Goal: Communication & Community: Answer question/provide support

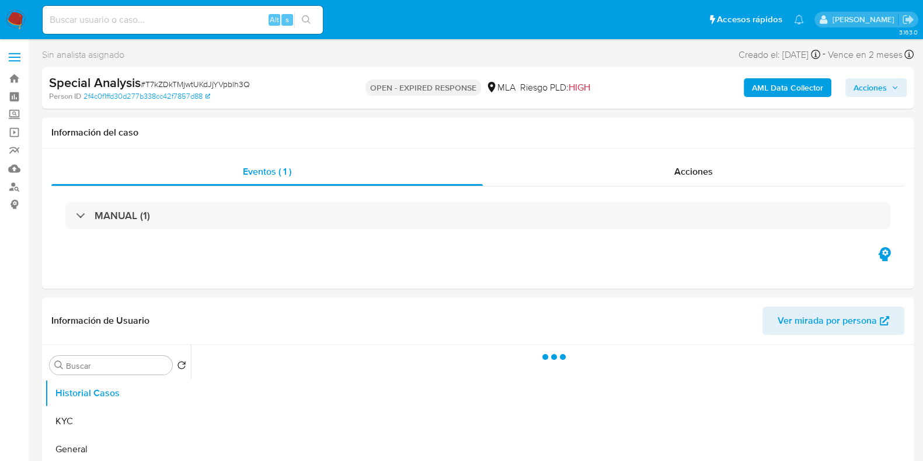
select select "10"
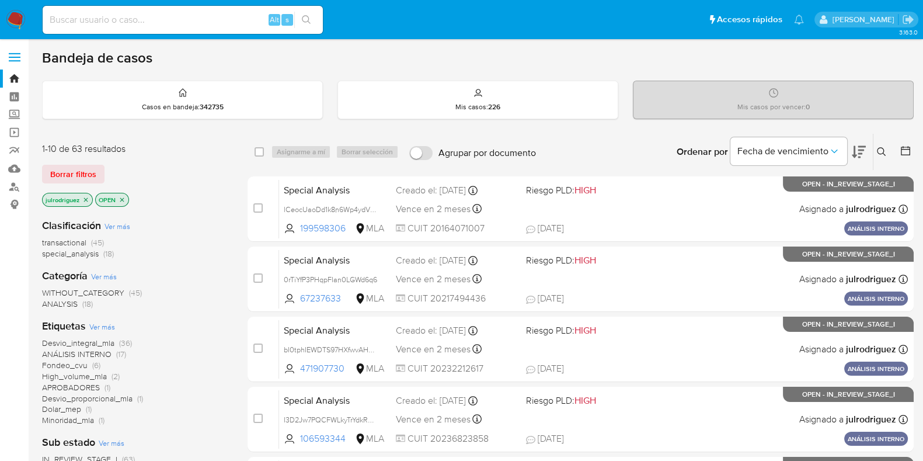
click at [112, 18] on input at bounding box center [183, 19] width 280 height 15
paste input "398225099"
type input "398225099"
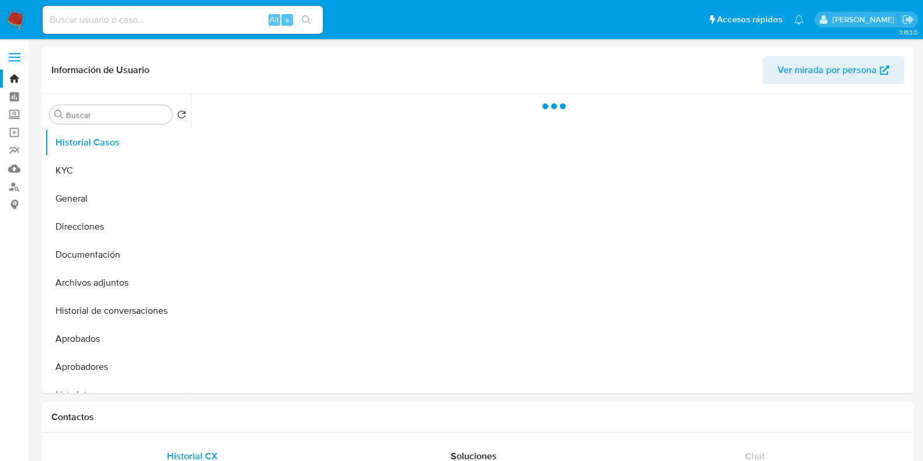
select select "10"
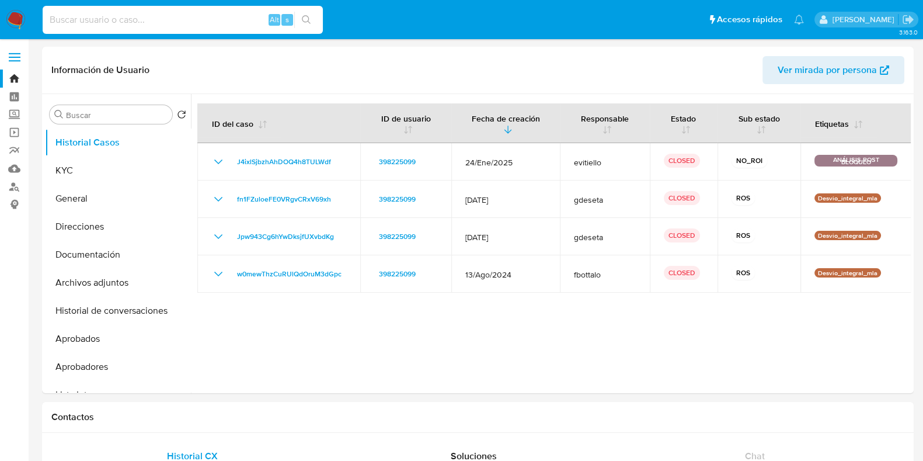
click at [163, 20] on input at bounding box center [183, 19] width 280 height 15
paste input "f8ReU7xdT9iE1CAvlLKE9cXY"
type input "f8ReU7xdT9iE1CAvlLKE9cXY"
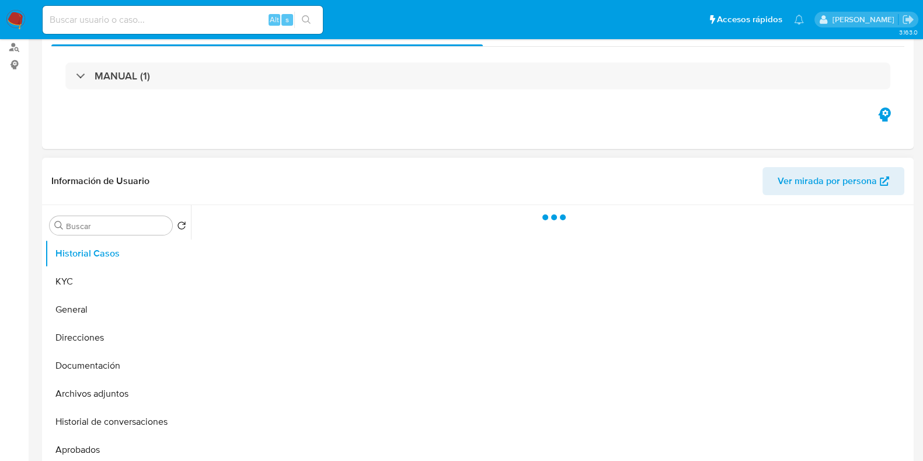
scroll to position [219, 0]
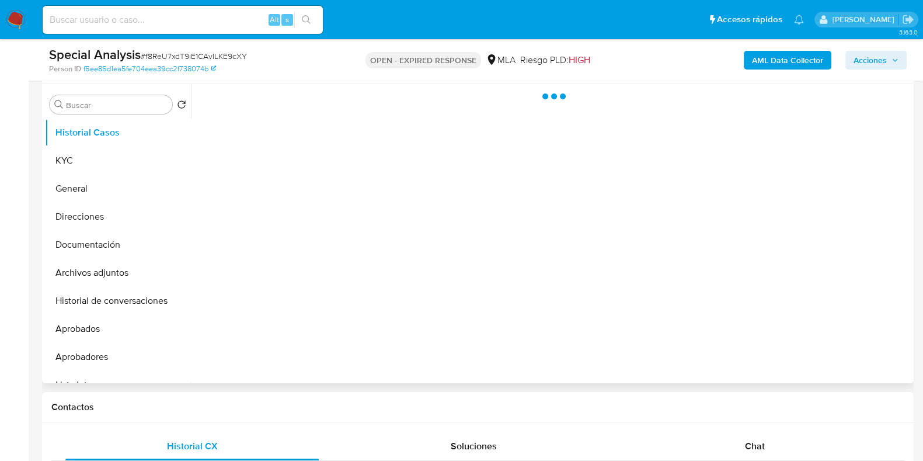
select select "10"
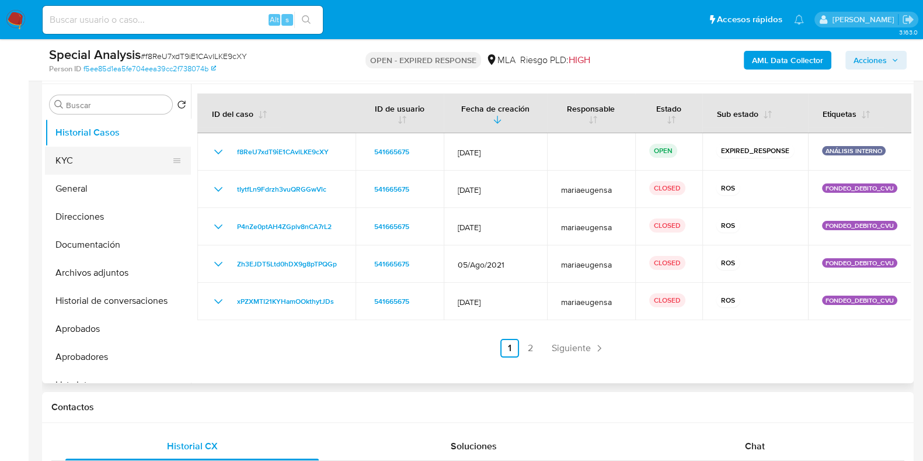
click at [116, 159] on button "KYC" at bounding box center [113, 161] width 137 height 28
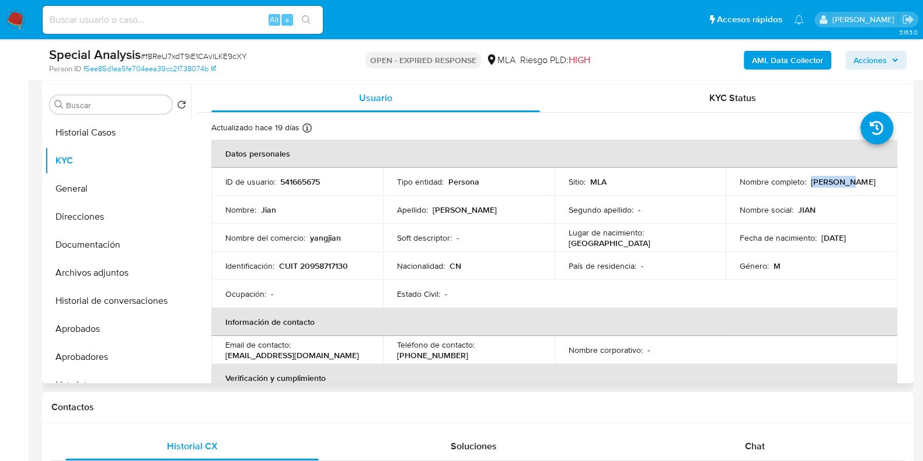
drag, startPoint x: 809, startPoint y: 182, endPoint x: 854, endPoint y: 182, distance: 45.5
click at [854, 182] on div "Nombre completo : Jian Yang" at bounding box center [812, 181] width 144 height 11
copy p "Jian Yang"
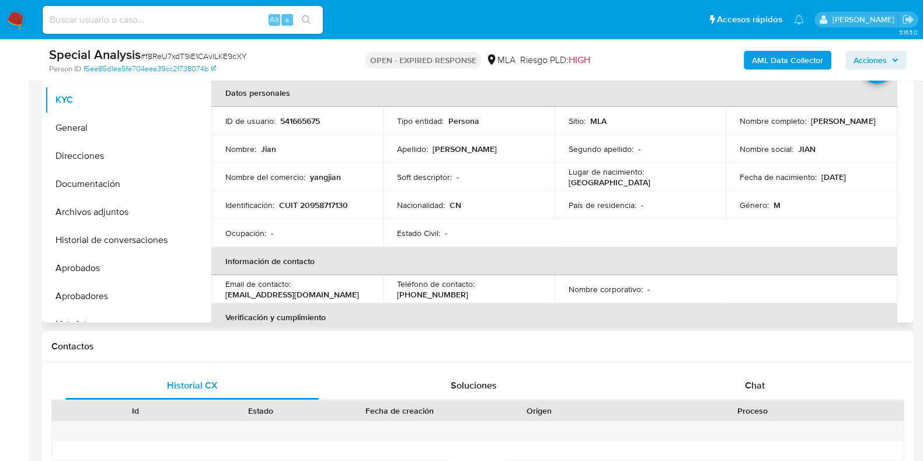
scroll to position [291, 0]
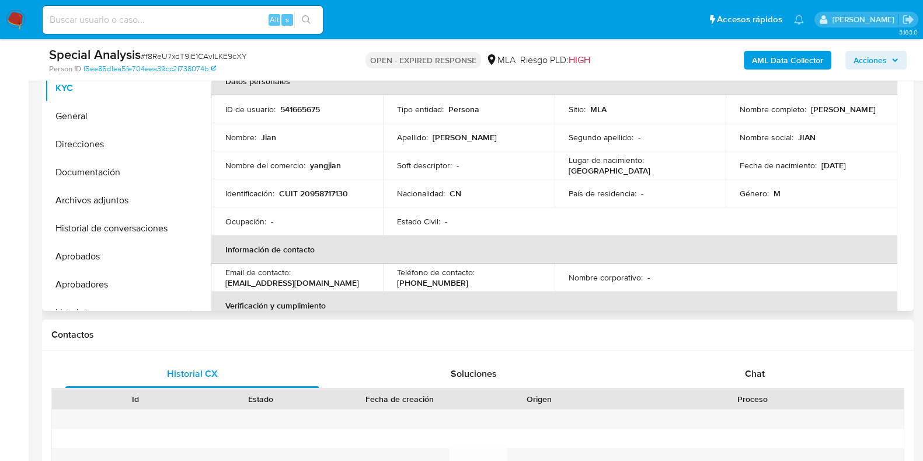
click at [292, 106] on p "541665675" at bounding box center [300, 109] width 40 height 11
drag, startPoint x: 292, startPoint y: 106, endPoint x: 346, endPoint y: 92, distance: 55.7
click at [293, 107] on p "541665675" at bounding box center [300, 109] width 40 height 11
copy p "541665675"
click at [162, 52] on span "# f8ReU7xdT9iE1CAvlLKE9cXY" at bounding box center [194, 56] width 106 height 12
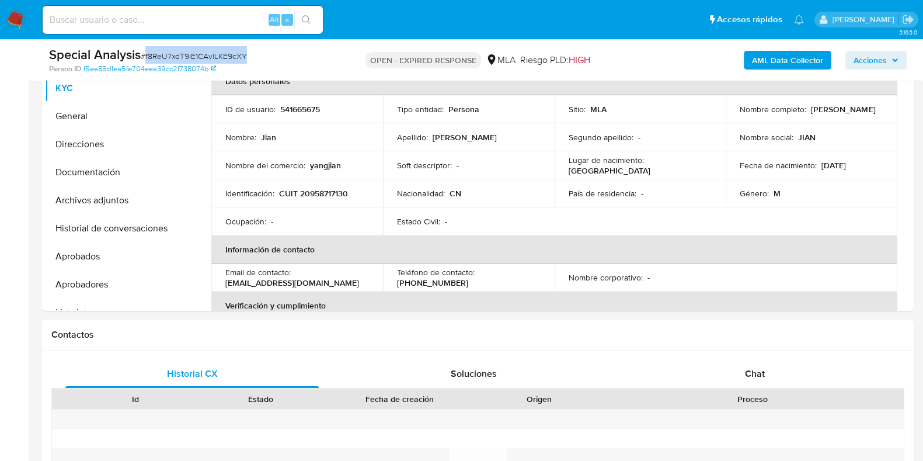
click at [162, 52] on span "# f8ReU7xdT9iE1CAvlLKE9cXY" at bounding box center [194, 56] width 106 height 12
copy span "f8ReU7xdT9iE1CAvlLKE9cXY"
click at [315, 192] on p "CUIT 20958717130" at bounding box center [313, 193] width 69 height 11
copy p "20958717130"
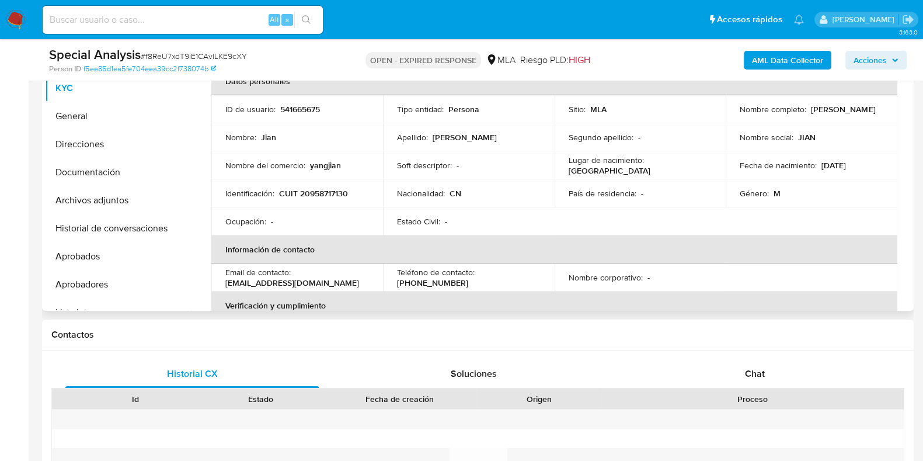
click at [297, 108] on p "541665675" at bounding box center [300, 109] width 40 height 11
copy p "541665675"
click at [854, 112] on div "Nombre completo : Jian Yang" at bounding box center [812, 109] width 144 height 11
copy div "Jian Yang"
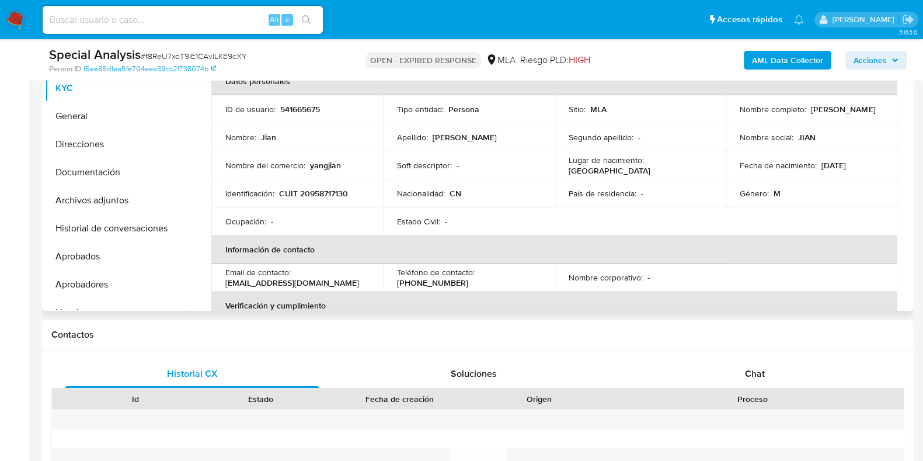
click at [334, 165] on p "yangjian" at bounding box center [325, 165] width 31 height 11
copy p "yangjian"
click at [88, 138] on button "Direcciones" at bounding box center [113, 144] width 137 height 28
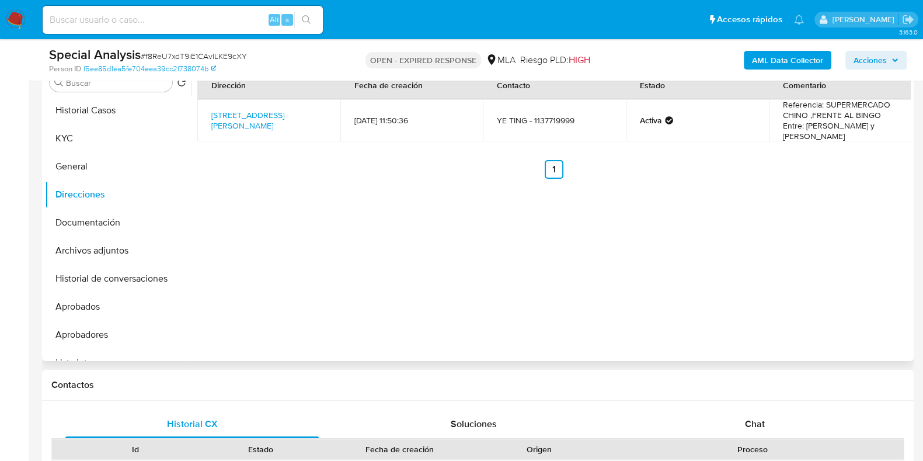
scroll to position [219, 0]
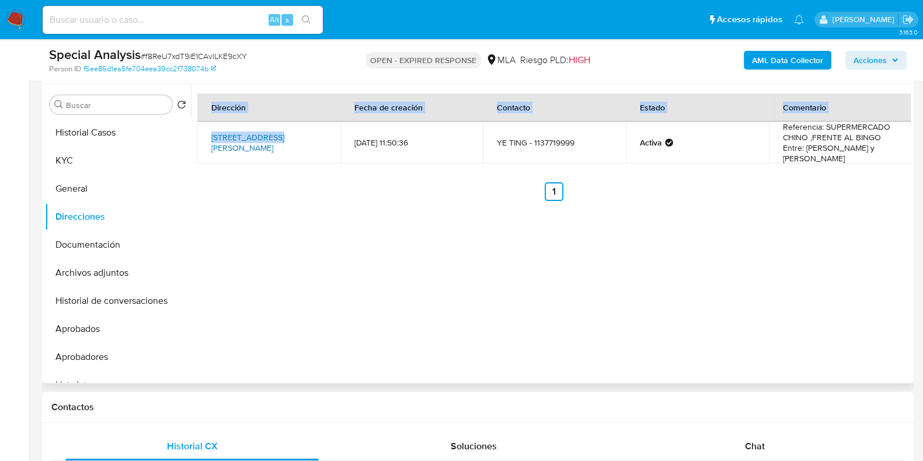
drag, startPoint x: 236, startPoint y: 127, endPoint x: 269, endPoint y: 123, distance: 32.9
click at [269, 123] on table "Dirección Fecha de creación Contacto Estado Comentario Avenida Victorica 975, M…" at bounding box center [554, 128] width 714 height 70
click at [280, 191] on div "Dirección Fecha de creación Contacto Estado Comentario Avenida Victorica 975, M…" at bounding box center [551, 233] width 720 height 299
drag, startPoint x: 208, startPoint y: 124, endPoint x: 289, endPoint y: 128, distance: 80.7
click at [288, 127] on td "Avenida Victorica 975, Moreno, Buenos Aires, 1744, Argentina 975" at bounding box center [268, 142] width 143 height 42
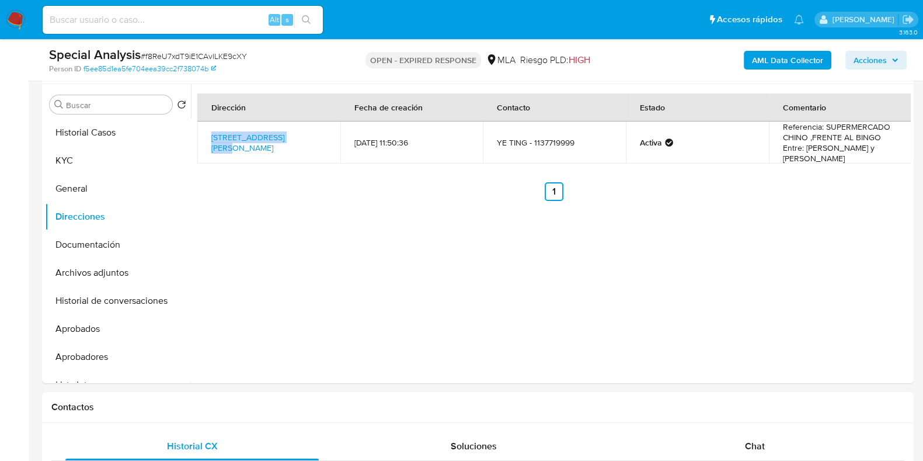
copy link "Avenida Victorica 975"
click at [86, 155] on button "KYC" at bounding box center [113, 161] width 137 height 28
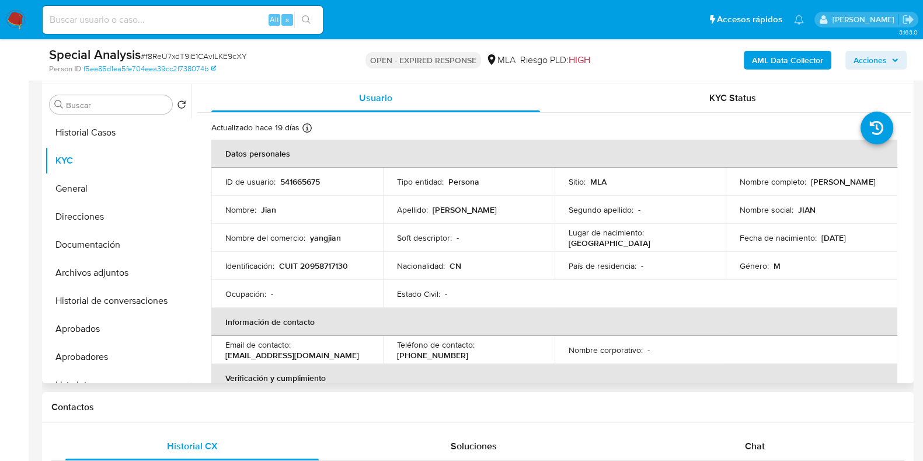
click at [321, 260] on p "CUIT 20958717130" at bounding box center [313, 265] width 69 height 11
copy p "20958717130"
click at [326, 267] on p "CUIT 20958717130" at bounding box center [313, 265] width 69 height 11
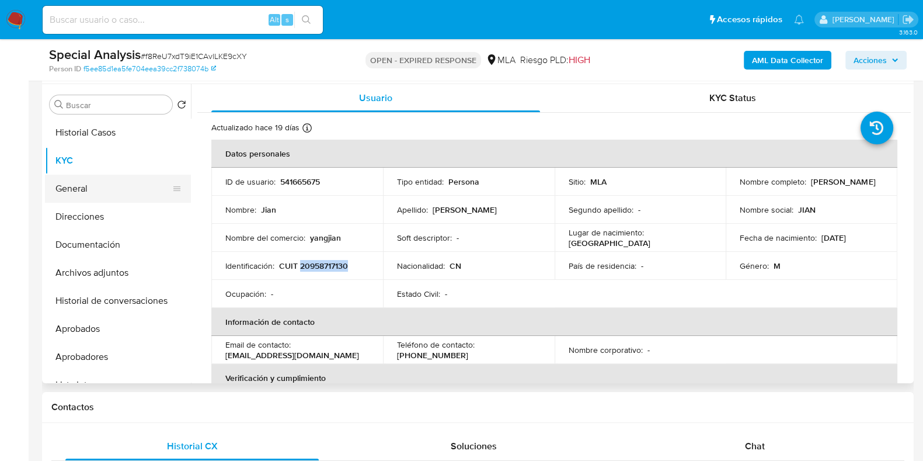
click at [143, 199] on button "General" at bounding box center [113, 189] width 137 height 28
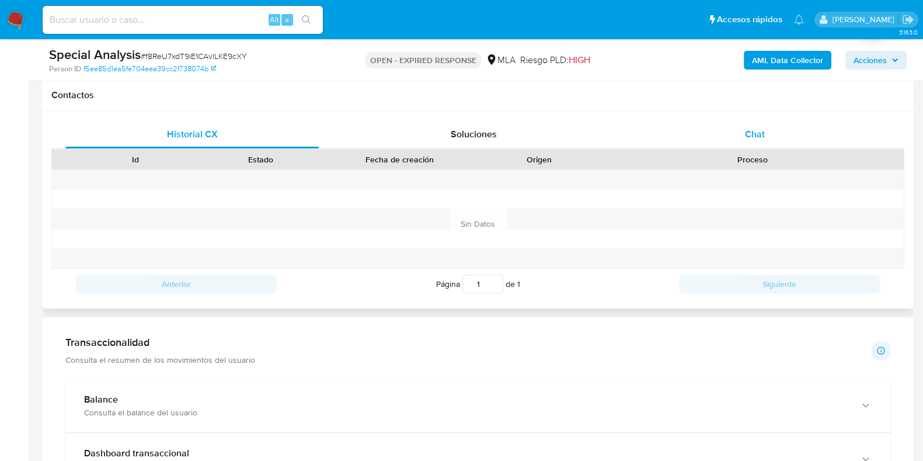
scroll to position [510, 0]
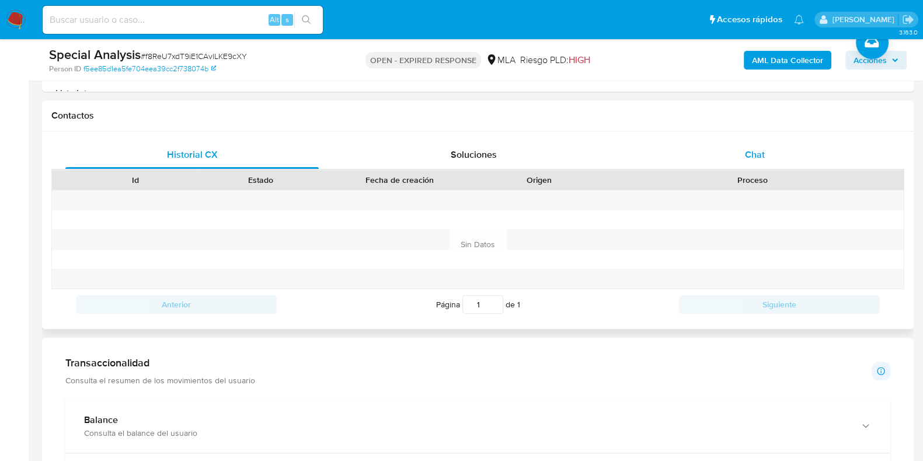
click at [757, 151] on span "Chat" at bounding box center [755, 154] width 20 height 13
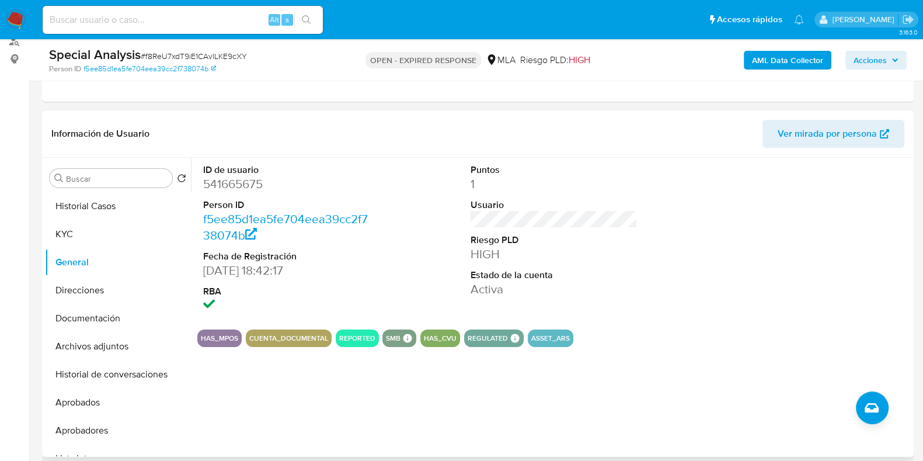
scroll to position [0, 0]
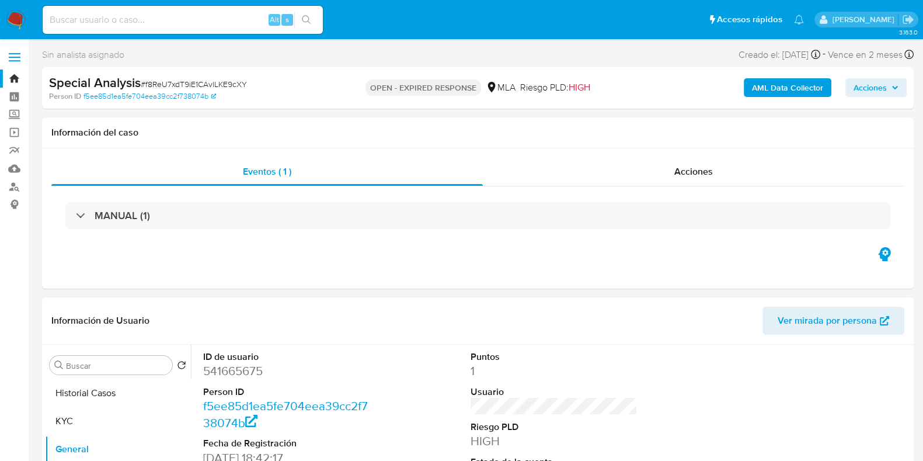
click at [412, 437] on div "ID de usuario 541665675 Person ID f5ee85d1ea5fe704eea39cc2f738074b Fecha de Reg…" at bounding box center [553, 425] width 713 height 162
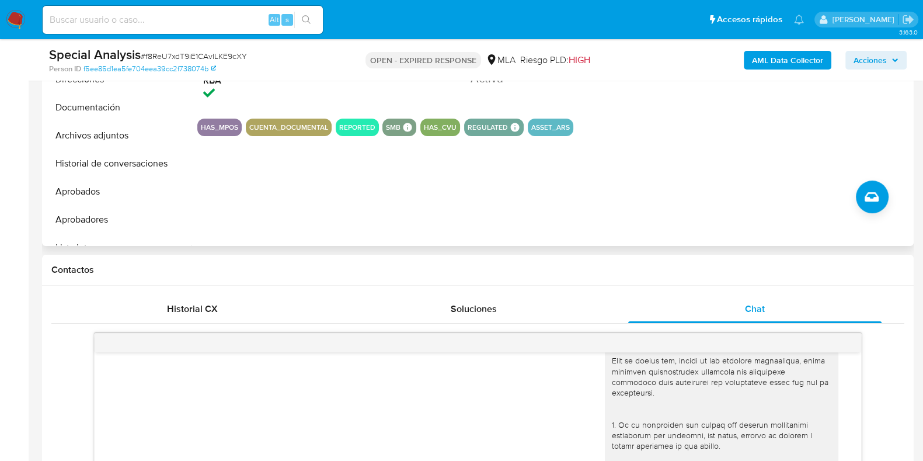
scroll to position [145, 0]
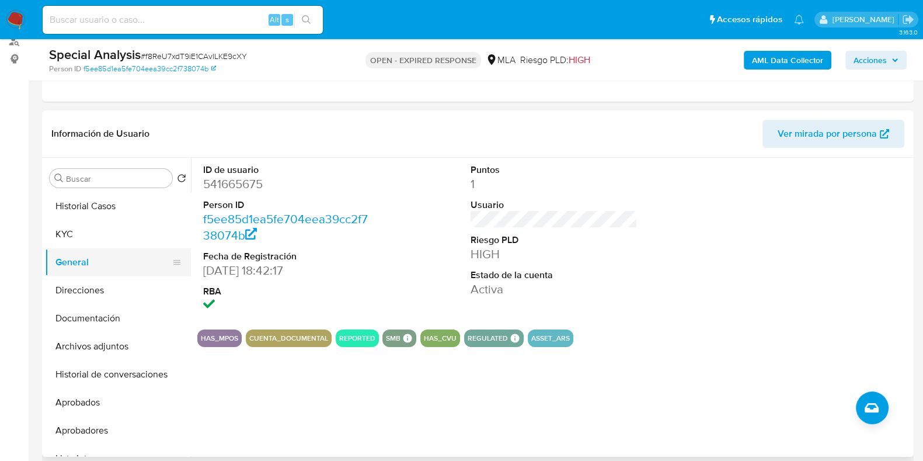
drag, startPoint x: 111, startPoint y: 238, endPoint x: 151, endPoint y: 248, distance: 41.4
click at [111, 238] on button "KYC" at bounding box center [118, 234] width 146 height 28
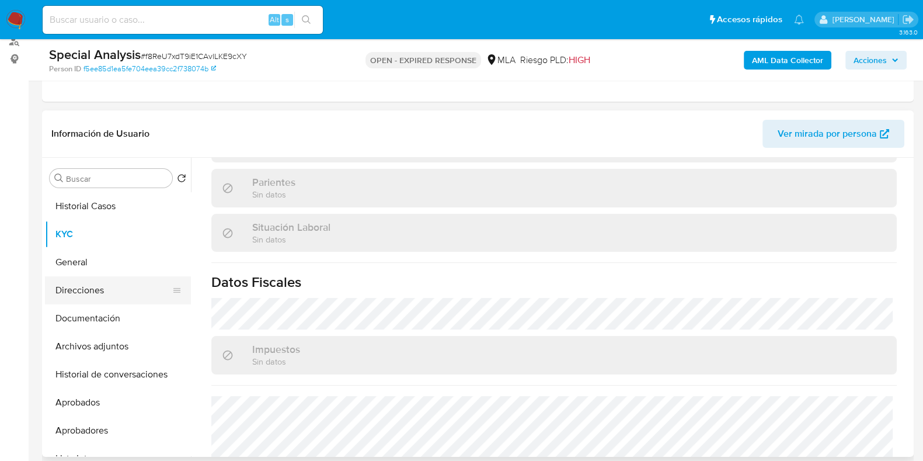
click at [121, 286] on button "Direcciones" at bounding box center [113, 290] width 137 height 28
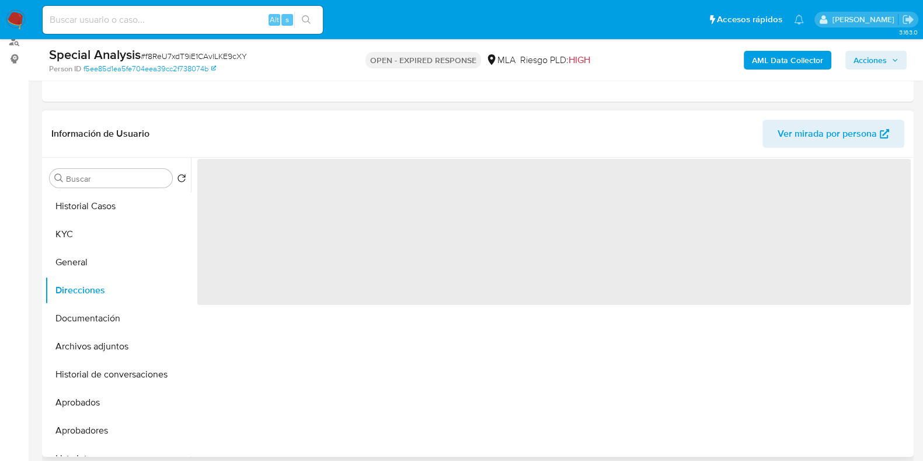
scroll to position [0, 0]
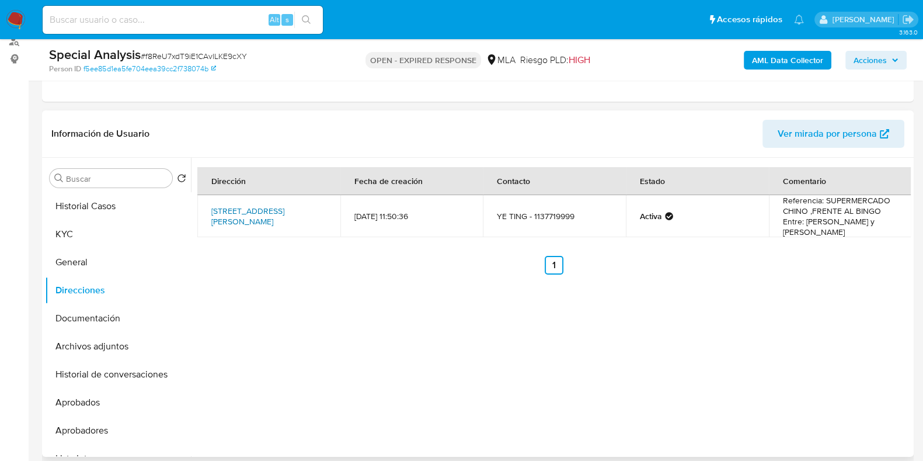
drag, startPoint x: 235, startPoint y: 218, endPoint x: 213, endPoint y: 197, distance: 30.2
click at [213, 197] on td "Avenida Victorica 975, Moreno, Buenos Aires, 1744, Argentina 975" at bounding box center [268, 216] width 143 height 42
copy link "Avenida Victorica 975, Moreno, Buenos Aires, 1744, Argentina 975"
click at [75, 226] on button "KYC" at bounding box center [113, 234] width 137 height 28
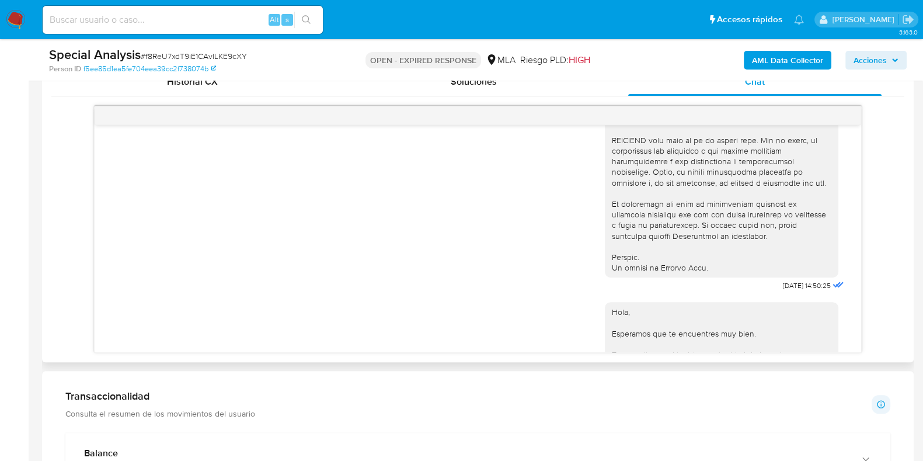
scroll to position [510, 0]
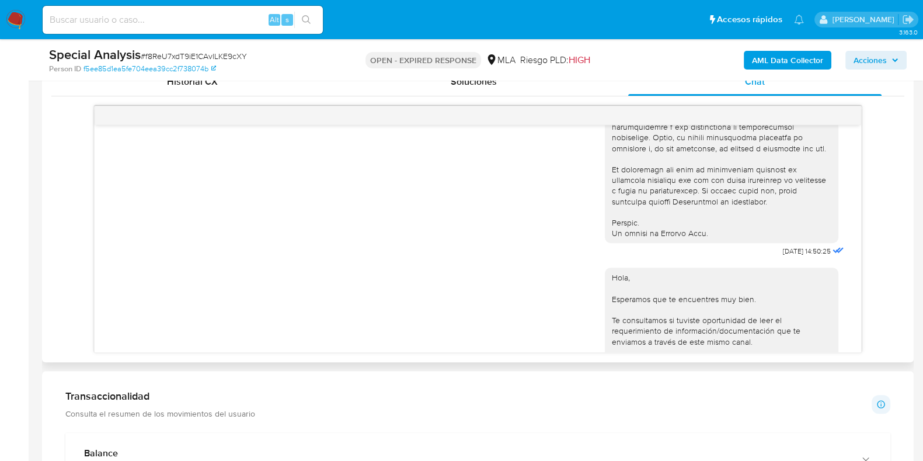
drag, startPoint x: 751, startPoint y: 269, endPoint x: 791, endPoint y: 274, distance: 40.6
click at [5, 279] on aside "Bandeja Tablero Screening Búsqueda en Listas Watchlist Herramientas Operaciones…" at bounding box center [14, 367] width 29 height 1901
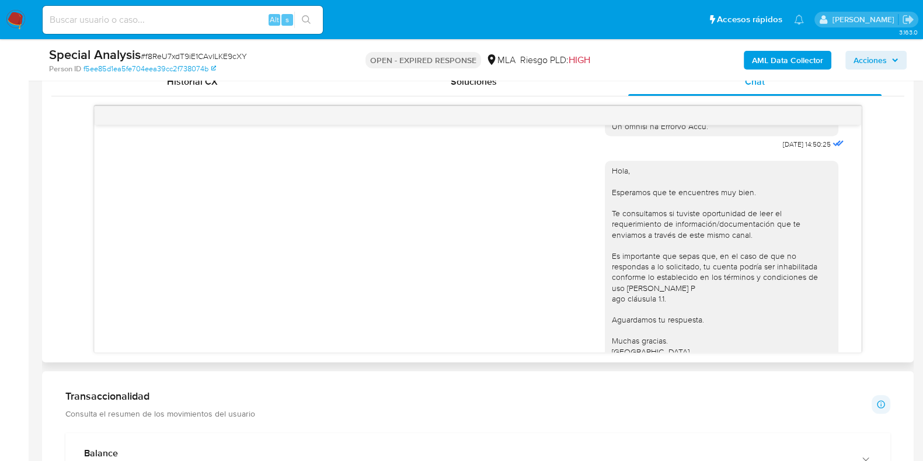
scroll to position [691, 0]
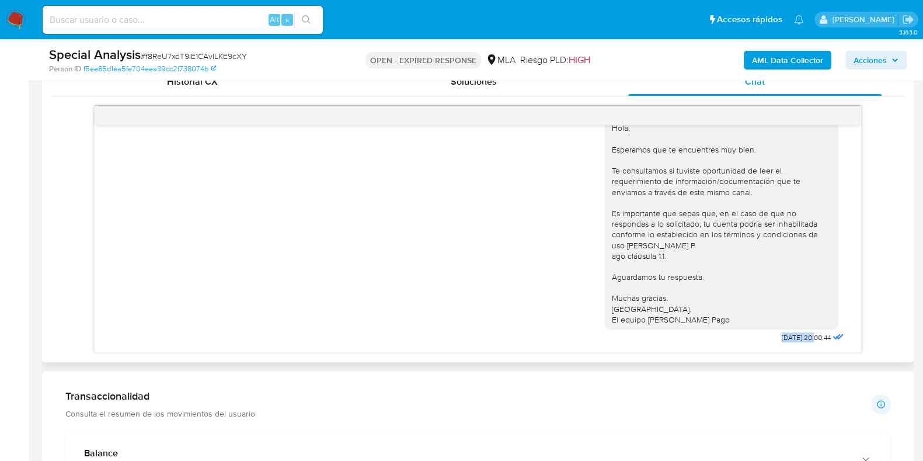
drag, startPoint x: 750, startPoint y: 339, endPoint x: 790, endPoint y: 337, distance: 40.4
click at [790, 337] on div "Hola, Esperamos que te encuentres muy bien. Te consultamos si tuviste oportunid…" at bounding box center [726, 228] width 242 height 236
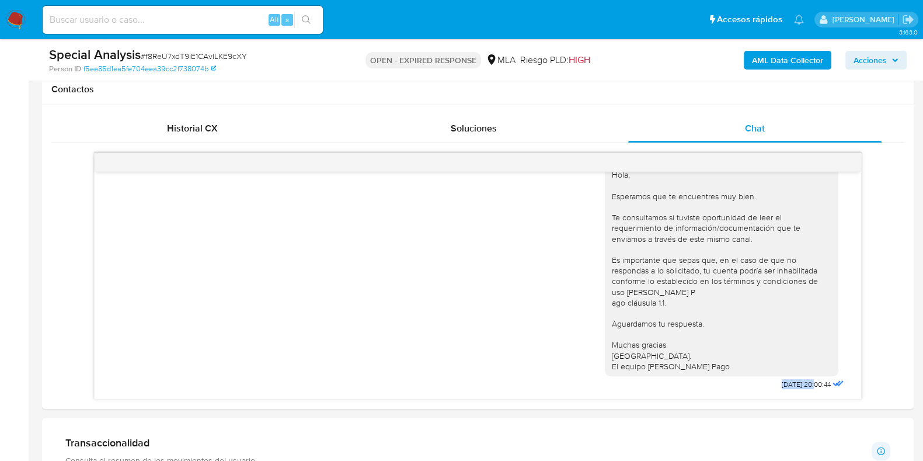
scroll to position [365, 0]
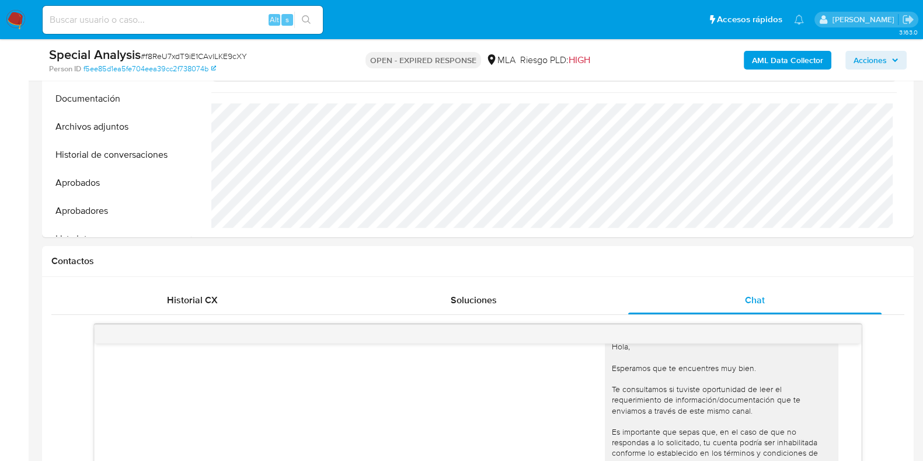
click at [196, 51] on span "# f8ReU7xdT9iE1CAvlLKE9cXY" at bounding box center [194, 56] width 106 height 12
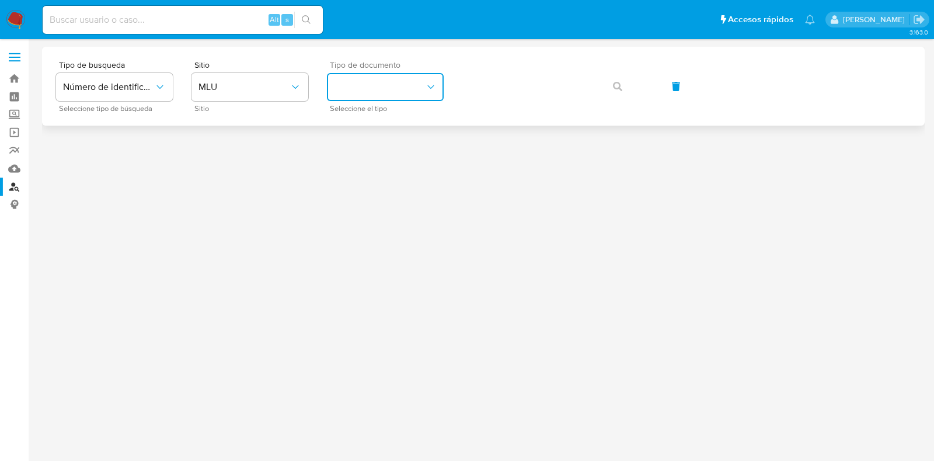
click at [400, 89] on button "identificationType" at bounding box center [385, 87] width 117 height 28
click at [255, 93] on button "MLU" at bounding box center [249, 87] width 117 height 28
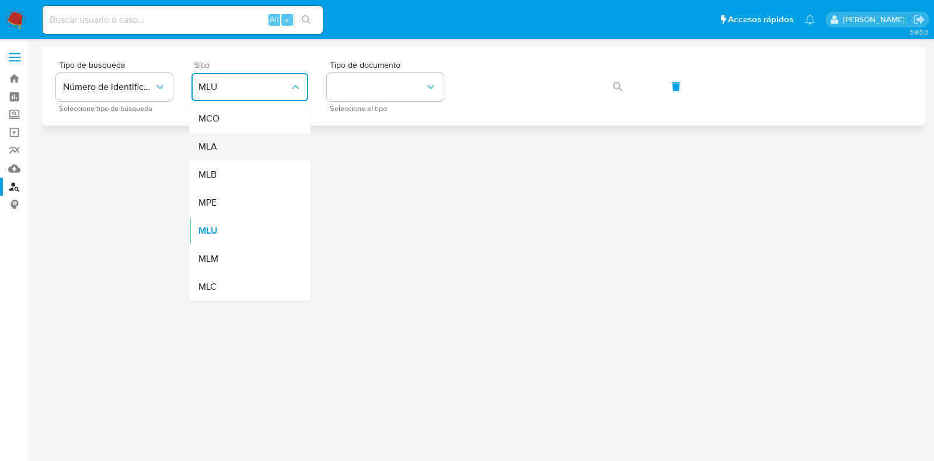
click at [222, 154] on div "MLA" at bounding box center [246, 147] width 96 height 28
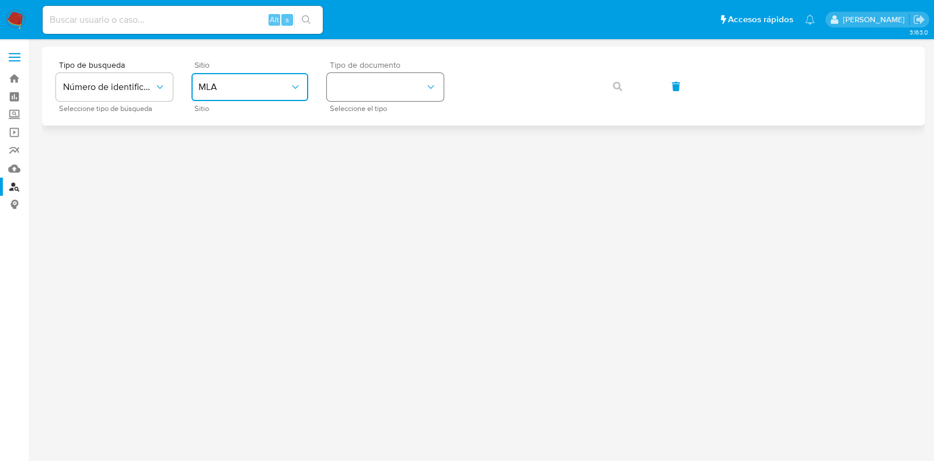
click at [379, 75] on button "identificationType" at bounding box center [385, 87] width 117 height 28
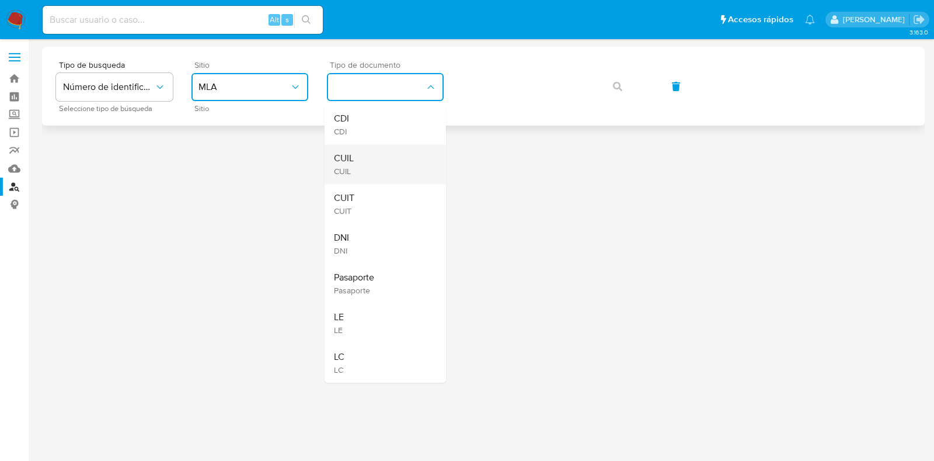
click at [353, 159] on span "CUIL" at bounding box center [344, 158] width 20 height 12
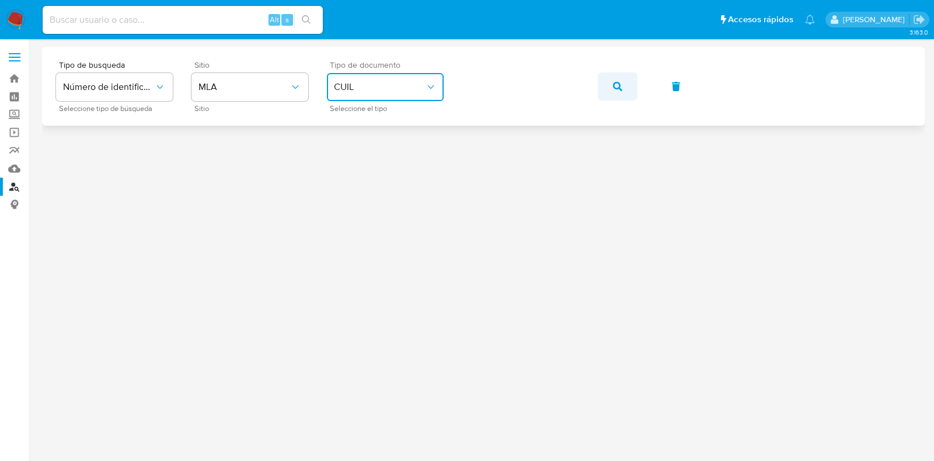
click at [601, 85] on button "button" at bounding box center [618, 86] width 40 height 28
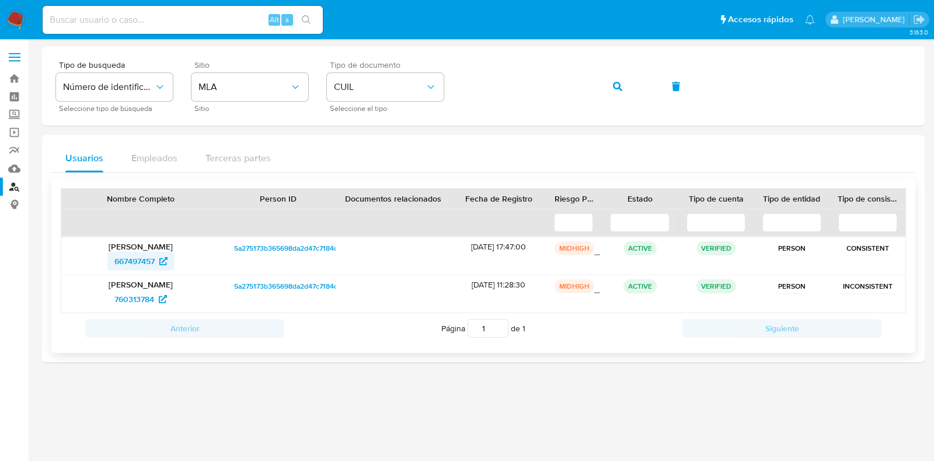
click at [146, 262] on span "667497457" at bounding box center [134, 261] width 40 height 19
click at [616, 86] on icon "button" at bounding box center [617, 86] width 9 height 9
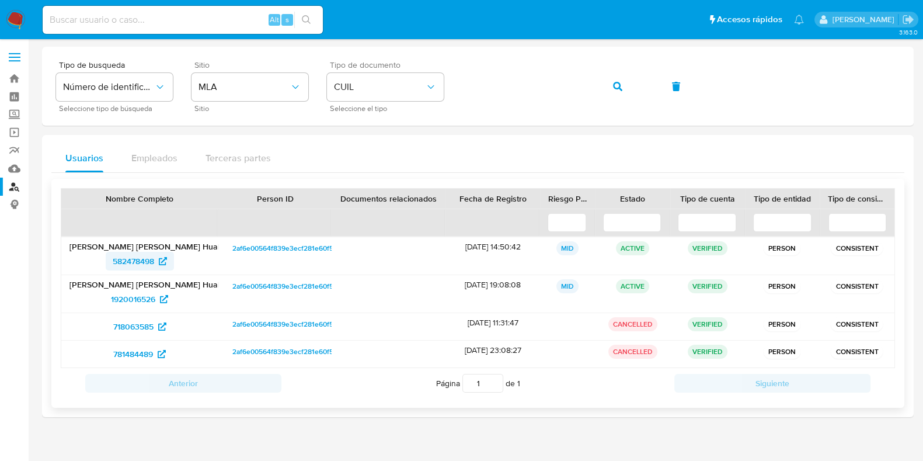
click at [151, 263] on span "582478498" at bounding box center [133, 261] width 41 height 19
click at [602, 90] on button "button" at bounding box center [618, 86] width 40 height 28
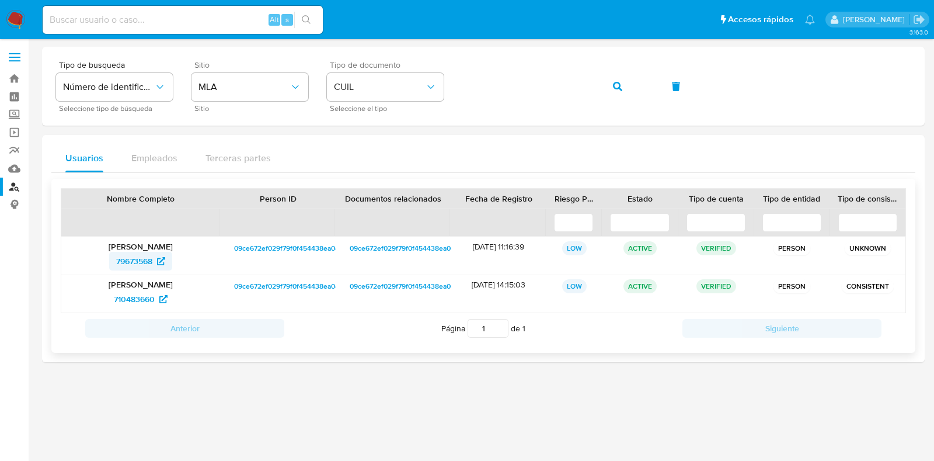
click at [152, 258] on span "79673568" at bounding box center [134, 261] width 36 height 19
click at [615, 86] on icon "button" at bounding box center [617, 86] width 9 height 9
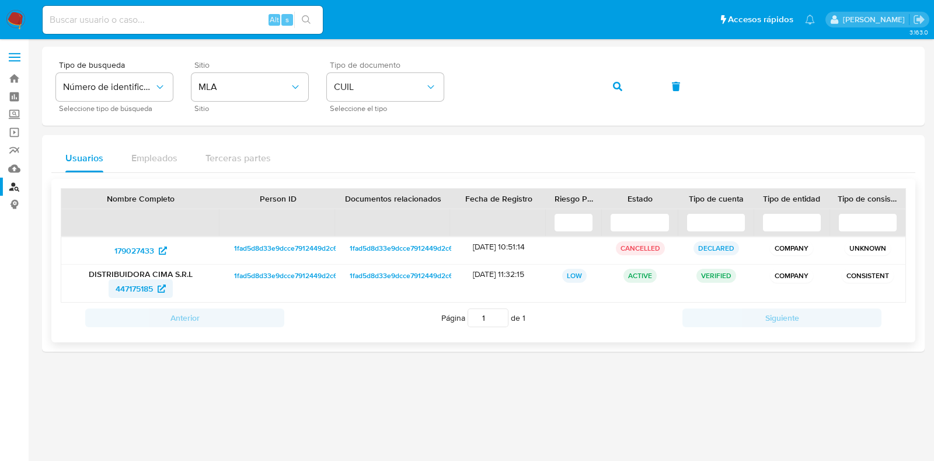
click at [137, 285] on span "447175185" at bounding box center [134, 288] width 37 height 19
click at [622, 92] on span "button" at bounding box center [617, 87] width 9 height 26
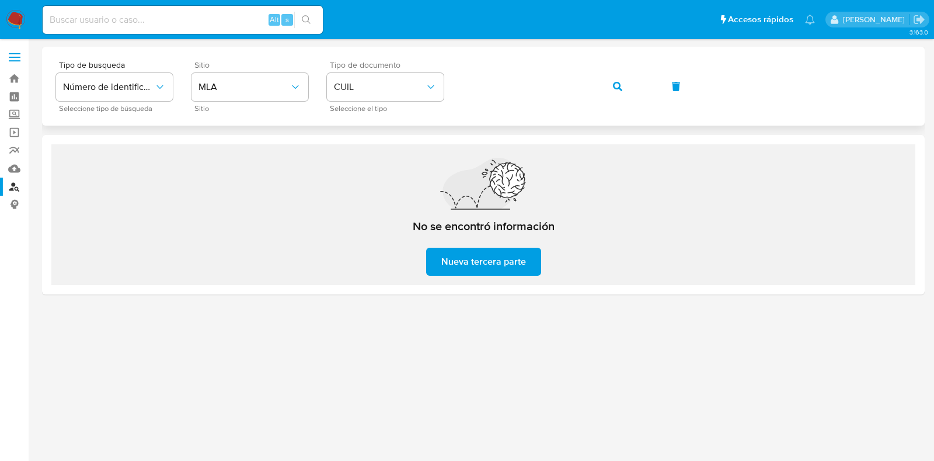
click at [617, 89] on span "button" at bounding box center [617, 87] width 9 height 26
click at [621, 85] on icon "button" at bounding box center [617, 86] width 9 height 9
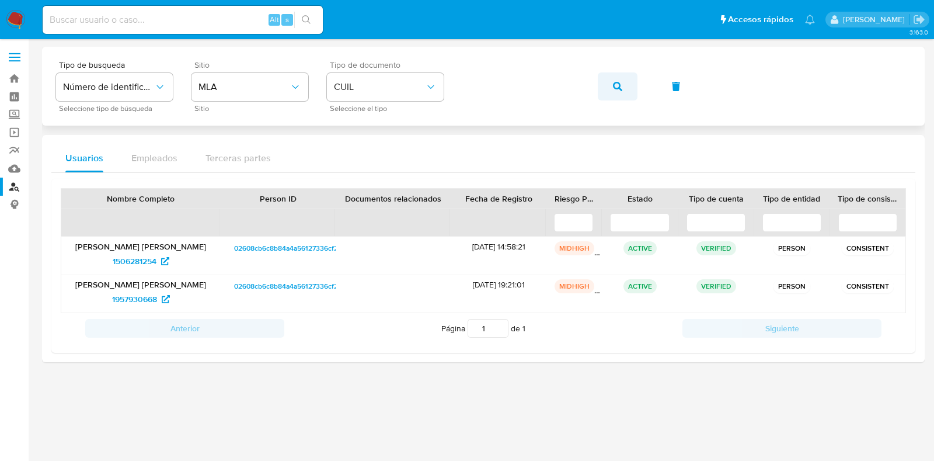
click at [627, 80] on button "button" at bounding box center [618, 86] width 40 height 28
click at [152, 264] on span "1506281254" at bounding box center [135, 261] width 44 height 19
click at [624, 86] on button "button" at bounding box center [618, 86] width 40 height 28
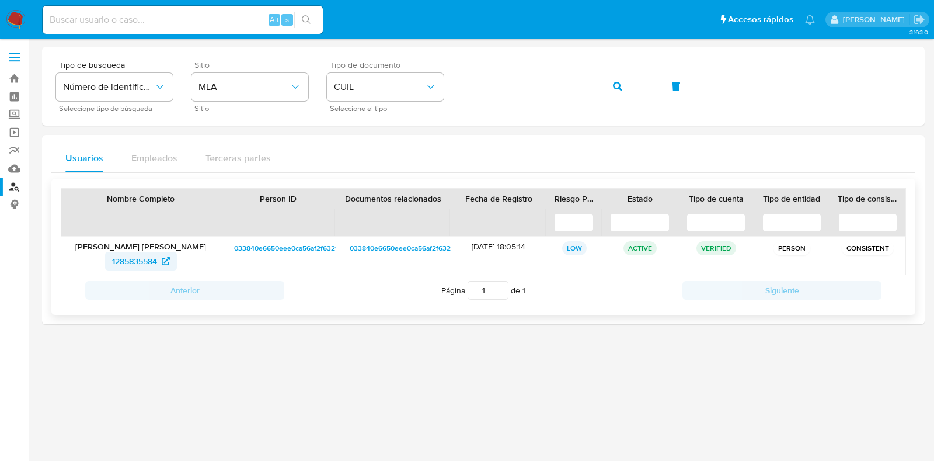
click at [135, 261] on span "1285835584" at bounding box center [134, 261] width 45 height 19
click at [631, 87] on button "button" at bounding box center [618, 86] width 40 height 28
click at [148, 260] on span "734158967" at bounding box center [134, 261] width 39 height 19
drag, startPoint x: 603, startPoint y: 85, endPoint x: 543, endPoint y: 117, distance: 68.2
click at [603, 86] on button "button" at bounding box center [618, 86] width 40 height 28
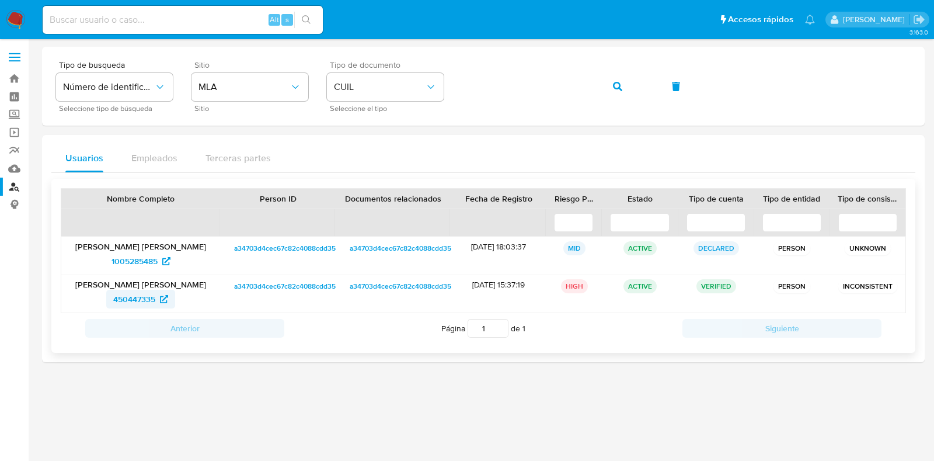
click at [141, 295] on span "450447335" at bounding box center [134, 299] width 42 height 19
click at [620, 91] on span "button" at bounding box center [617, 87] width 9 height 26
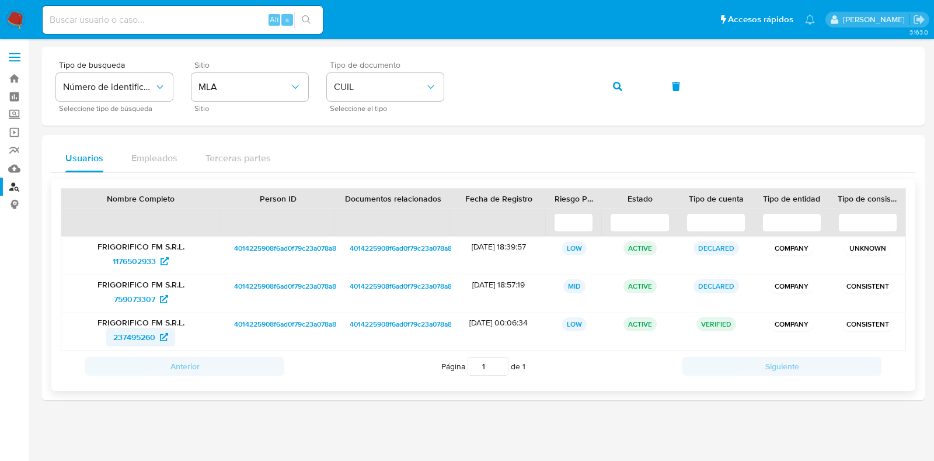
click at [151, 329] on span "237495260" at bounding box center [134, 337] width 42 height 19
click at [612, 91] on button "button" at bounding box center [618, 86] width 40 height 28
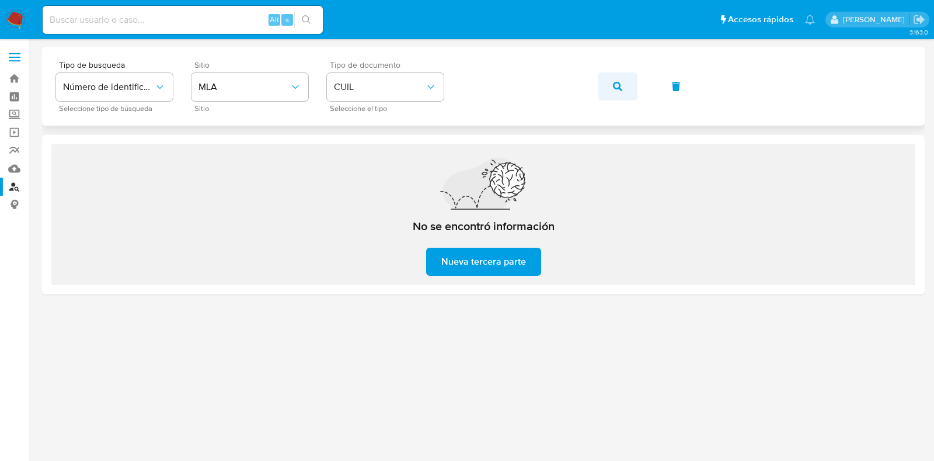
click at [617, 86] on icon "button" at bounding box center [617, 86] width 9 height 9
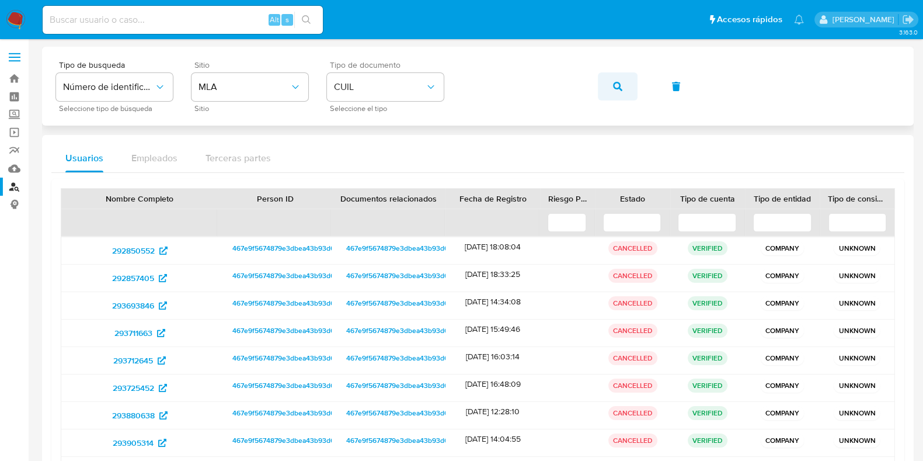
click at [620, 85] on icon "button" at bounding box center [617, 86] width 9 height 9
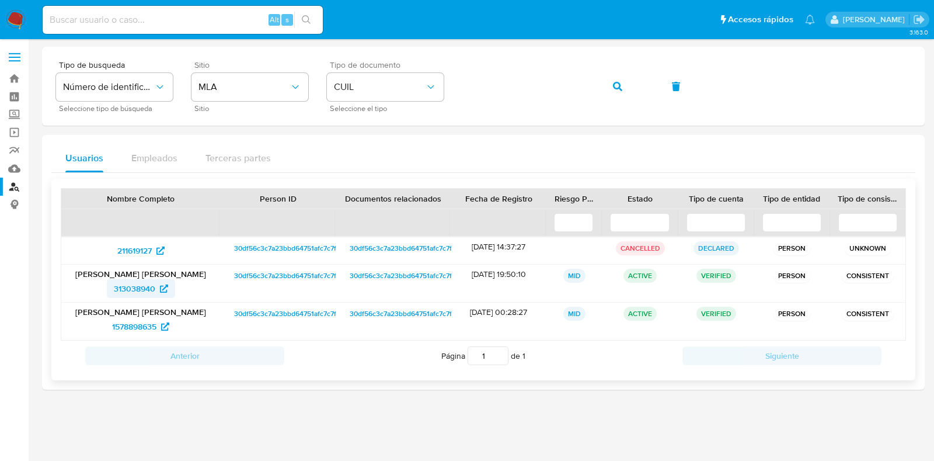
click at [137, 284] on span "313038940" at bounding box center [134, 288] width 41 height 19
click at [625, 89] on button "button" at bounding box center [618, 86] width 40 height 28
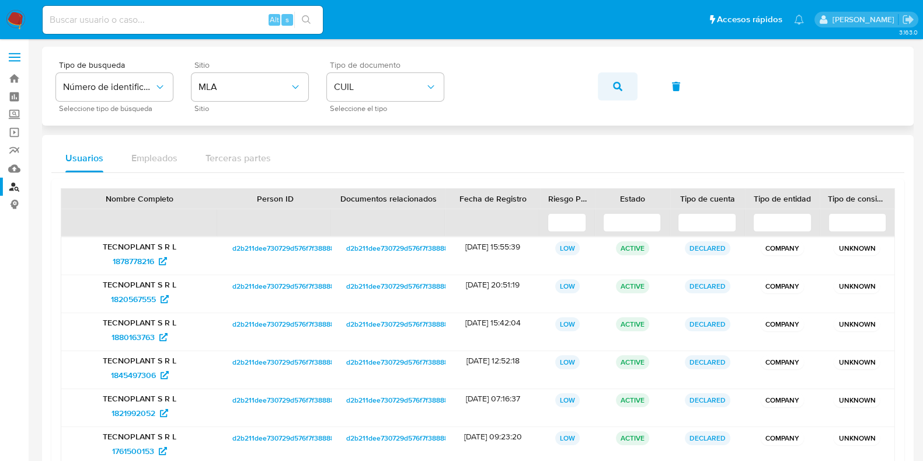
click at [621, 85] on icon "button" at bounding box center [617, 86] width 9 height 9
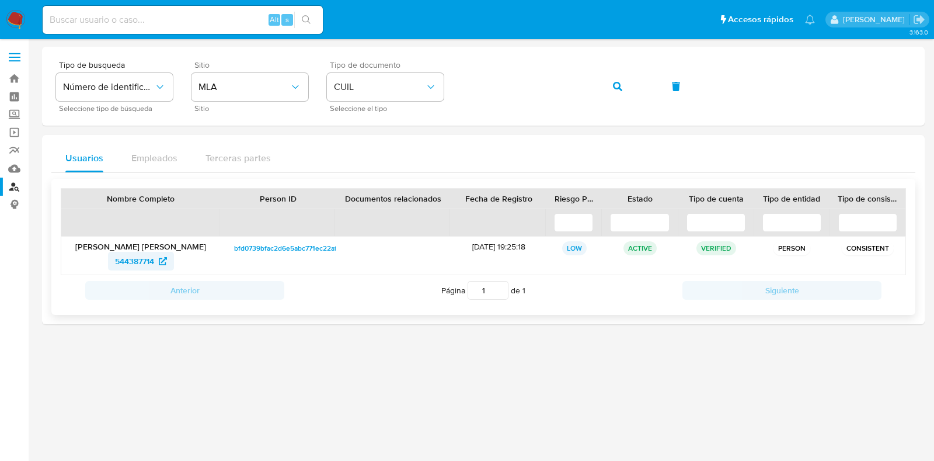
click at [140, 258] on span "544387714" at bounding box center [134, 261] width 39 height 19
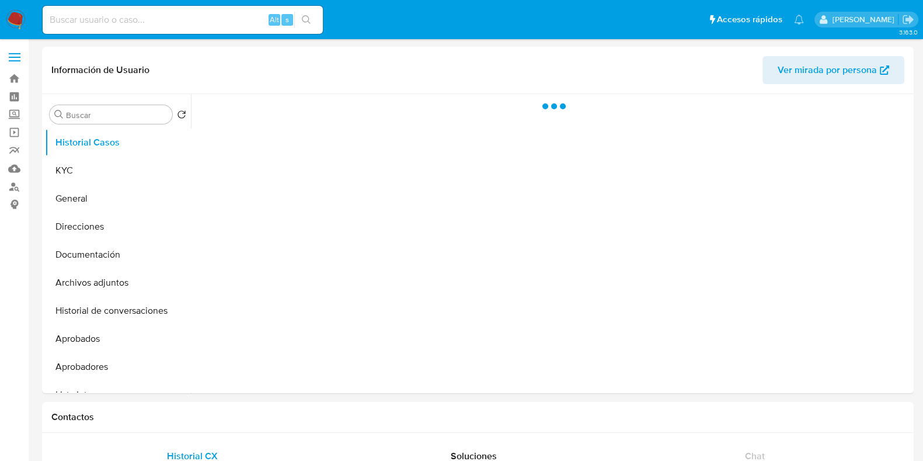
select select "10"
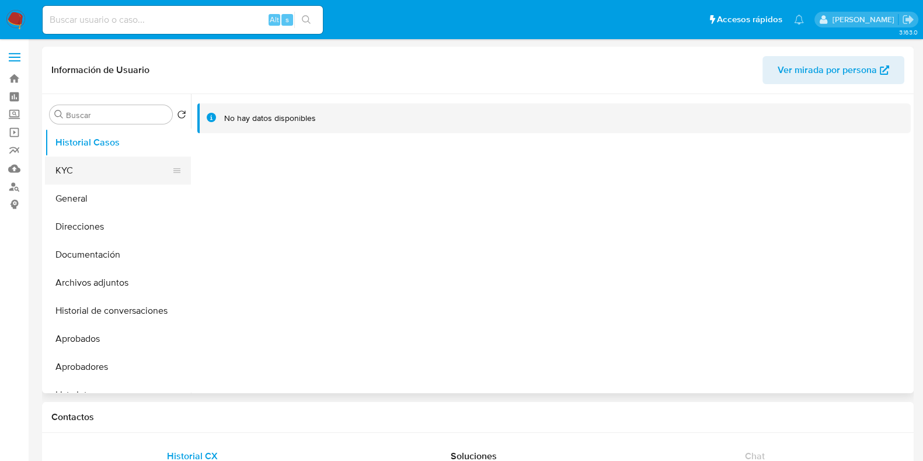
click at [107, 156] on button "KYC" at bounding box center [113, 170] width 137 height 28
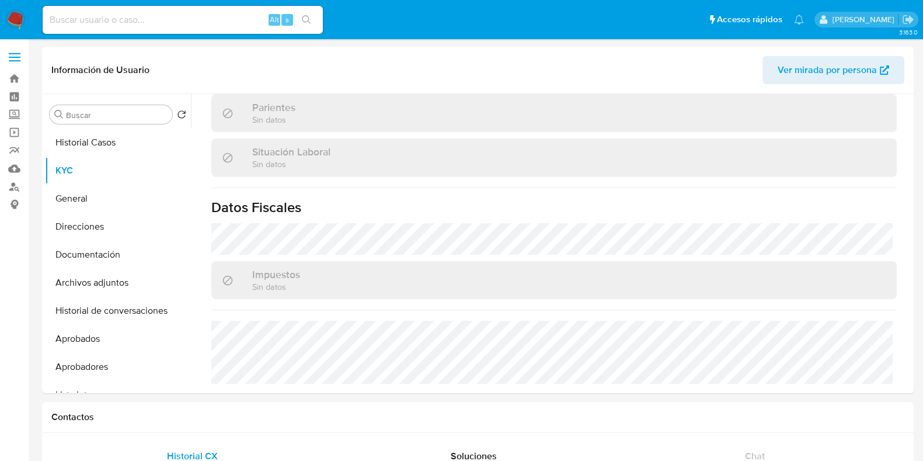
scroll to position [563, 0]
click at [80, 236] on button "Direcciones" at bounding box center [113, 227] width 137 height 28
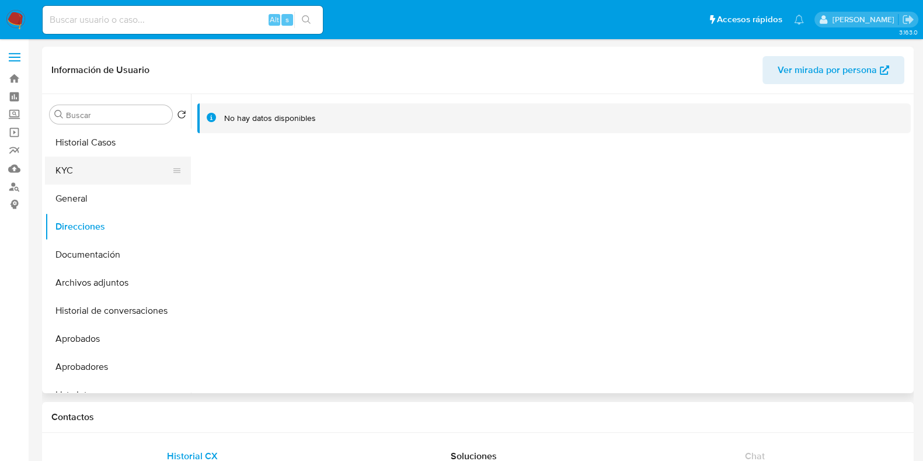
click at [68, 162] on button "KYC" at bounding box center [113, 170] width 137 height 28
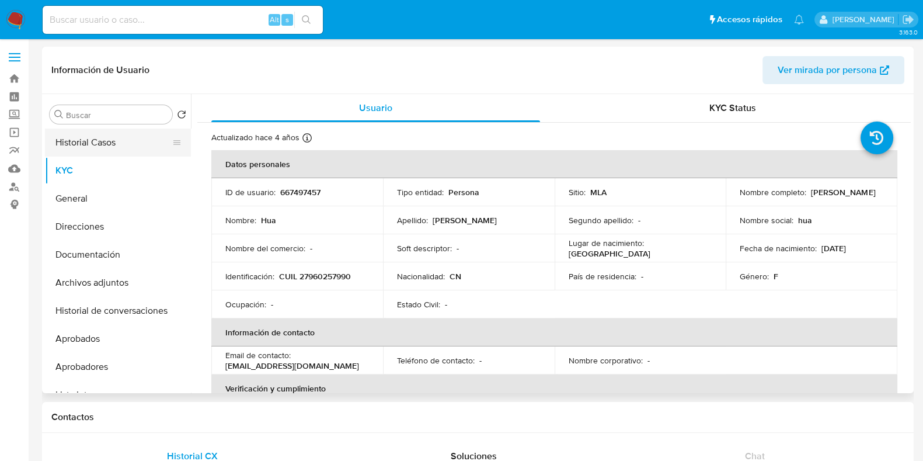
click at [108, 149] on button "Historial Casos" at bounding box center [113, 142] width 137 height 28
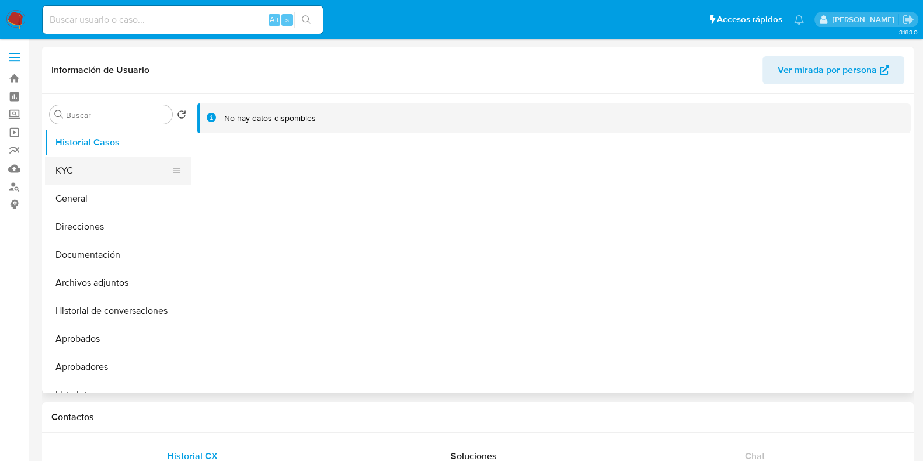
click at [100, 169] on button "KYC" at bounding box center [113, 170] width 137 height 28
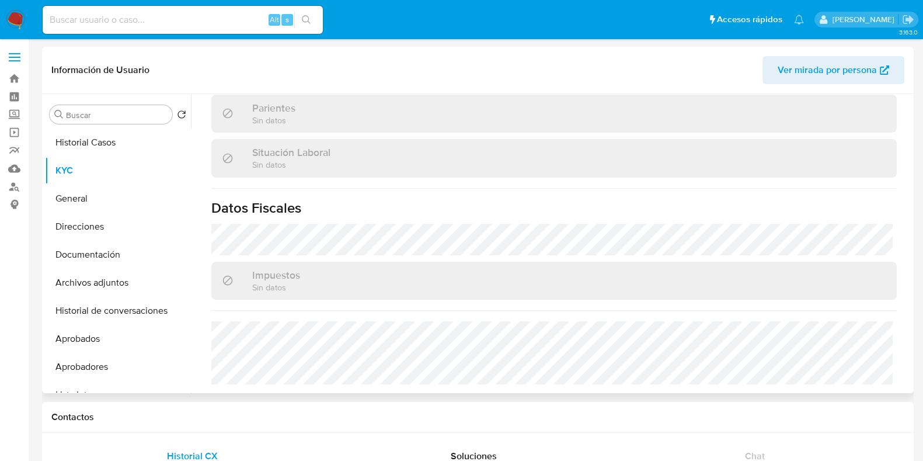
scroll to position [567, 0]
click at [119, 224] on button "Direcciones" at bounding box center [113, 227] width 137 height 28
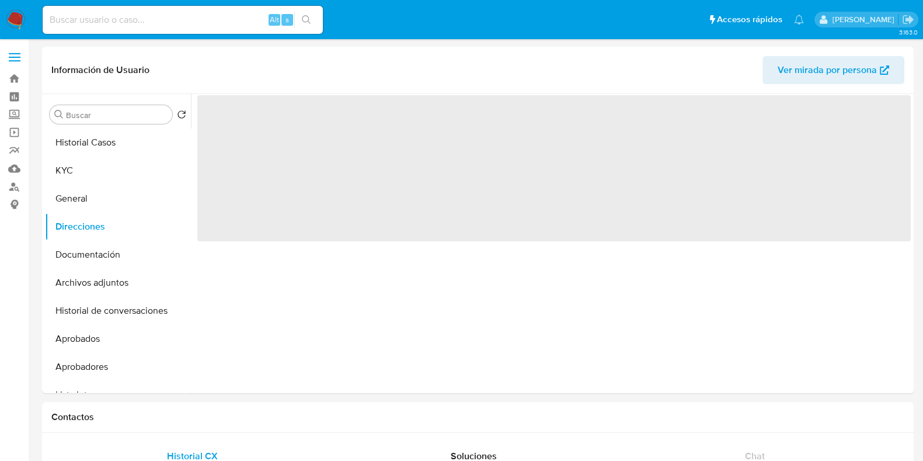
scroll to position [0, 0]
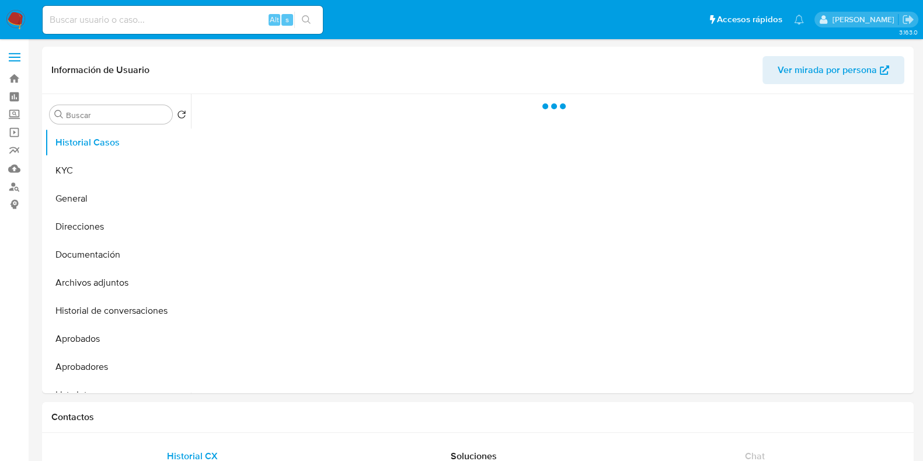
select select "10"
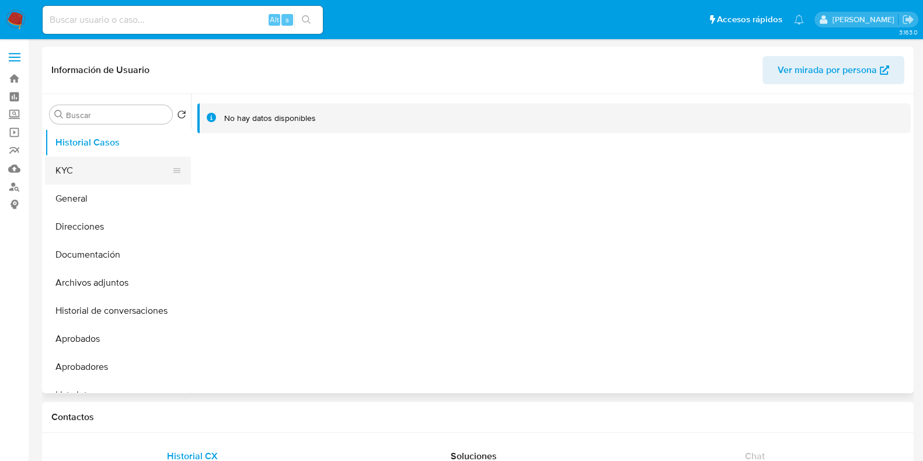
click at [137, 170] on button "KYC" at bounding box center [113, 170] width 137 height 28
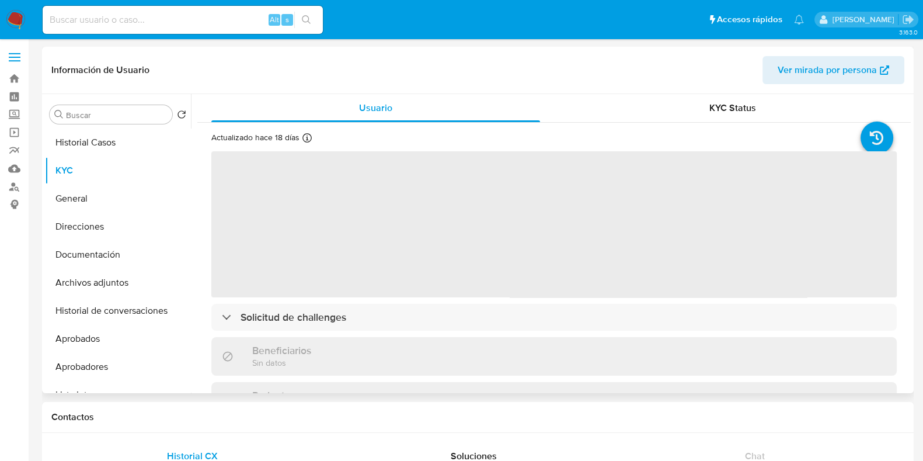
scroll to position [338, 0]
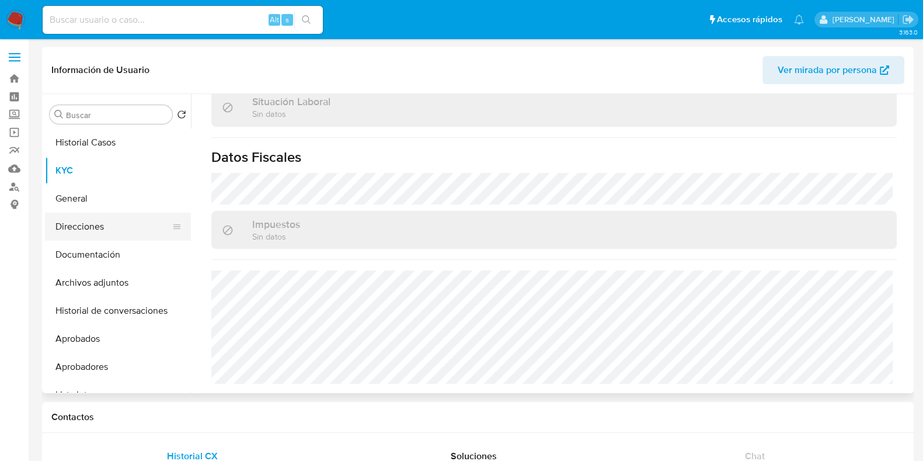
click at [102, 232] on button "Direcciones" at bounding box center [113, 227] width 137 height 28
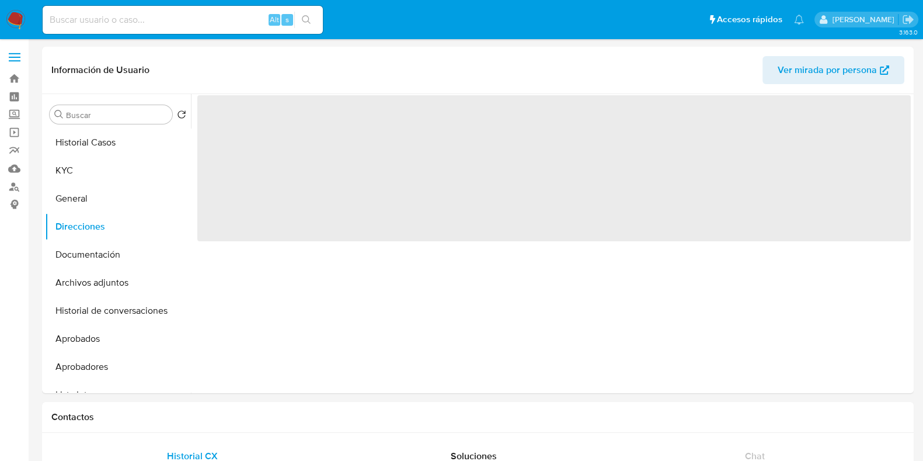
scroll to position [0, 0]
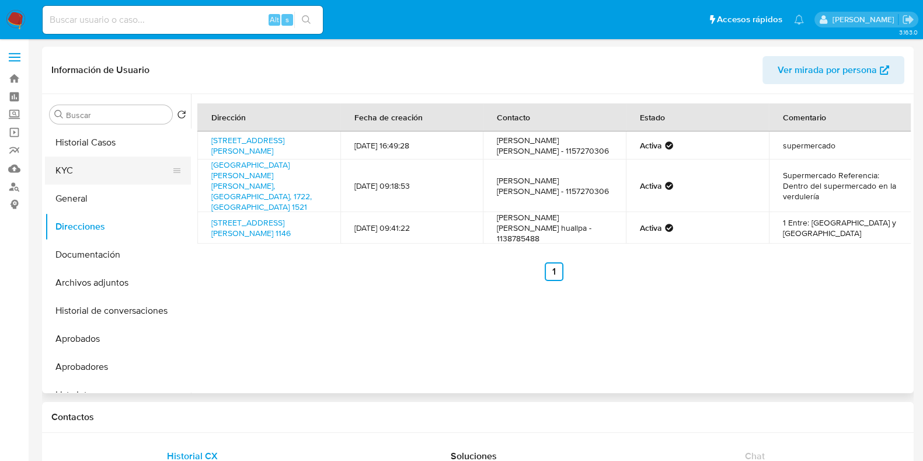
click at [74, 183] on button "KYC" at bounding box center [113, 170] width 137 height 28
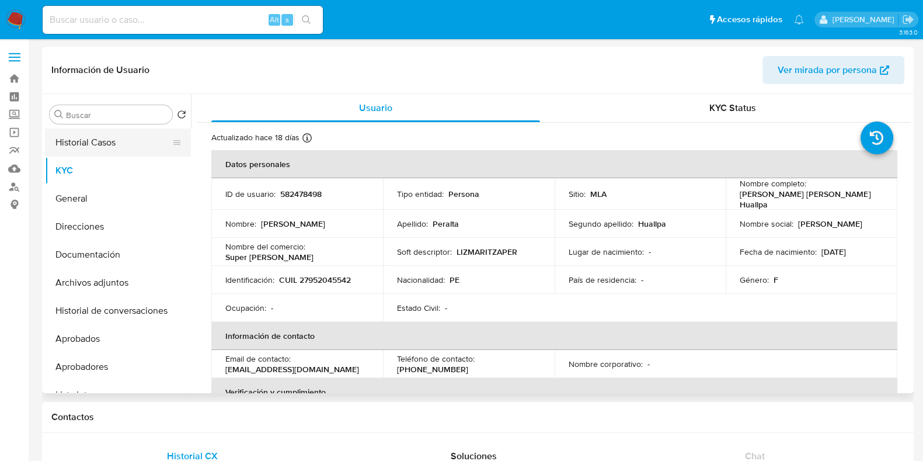
click at [105, 151] on button "Historial Casos" at bounding box center [113, 142] width 137 height 28
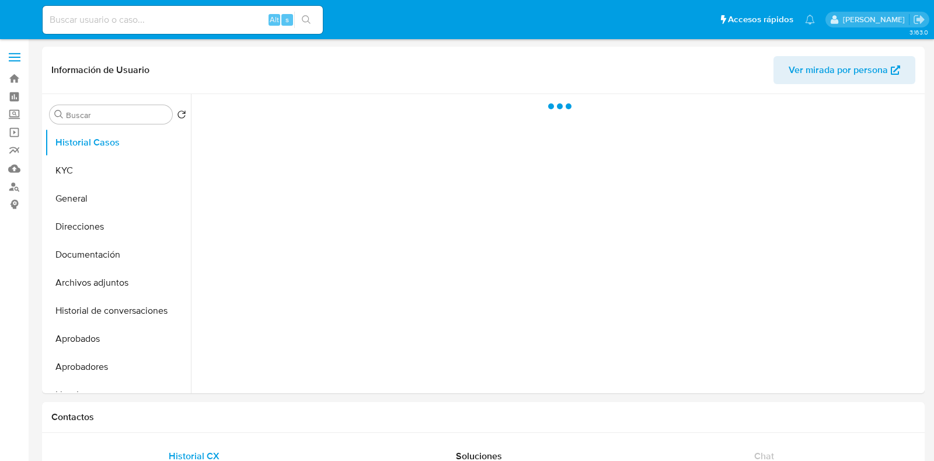
select select "10"
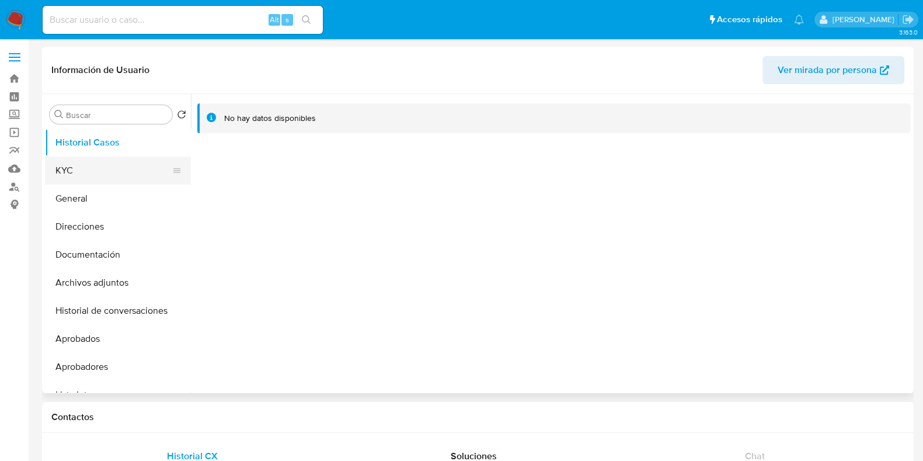
click at [89, 168] on button "KYC" at bounding box center [113, 170] width 137 height 28
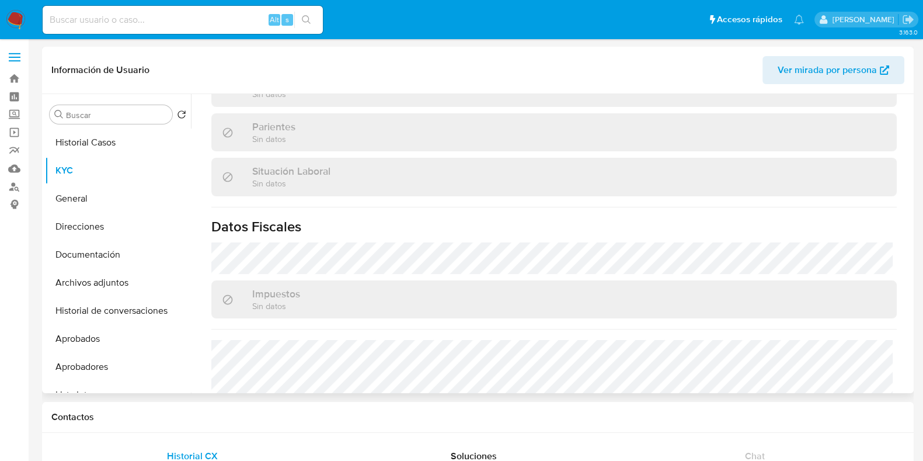
scroll to position [365, 0]
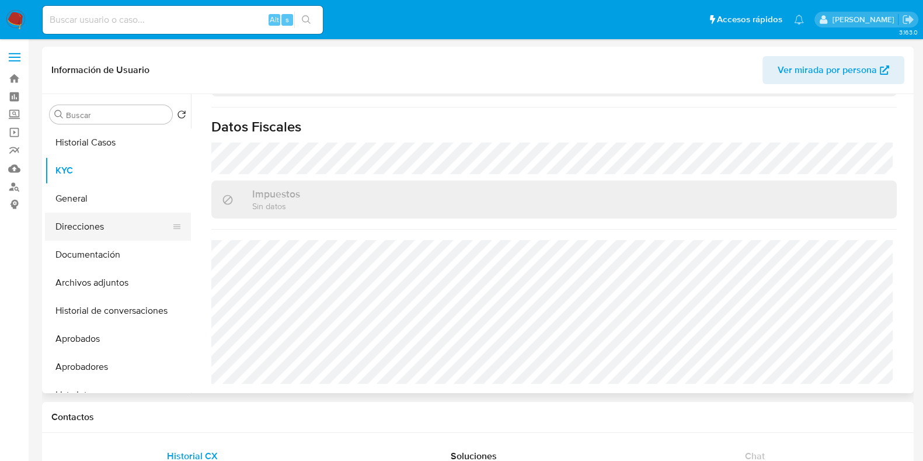
click at [97, 229] on button "Direcciones" at bounding box center [113, 227] width 137 height 28
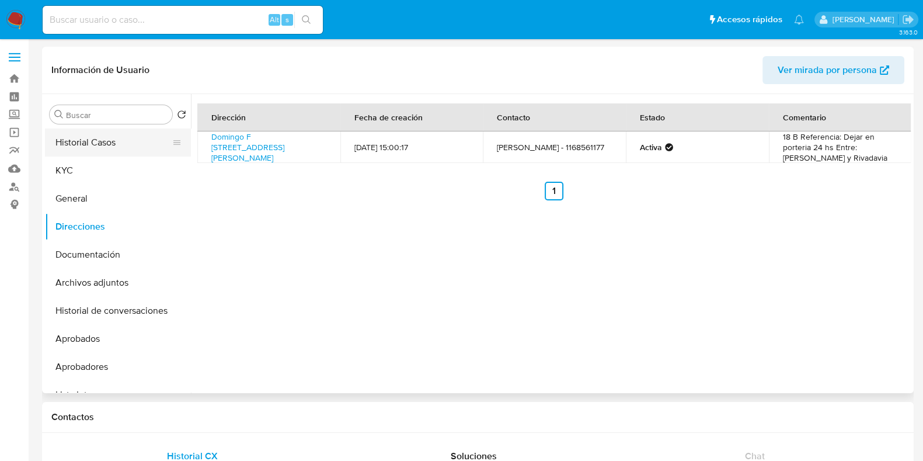
click at [106, 144] on button "Historial Casos" at bounding box center [113, 142] width 137 height 28
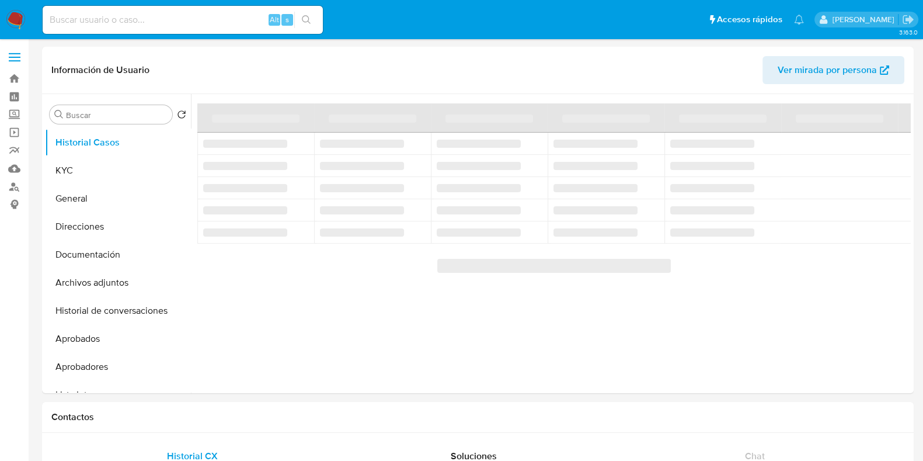
select select "10"
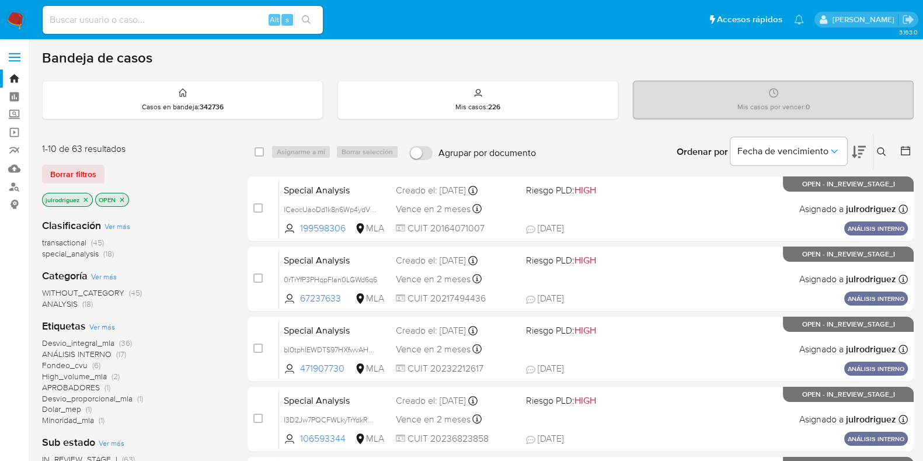
click at [883, 148] on icon at bounding box center [881, 151] width 9 height 9
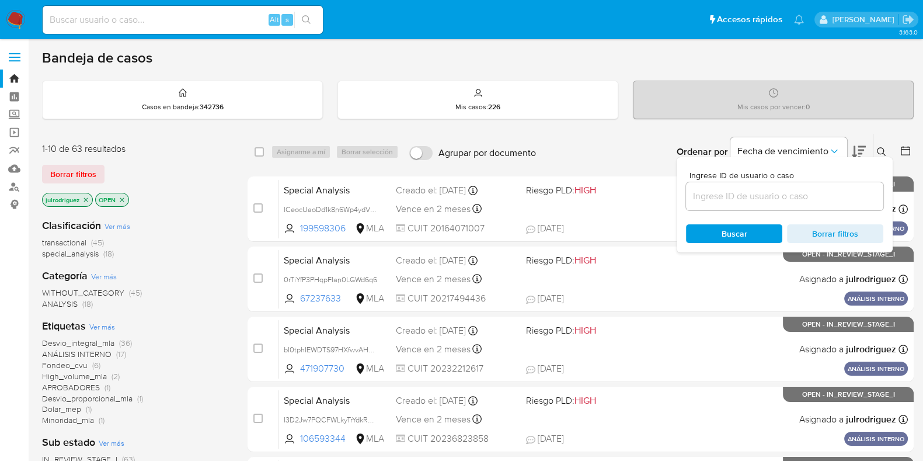
click at [753, 189] on input at bounding box center [784, 196] width 197 height 15
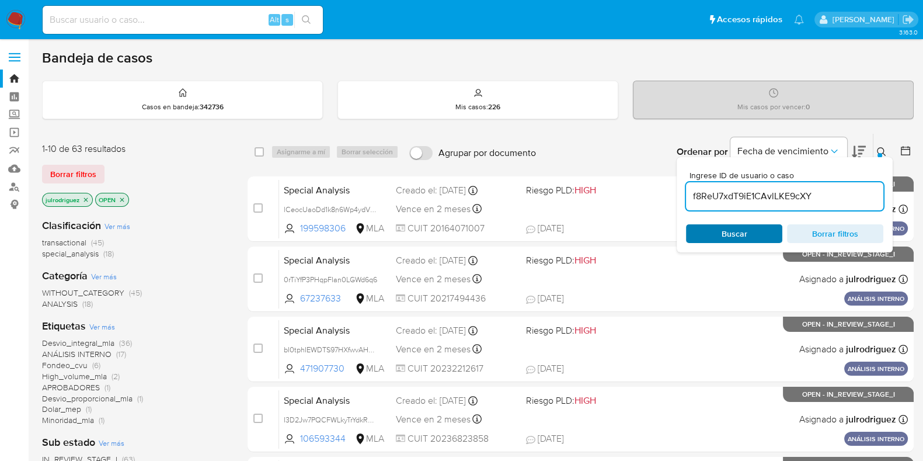
type input "f8ReU7xdT9iE1CAvlLKE9cXY"
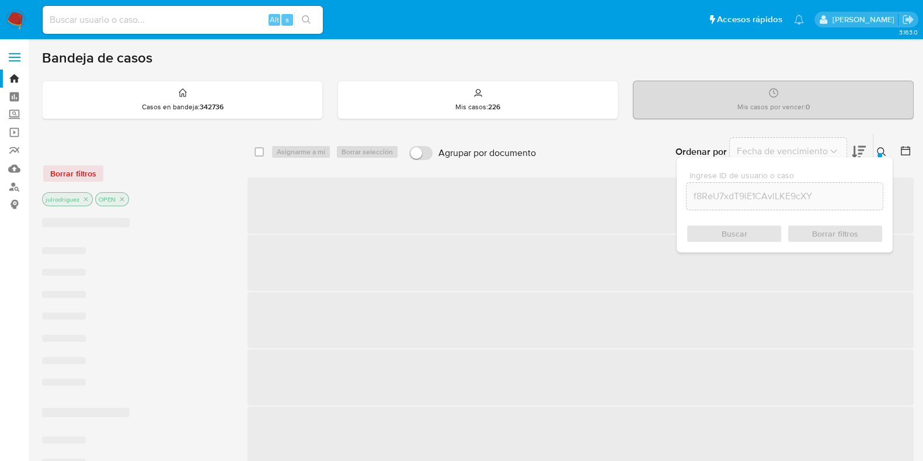
click at [733, 225] on div "Buscar Borrar filtros" at bounding box center [784, 233] width 197 height 19
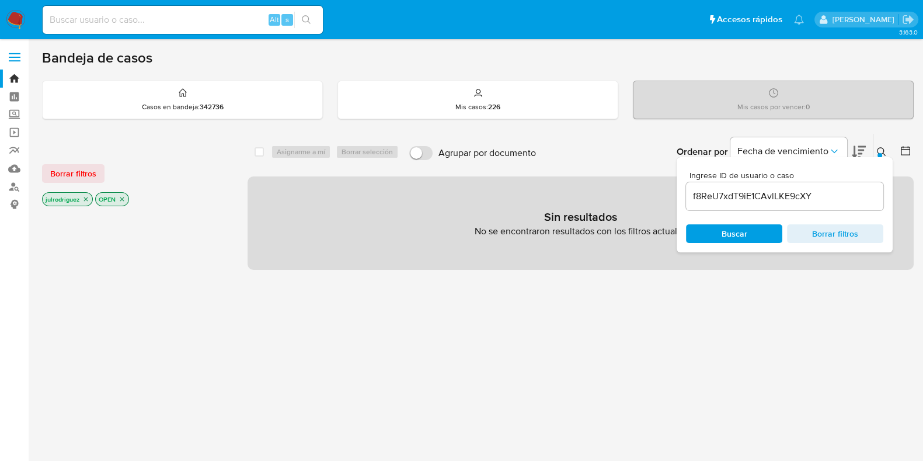
click at [123, 196] on icon "close-filter" at bounding box center [122, 199] width 7 height 7
click at [87, 197] on icon "close-filter" at bounding box center [86, 199] width 4 height 4
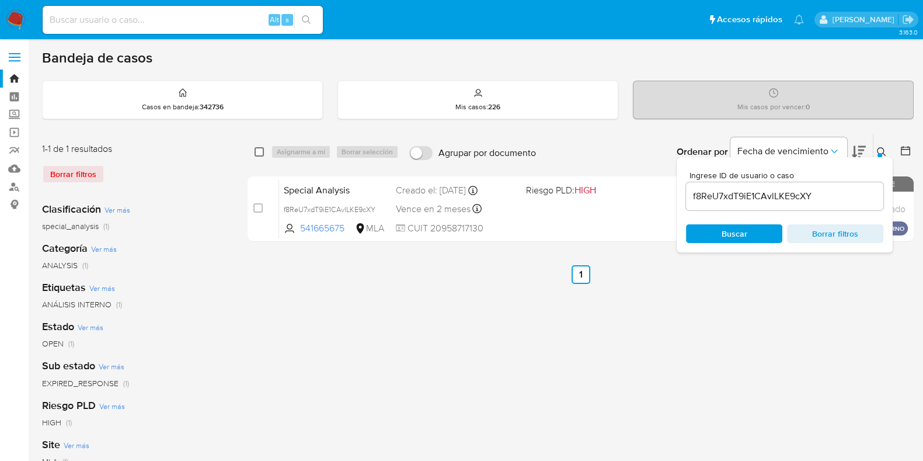
click at [257, 151] on input "checkbox" at bounding box center [259, 151] width 9 height 9
checkbox input "true"
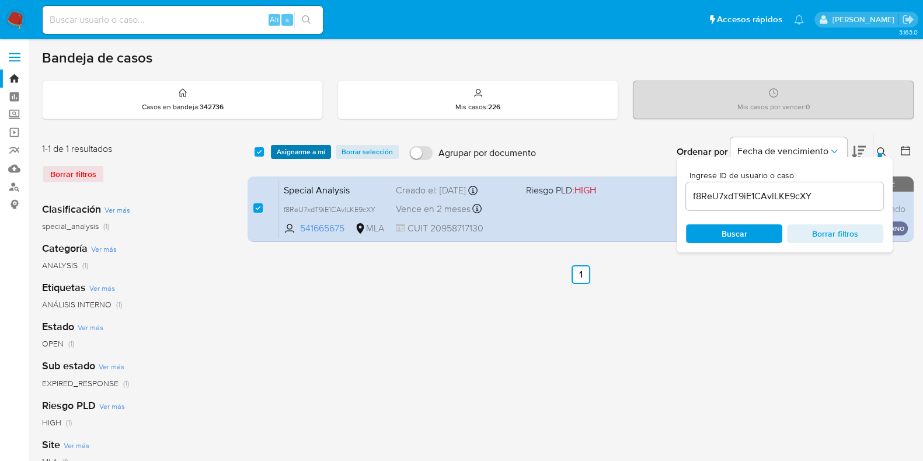
click at [290, 154] on span "Asignarme a mí" at bounding box center [301, 152] width 48 height 12
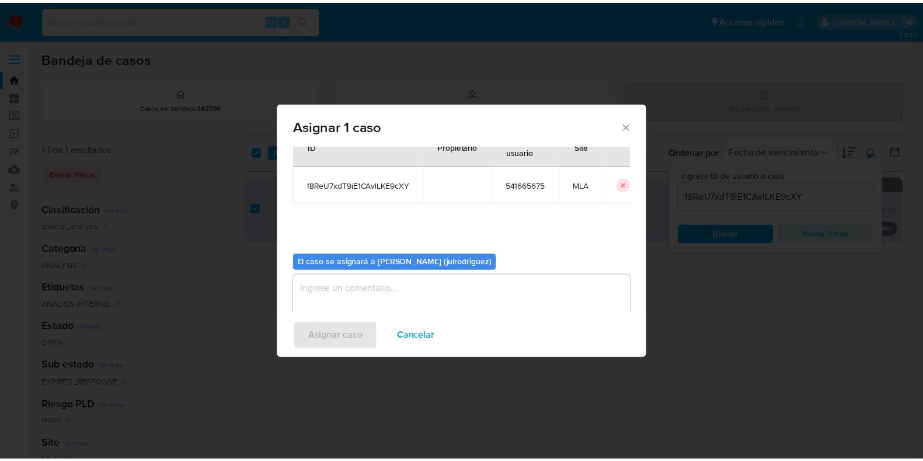
scroll to position [60, 0]
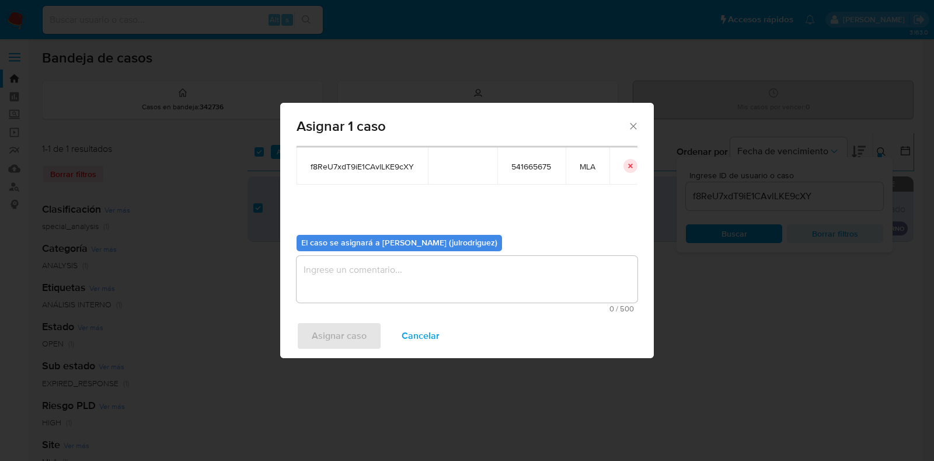
click at [419, 277] on textarea "assign-modal" at bounding box center [467, 279] width 341 height 47
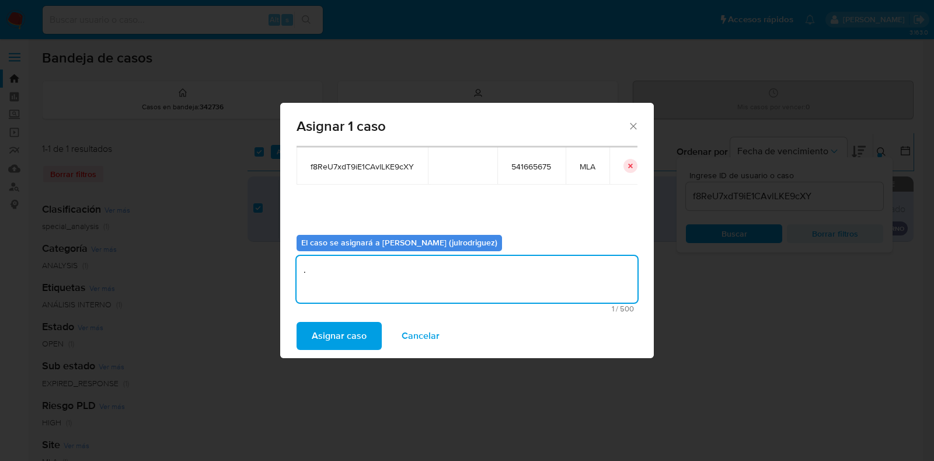
type textarea "."
click at [353, 319] on div "Asignar caso Cancelar" at bounding box center [467, 336] width 374 height 44
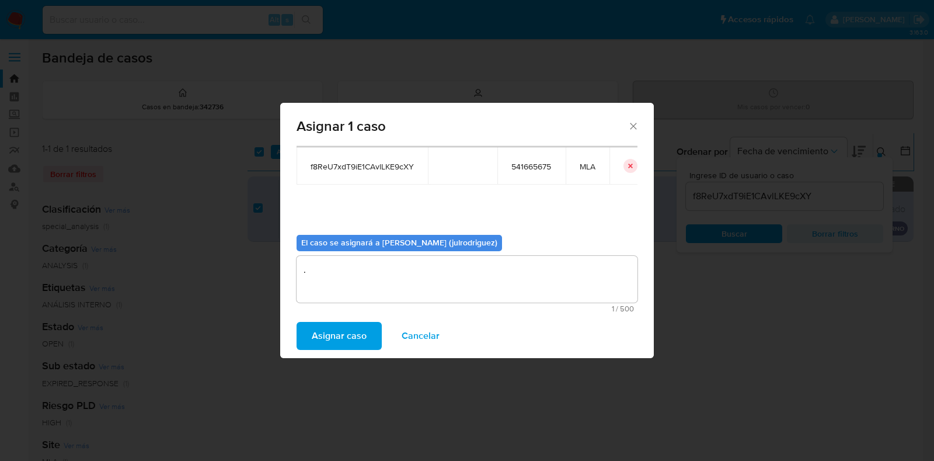
click at [353, 323] on span "Asignar caso" at bounding box center [339, 336] width 55 height 26
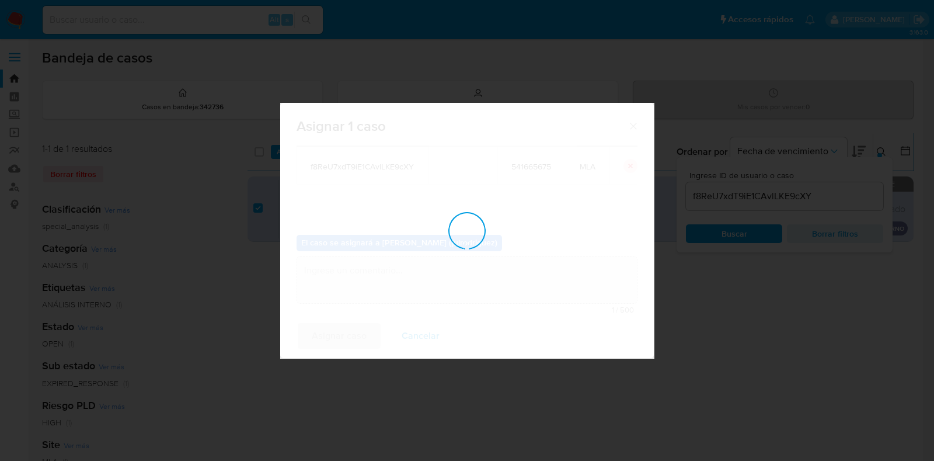
checkbox input "false"
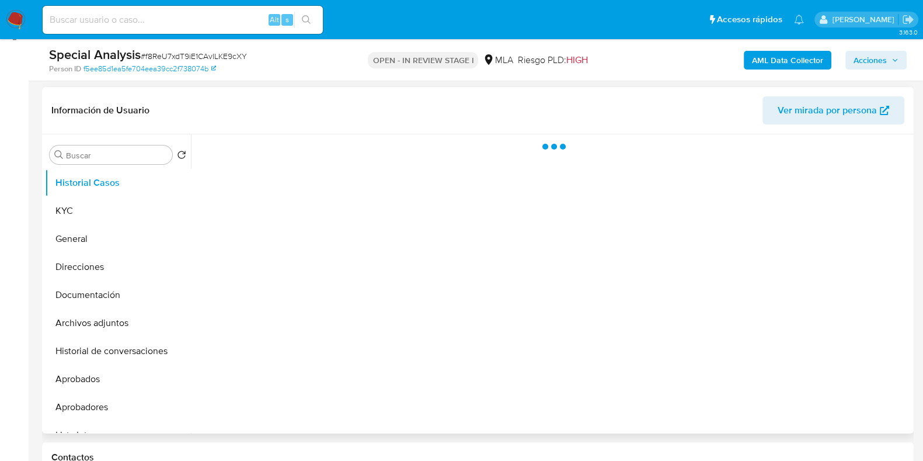
scroll to position [291, 0]
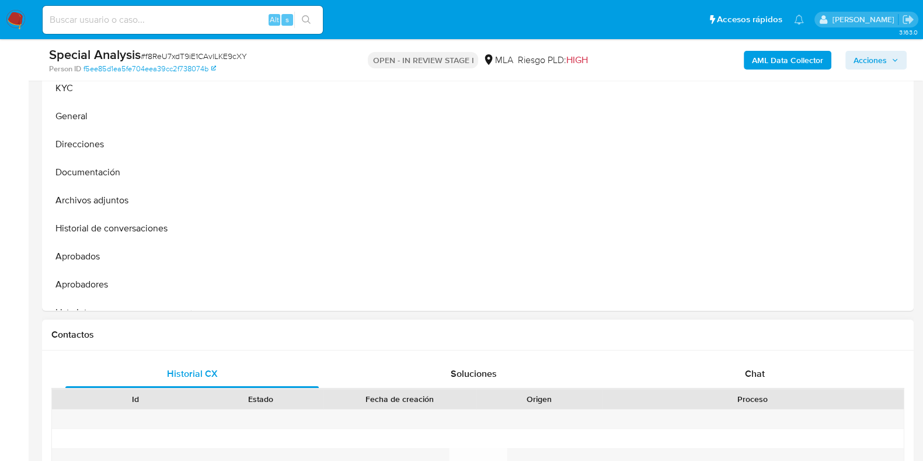
select select "10"
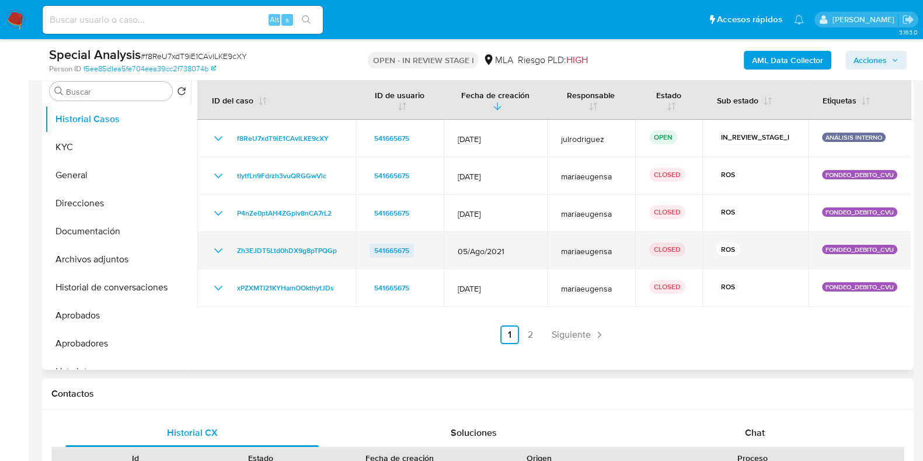
scroll to position [219, 0]
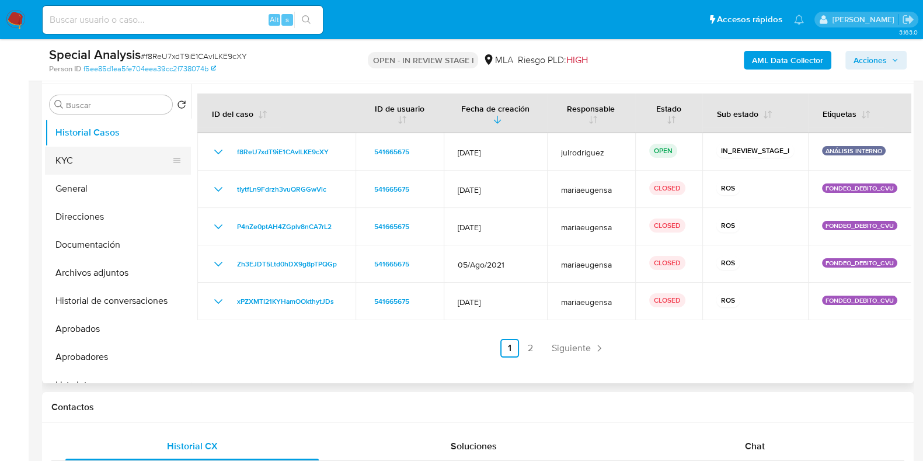
click at [114, 158] on button "KYC" at bounding box center [113, 161] width 137 height 28
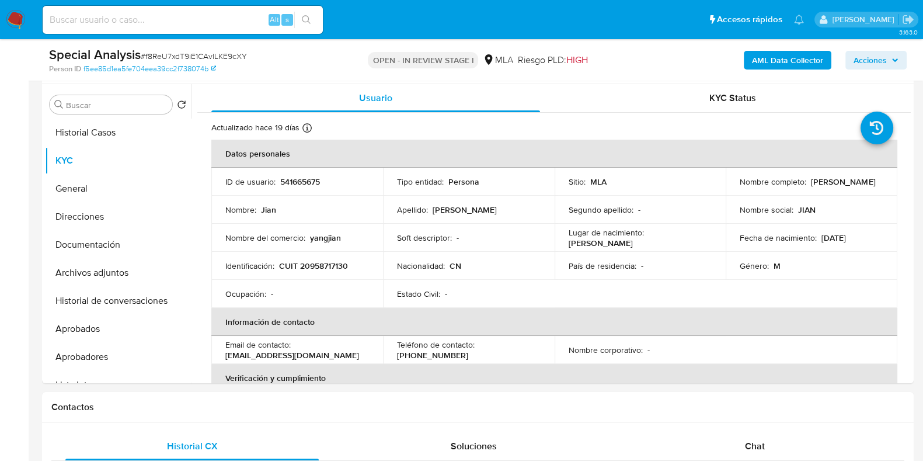
click at [291, 176] on p "541665675" at bounding box center [300, 181] width 40 height 11
copy p "541665675"
click at [222, 57] on span "# f8ReU7xdT9iE1CAvlLKE9cXY" at bounding box center [194, 56] width 106 height 12
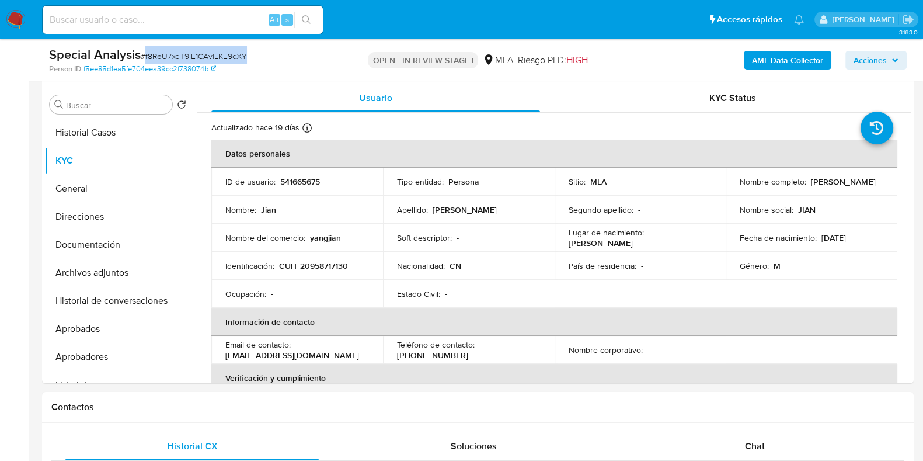
copy span "f8ReU7xdT9iE1CAvlLKE9cXY"
drag, startPoint x: 839, startPoint y: 183, endPoint x: 703, endPoint y: 246, distance: 149.7
click at [844, 183] on div "Nombre completo : Jian Yang" at bounding box center [812, 181] width 144 height 11
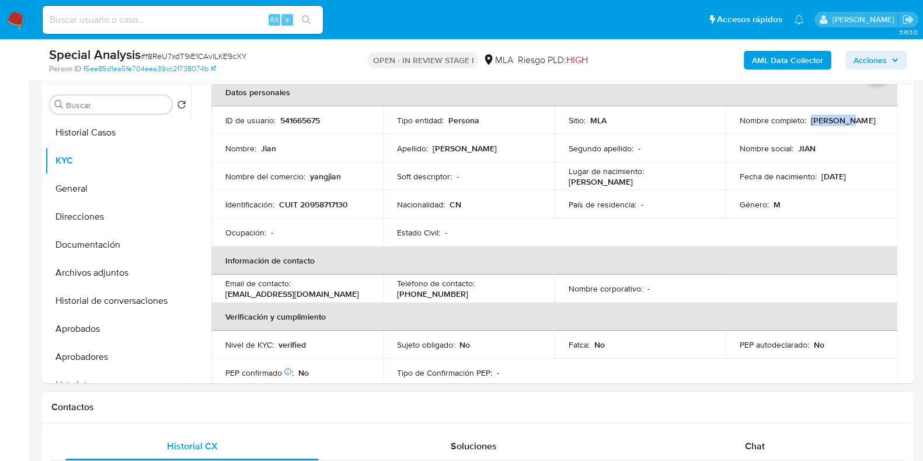
scroll to position [145, 0]
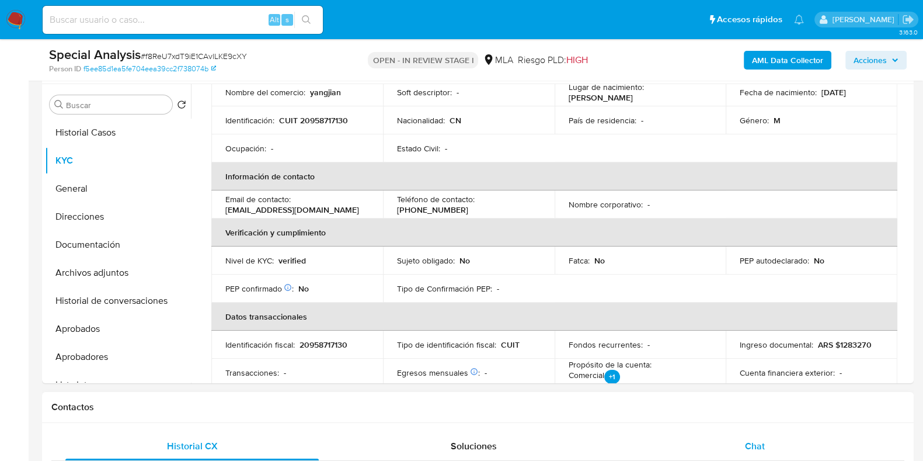
click at [752, 432] on div "Chat" at bounding box center [754, 446] width 253 height 28
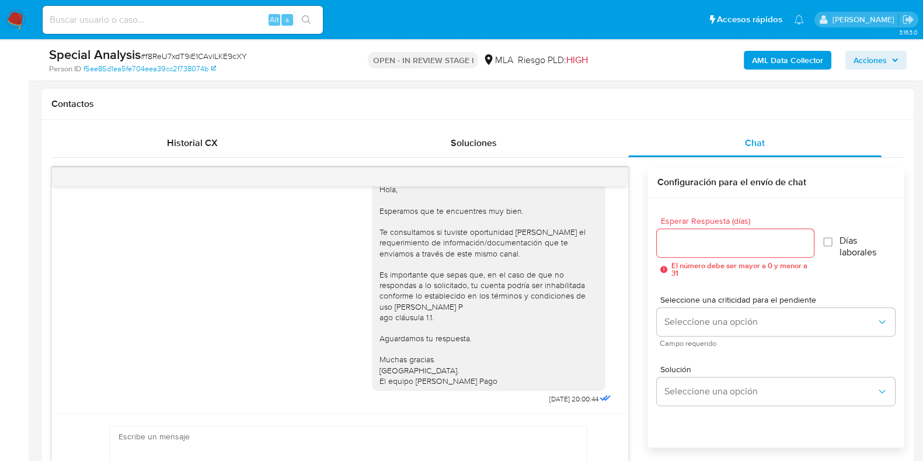
scroll to position [583, 0]
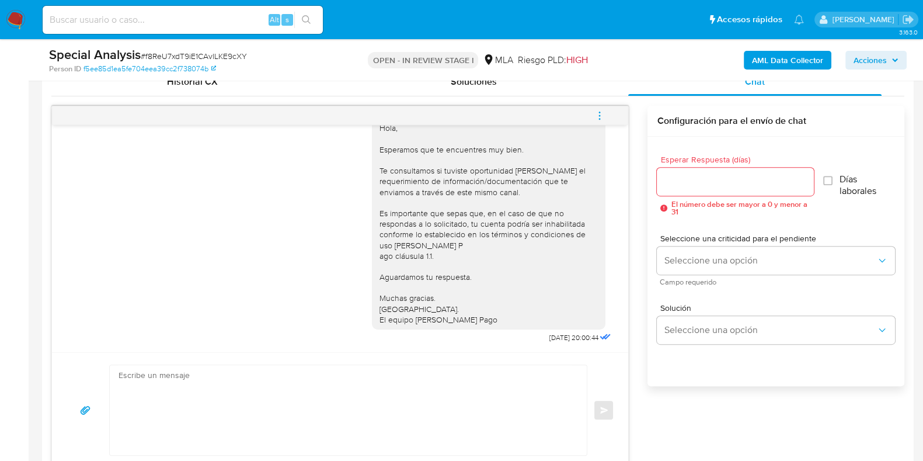
click at [598, 124] on span "menu-action" at bounding box center [599, 116] width 11 height 28
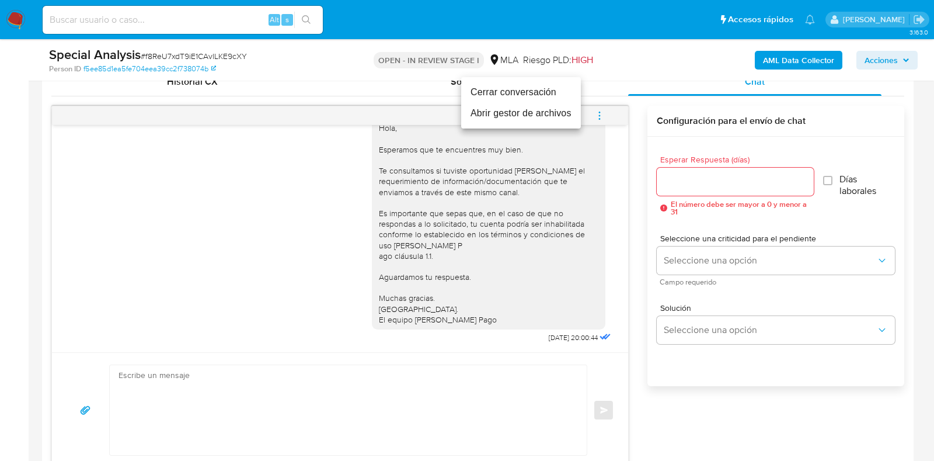
click at [517, 97] on li "Cerrar conversación" at bounding box center [521, 92] width 120 height 21
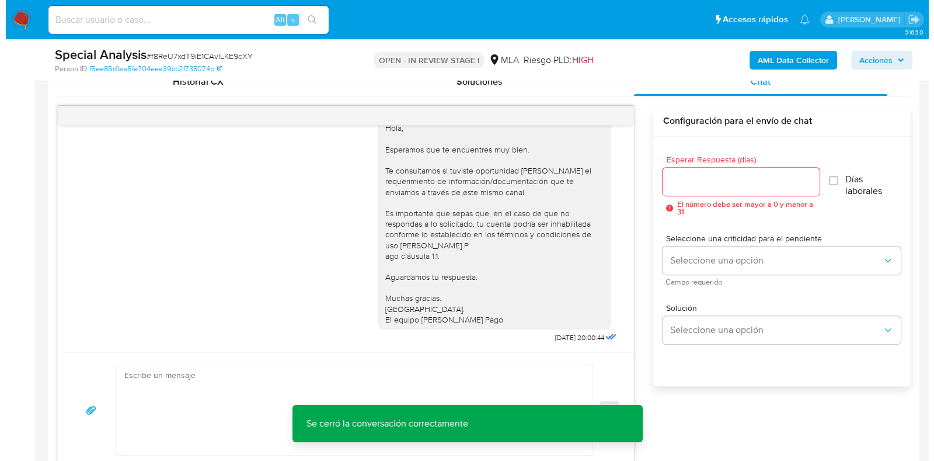
scroll to position [1850, 0]
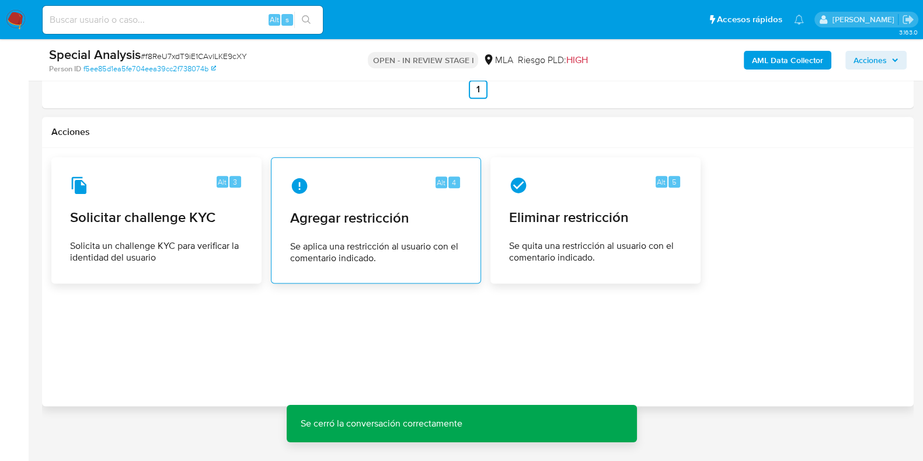
click at [310, 178] on div "Alt 4" at bounding box center [376, 185] width 172 height 19
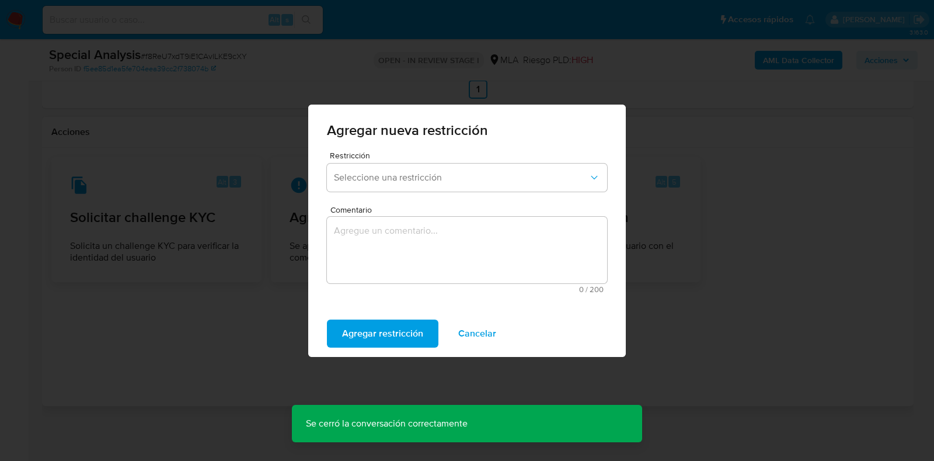
click at [356, 158] on span "Restricción" at bounding box center [470, 155] width 280 height 8
click at [366, 168] on button "Seleccione una restricción" at bounding box center [467, 177] width 280 height 28
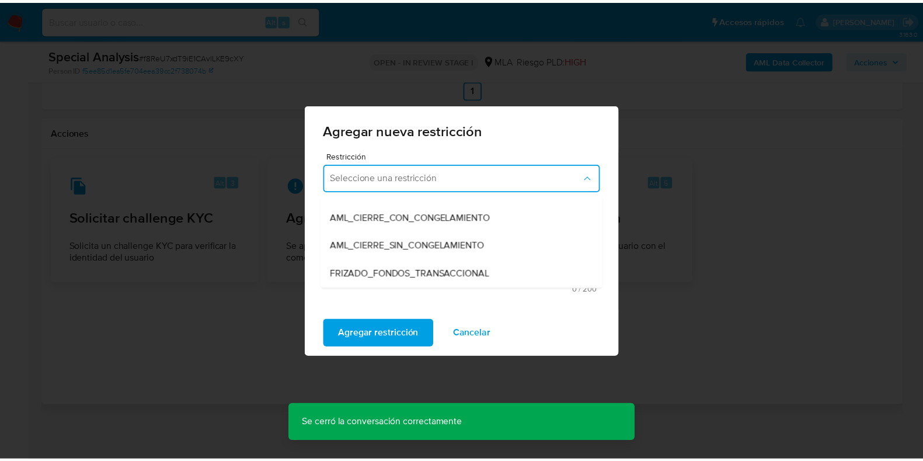
scroll to position [145, 0]
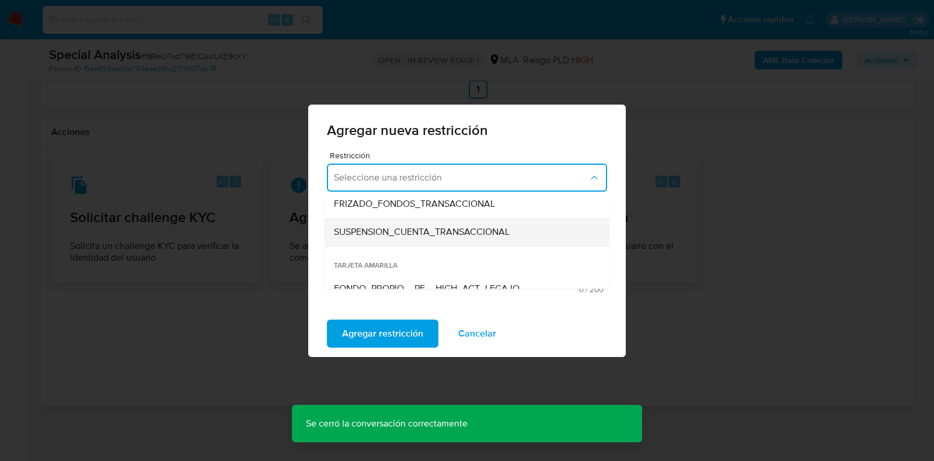
click at [423, 227] on span "SUSPENSION_CUENTA_TRANSACCIONAL" at bounding box center [422, 232] width 176 height 12
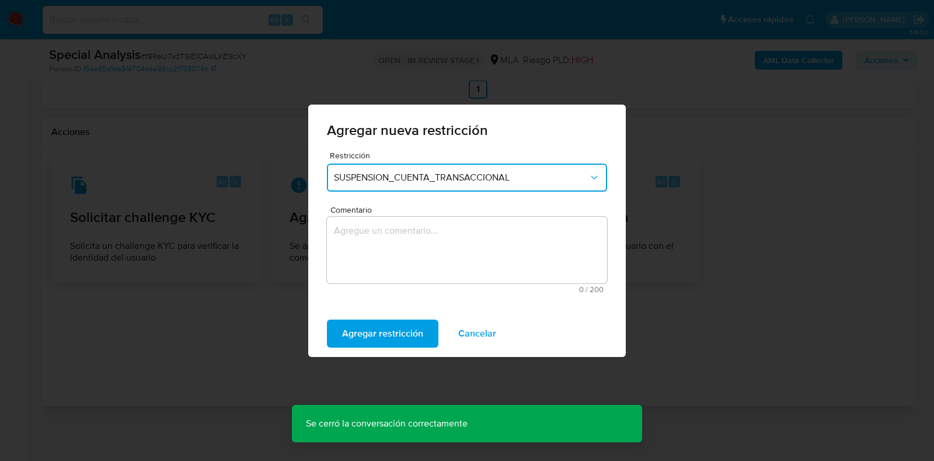
click at [426, 255] on textarea "Comentario" at bounding box center [467, 250] width 280 height 67
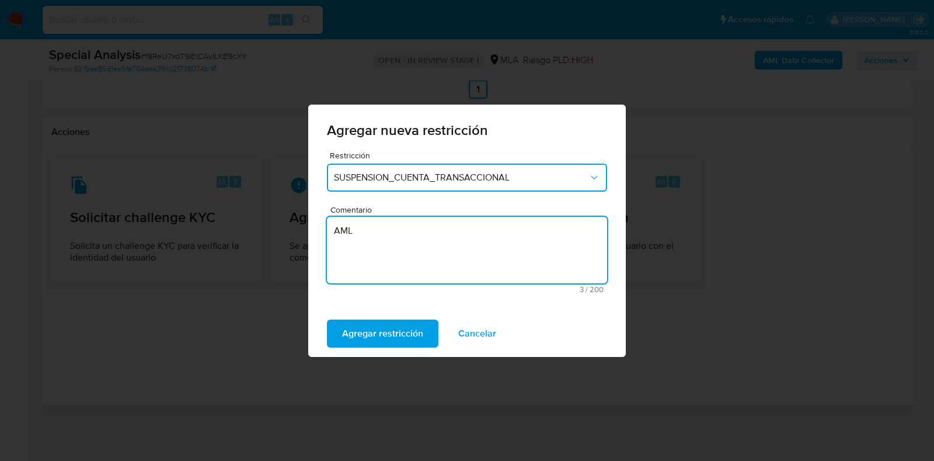
type textarea "AML"
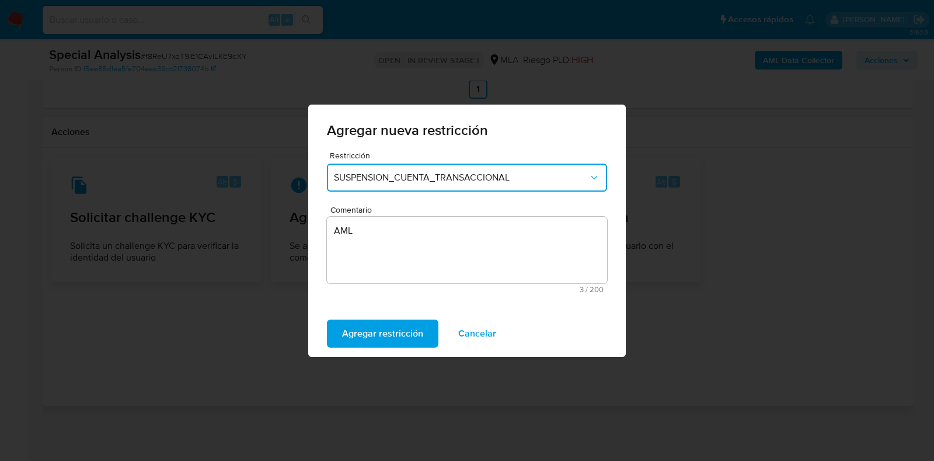
click at [382, 348] on div "Agregar restricción Cancelar" at bounding box center [467, 333] width 318 height 47
click at [379, 340] on span "Agregar restricción" at bounding box center [382, 334] width 81 height 26
click at [359, 328] on span "Confirmar" at bounding box center [363, 334] width 42 height 26
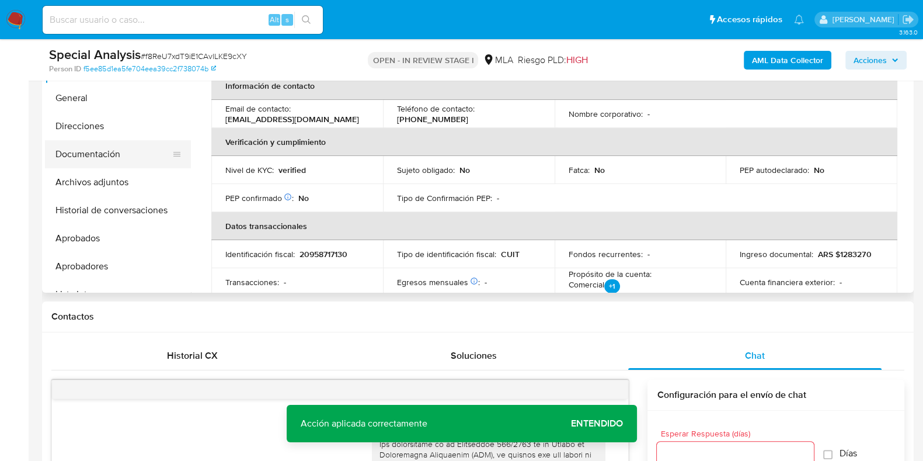
scroll to position [245, 0]
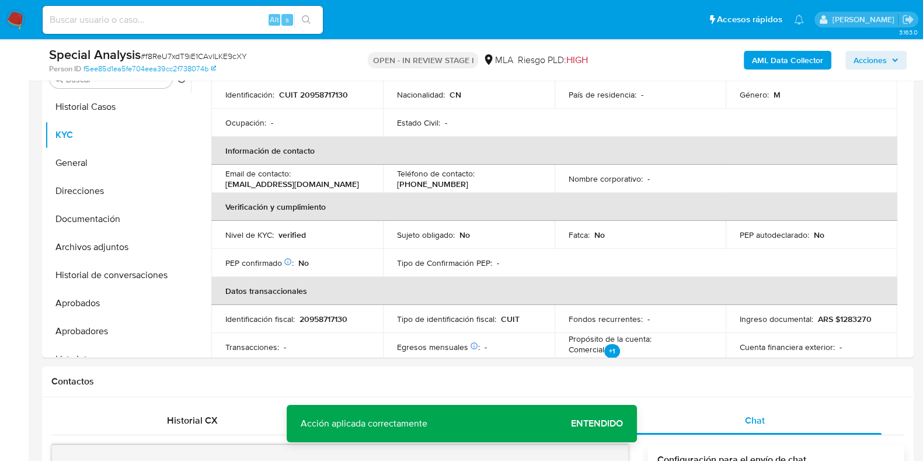
click at [771, 58] on b "AML Data Collector" at bounding box center [787, 60] width 71 height 19
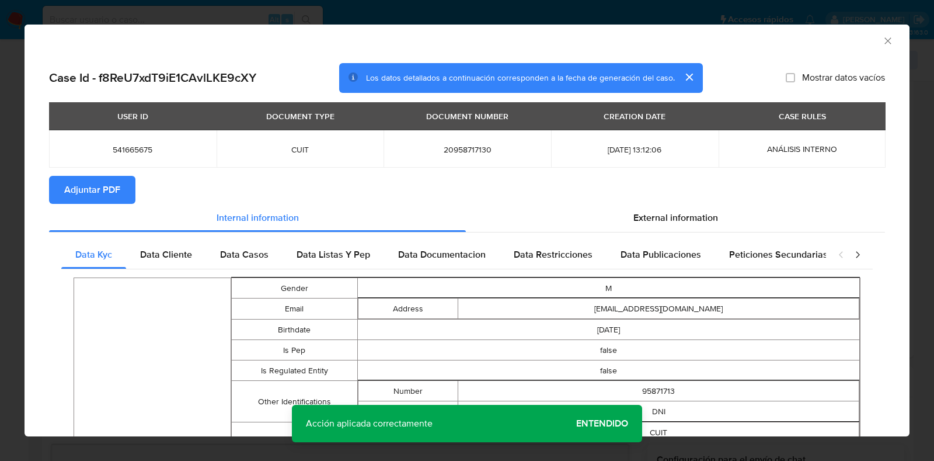
click at [95, 197] on span "Adjuntar PDF" at bounding box center [92, 190] width 56 height 26
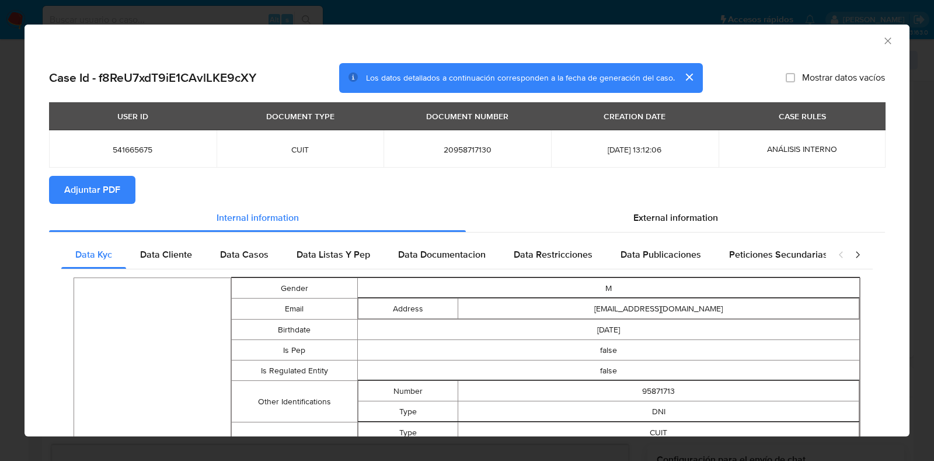
click at [882, 41] on icon "Cerrar ventana" at bounding box center [888, 41] width 12 height 12
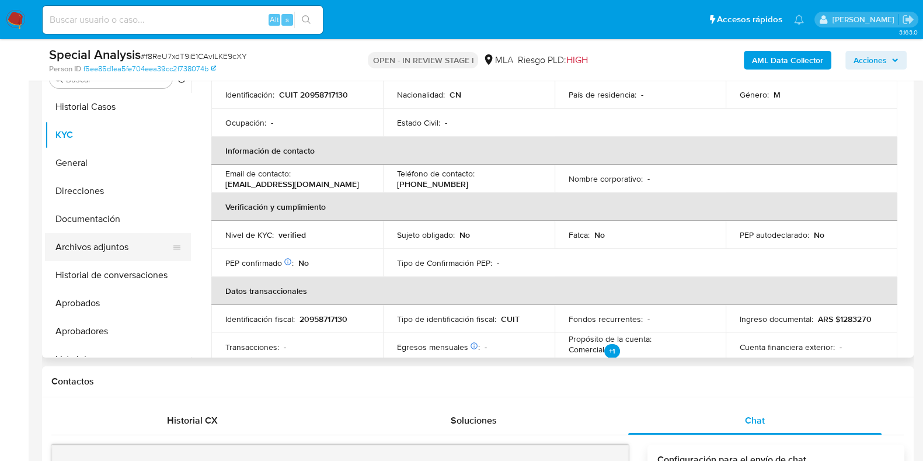
click at [80, 239] on button "Archivos adjuntos" at bounding box center [113, 247] width 137 height 28
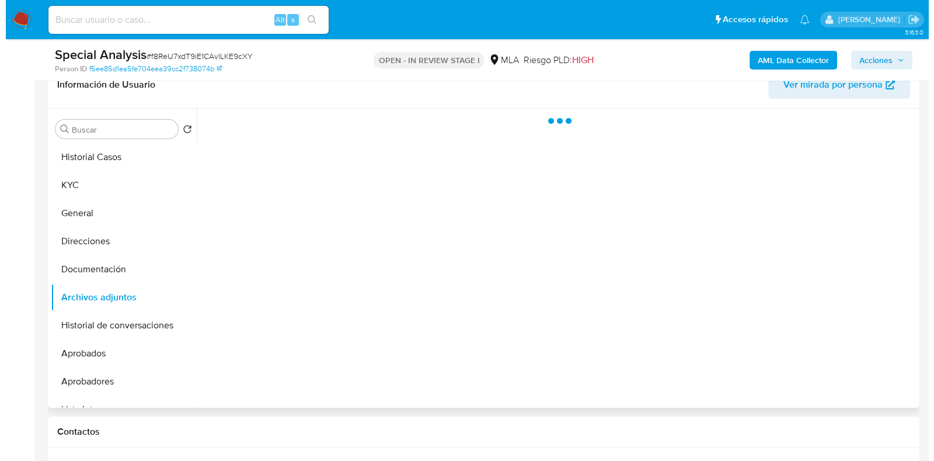
scroll to position [172, 0]
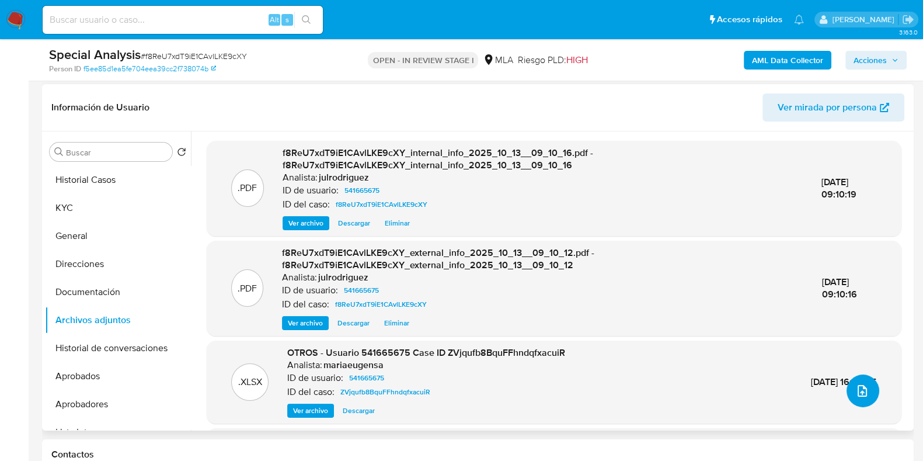
click at [855, 384] on span "upload-file" at bounding box center [862, 391] width 14 height 14
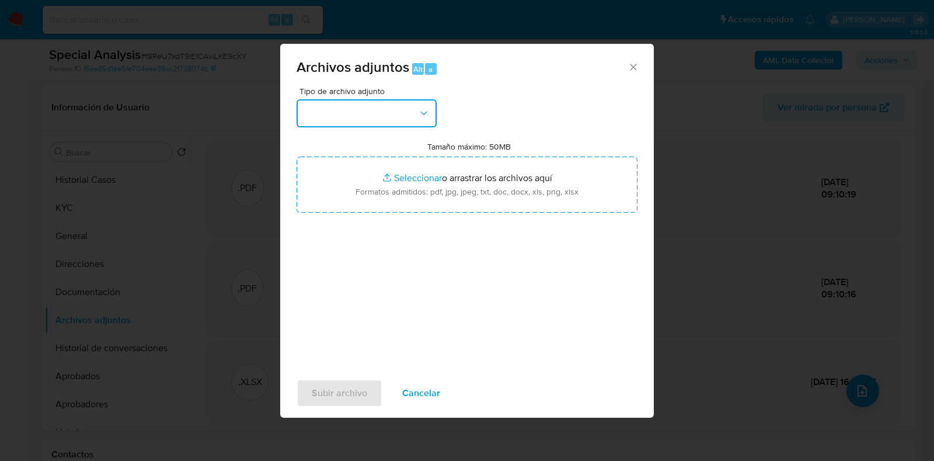
click at [350, 110] on button "button" at bounding box center [367, 113] width 140 height 28
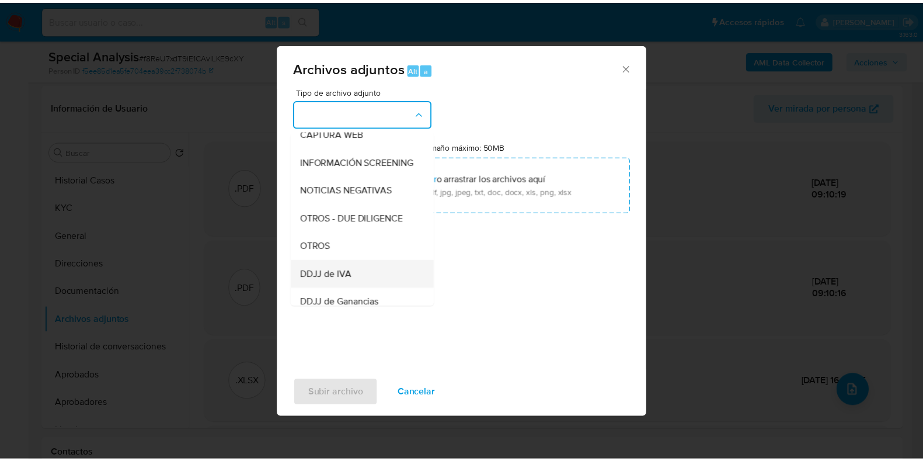
scroll to position [145, 0]
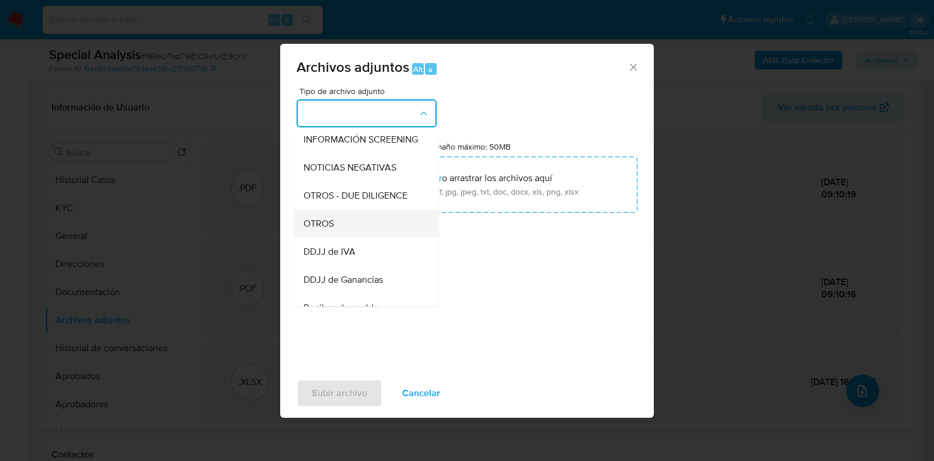
click at [328, 229] on span "OTROS" at bounding box center [319, 224] width 30 height 12
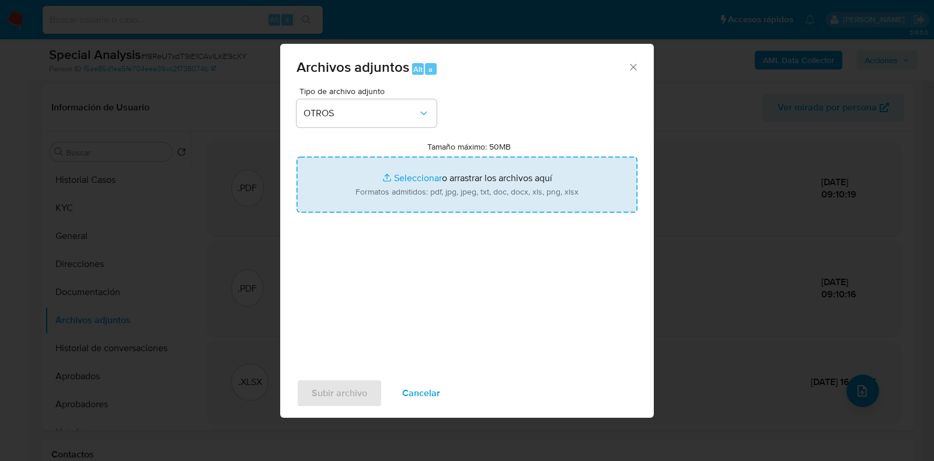
click at [471, 185] on input "Tamaño máximo: 50MB Seleccionar archivos" at bounding box center [467, 184] width 341 height 56
type input "C:\fakepath\Jian Yang - NOSIS - SEPTIEMBRE 2025.pdf"
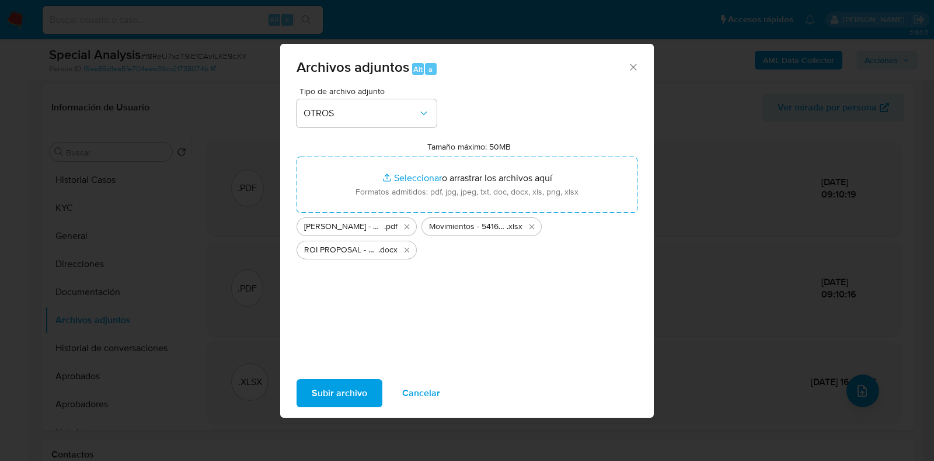
click at [361, 391] on span "Subir archivo" at bounding box center [339, 393] width 55 height 26
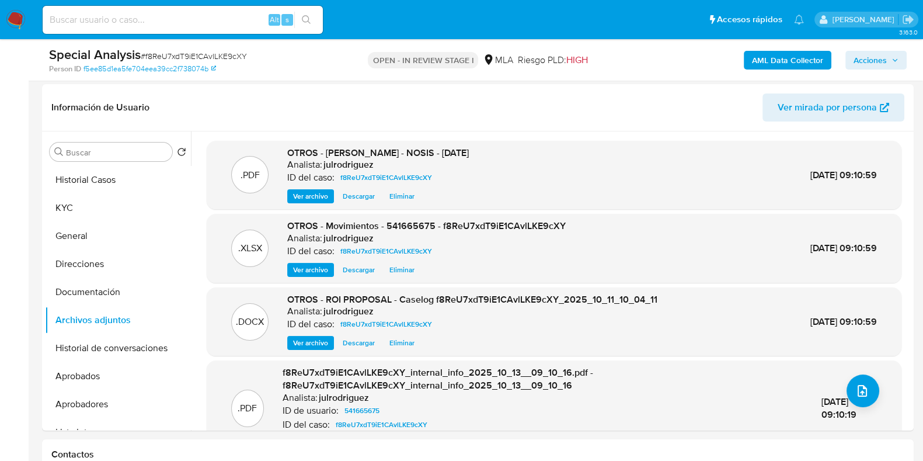
click at [861, 51] on span "Acciones" at bounding box center [870, 60] width 33 height 19
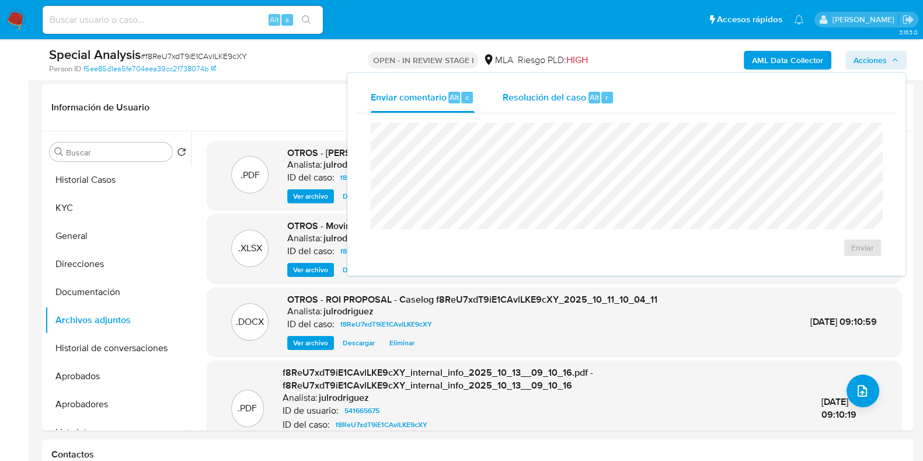
click at [595, 88] on div "Resolución del caso Alt r" at bounding box center [559, 97] width 112 height 30
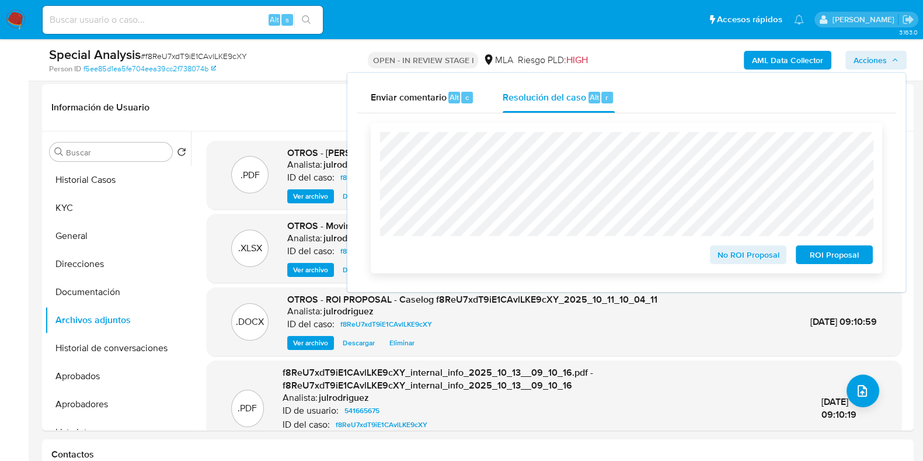
click at [830, 253] on span "ROI Proposal" at bounding box center [834, 254] width 61 height 16
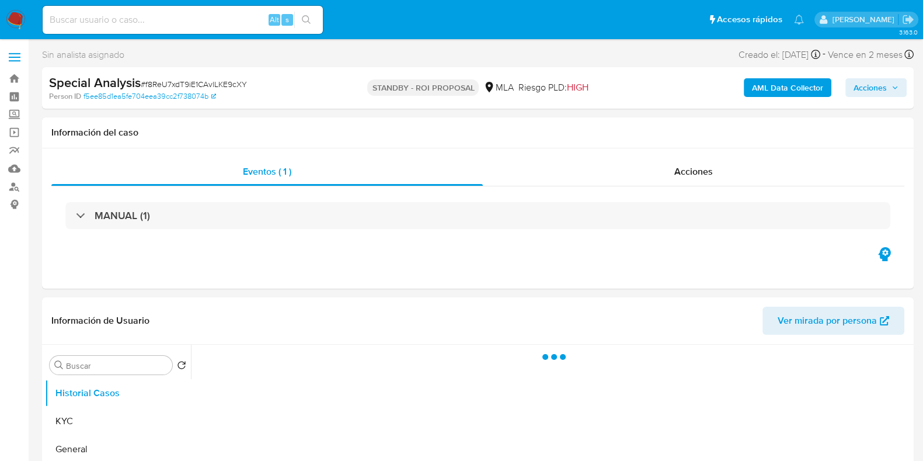
select select "10"
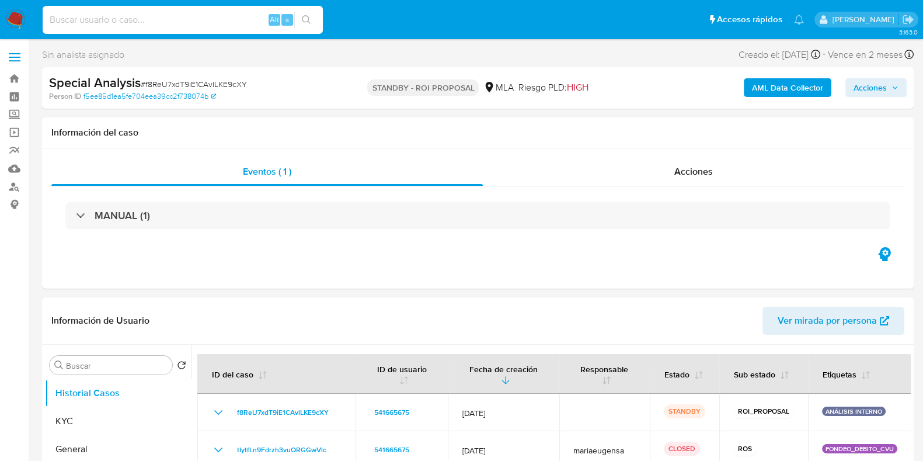
click at [174, 14] on input at bounding box center [183, 19] width 280 height 15
paste input "Bk18cjBQom2cZ54QiBNxXnbp"
type input "Bk18cjBQom2cZ54QiBNxXnbp"
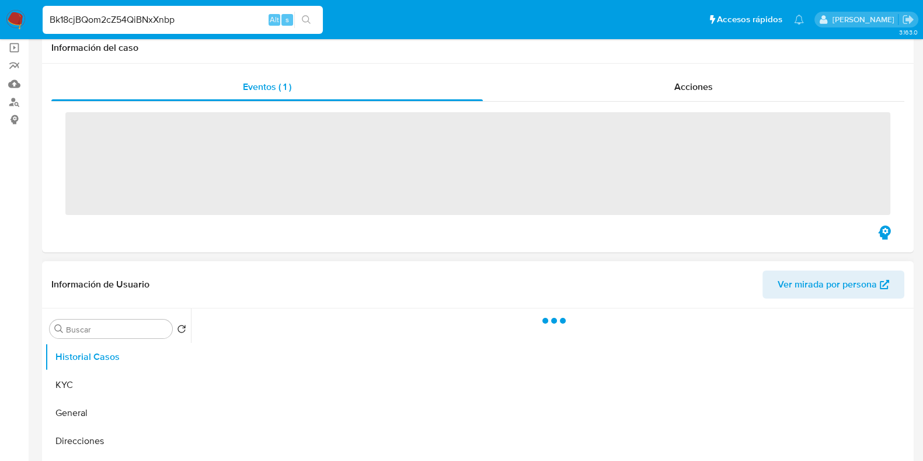
scroll to position [145, 0]
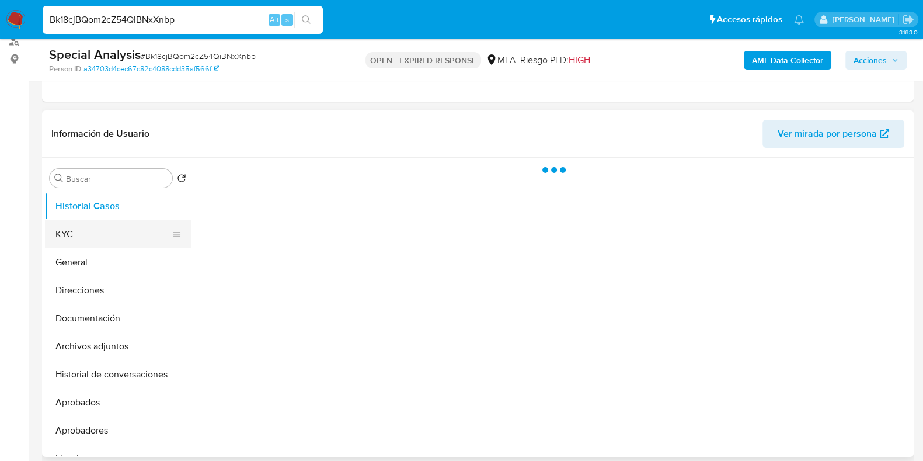
click at [124, 223] on button "KYC" at bounding box center [113, 234] width 137 height 28
select select "10"
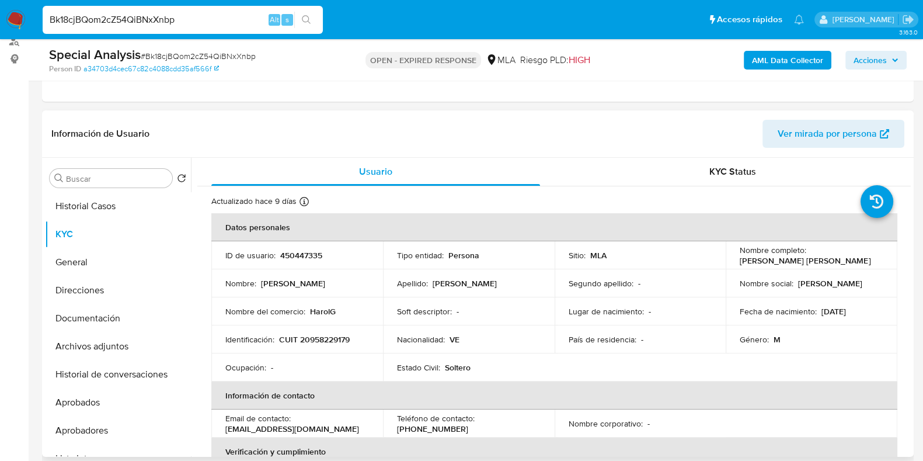
drag, startPoint x: 807, startPoint y: 259, endPoint x: 850, endPoint y: 259, distance: 43.2
click at [850, 259] on div "Nombre completo : [PERSON_NAME] [PERSON_NAME]" at bounding box center [812, 255] width 144 height 21
copy p "[PERSON_NAME] [PERSON_NAME]"
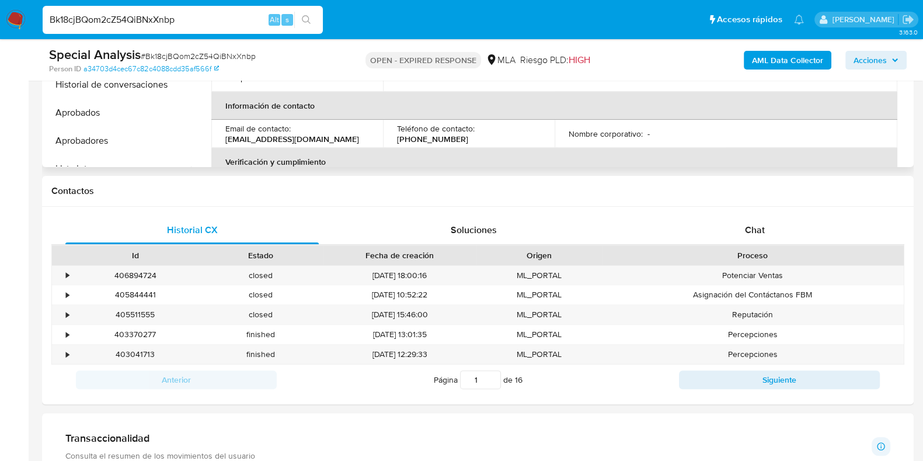
scroll to position [264, 0]
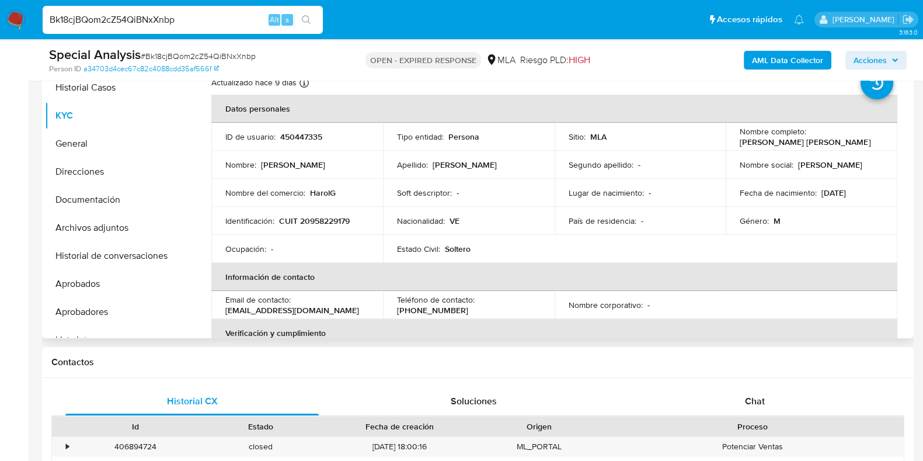
click at [307, 142] on td "ID de usuario : 450447335" at bounding box center [297, 137] width 172 height 28
click at [305, 137] on p "450447335" at bounding box center [301, 136] width 42 height 11
copy p "450447335"
click at [205, 57] on span "# Bk18cjBQom2cZ54QiBNxXnbp" at bounding box center [198, 56] width 115 height 12
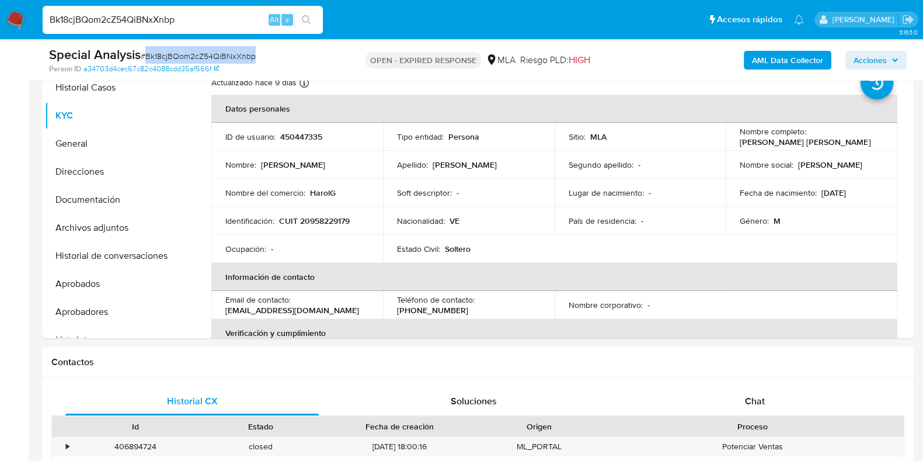
click at [205, 57] on span "# Bk18cjBQom2cZ54QiBNxXnbp" at bounding box center [198, 56] width 115 height 12
copy span "Bk18cjBQom2cZ54QiBNxXnbp"
click at [123, 197] on button "Documentación" at bounding box center [113, 200] width 137 height 28
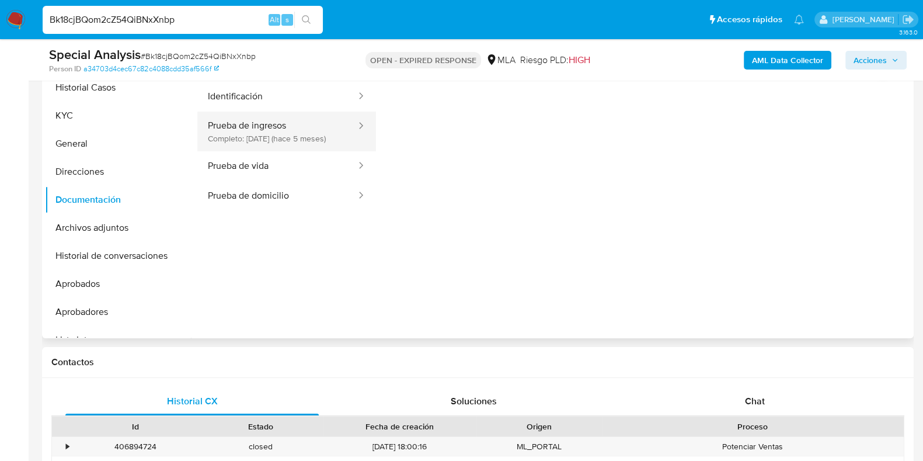
click at [286, 143] on button "Prueba de ingresos Completo: 12/05/2025 (hace 5 meses)" at bounding box center [277, 132] width 160 height 40
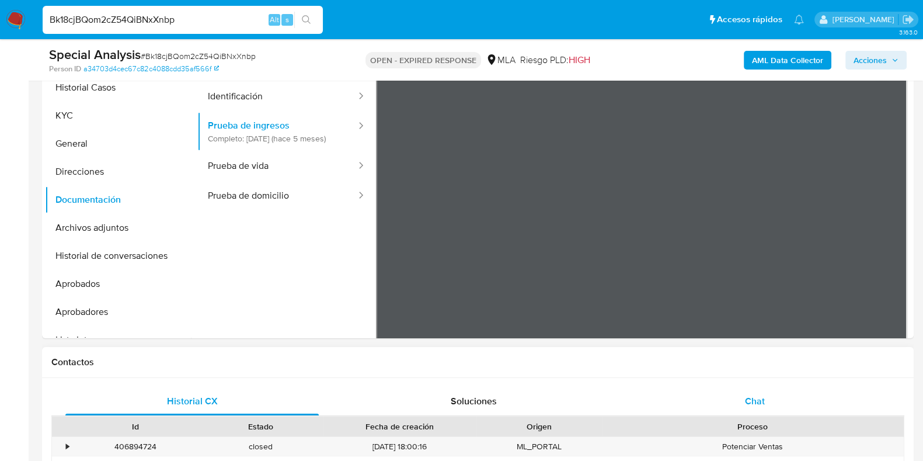
click at [762, 405] on span "Chat" at bounding box center [755, 400] width 20 height 13
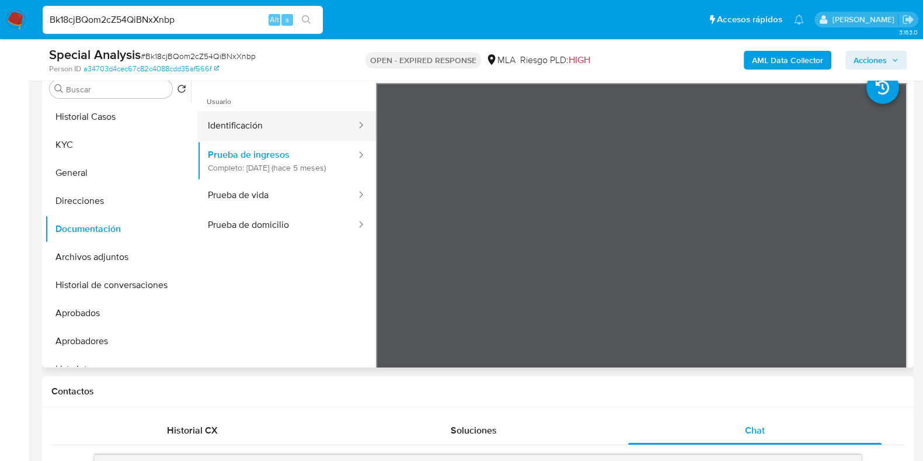
scroll to position [191, 0]
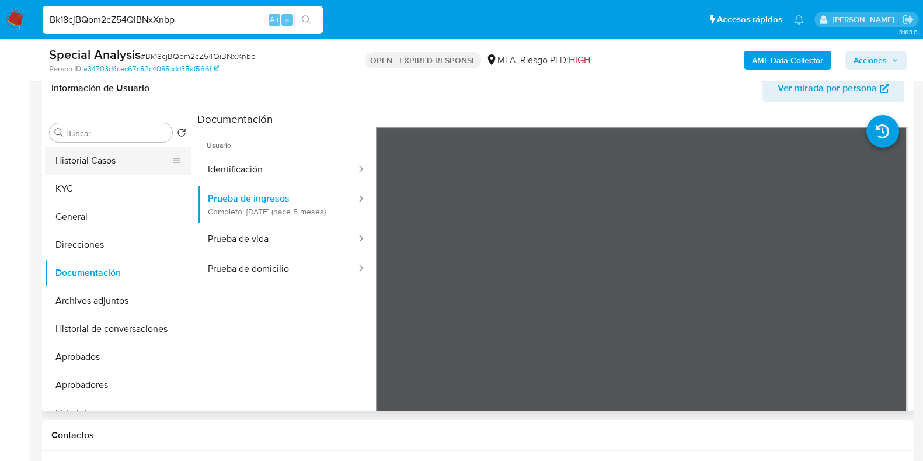
click at [71, 172] on button "Historial Casos" at bounding box center [113, 161] width 137 height 28
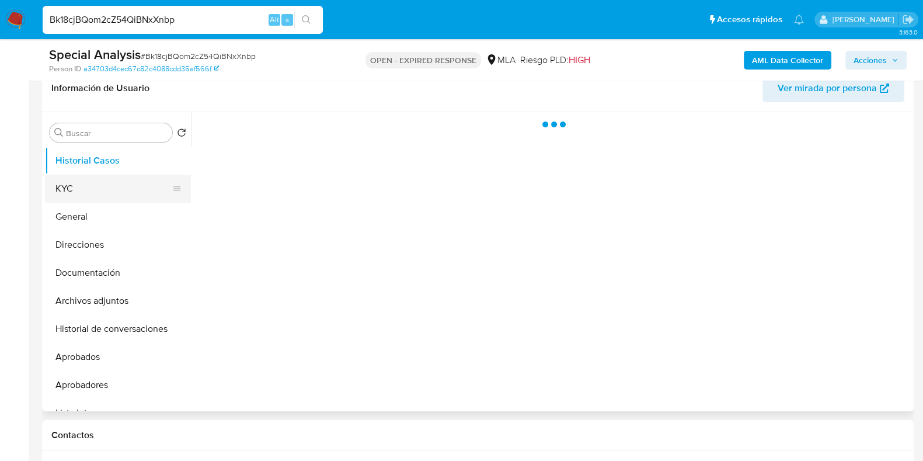
click at [73, 186] on button "KYC" at bounding box center [113, 189] width 137 height 28
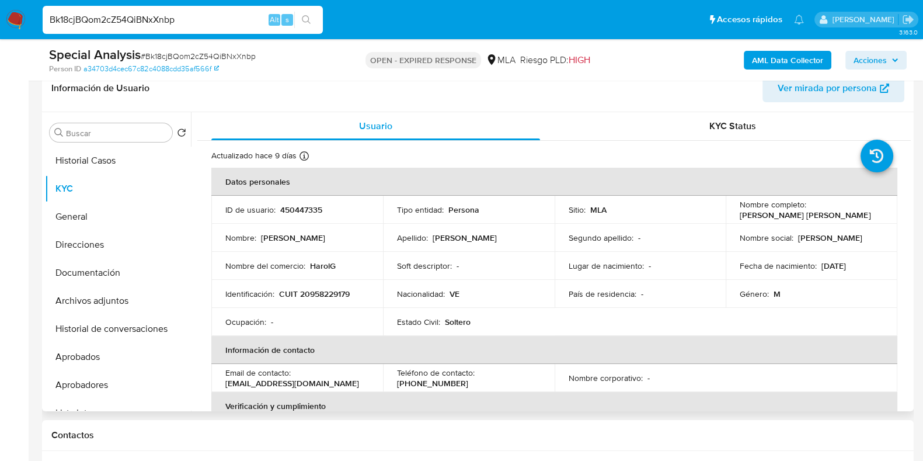
click at [314, 288] on p "CUIT 20958229179" at bounding box center [314, 293] width 71 height 11
copy p "20958229179"
click at [304, 206] on p "450447335" at bounding box center [301, 209] width 42 height 11
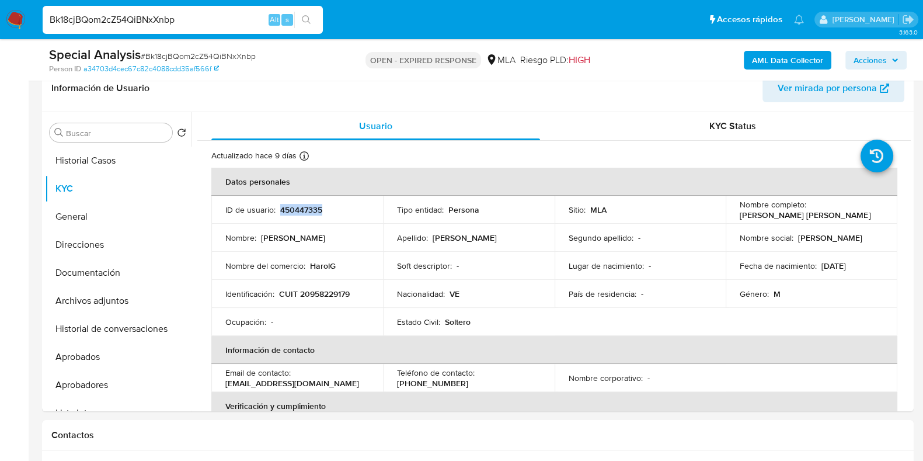
copy p "450447335"
drag, startPoint x: 311, startPoint y: 258, endPoint x: 336, endPoint y: 262, distance: 25.3
click at [336, 262] on td "Nombre del comercio : HarolG" at bounding box center [297, 266] width 172 height 28
copy p "HarolG"
click at [322, 297] on p "CUIT 20958229179" at bounding box center [314, 293] width 71 height 11
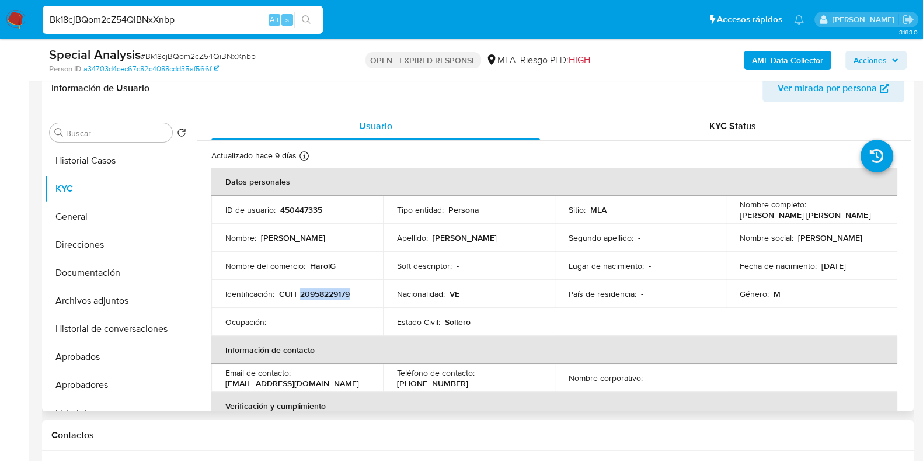
click at [322, 297] on p "CUIT 20958229179" at bounding box center [314, 293] width 71 height 11
copy p "20958229179"
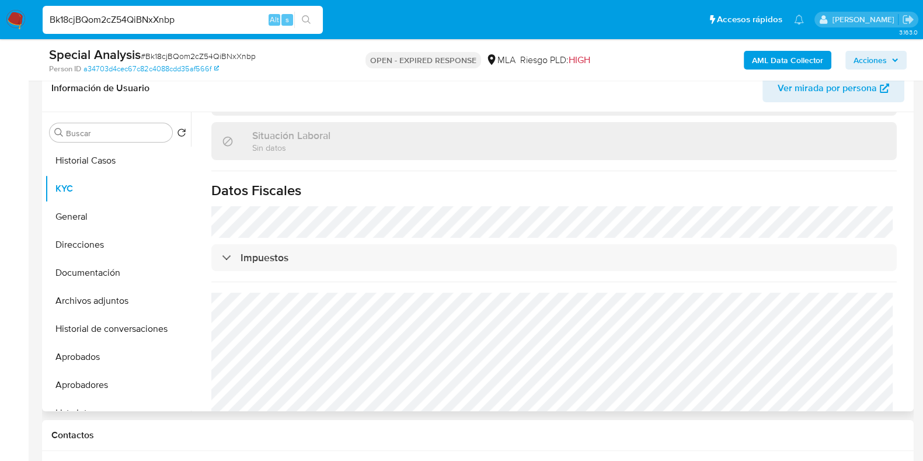
scroll to position [614, 0]
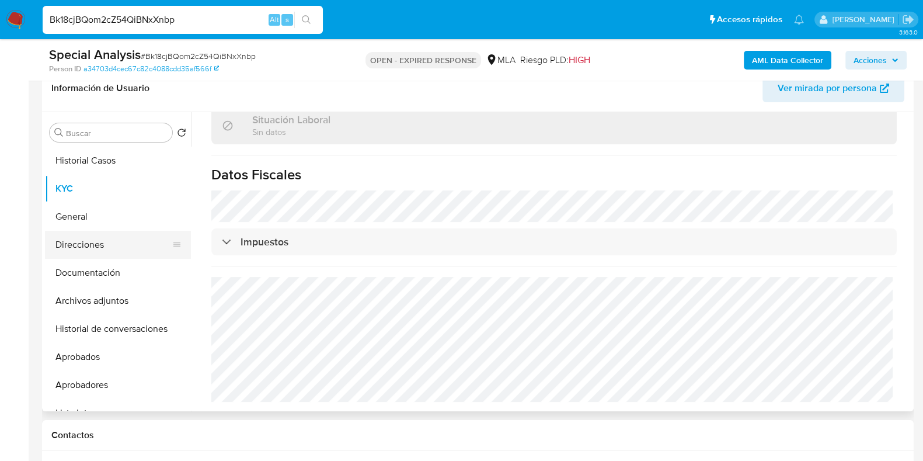
click at [77, 245] on button "Direcciones" at bounding box center [113, 245] width 137 height 28
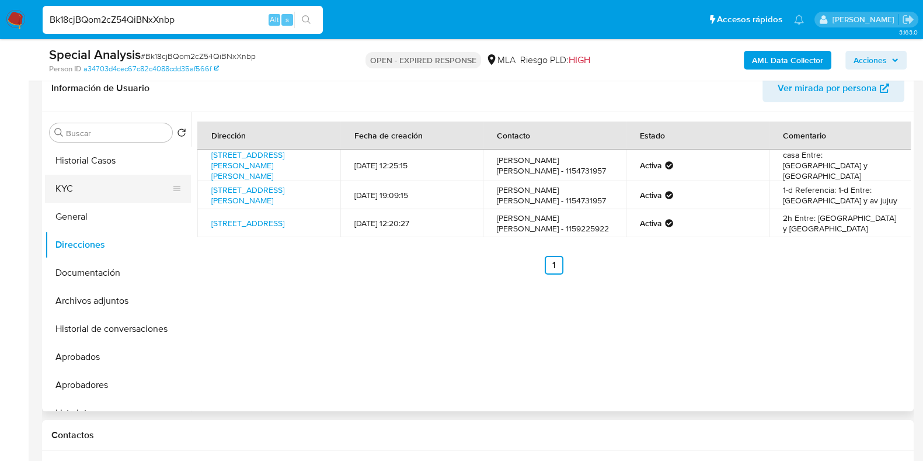
click at [120, 191] on button "KYC" at bounding box center [113, 189] width 137 height 28
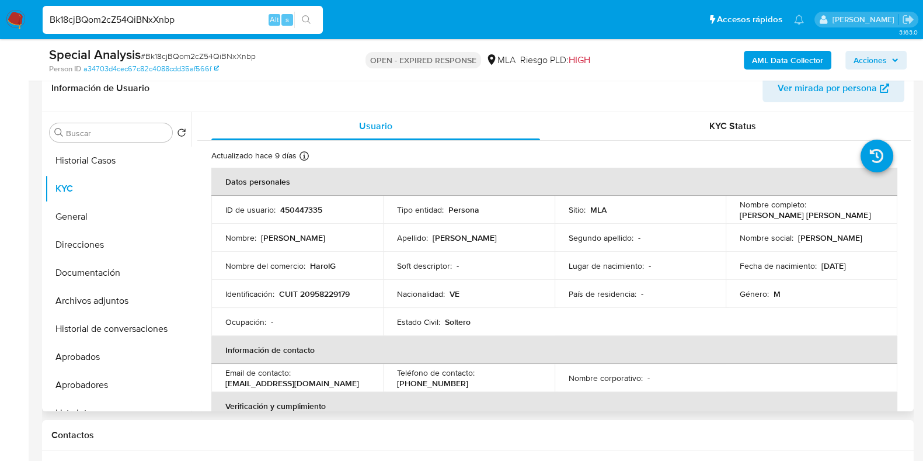
click at [315, 293] on p "CUIT 20958229179" at bounding box center [314, 293] width 71 height 11
copy p "20958229179"
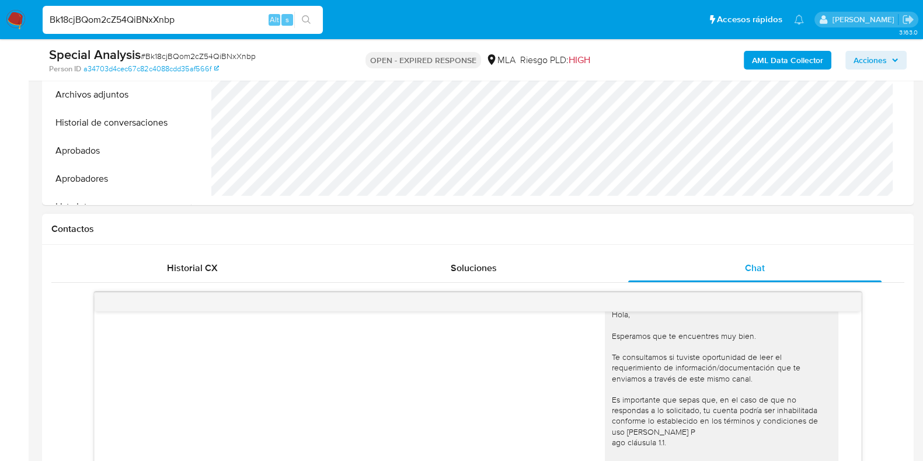
scroll to position [191, 0]
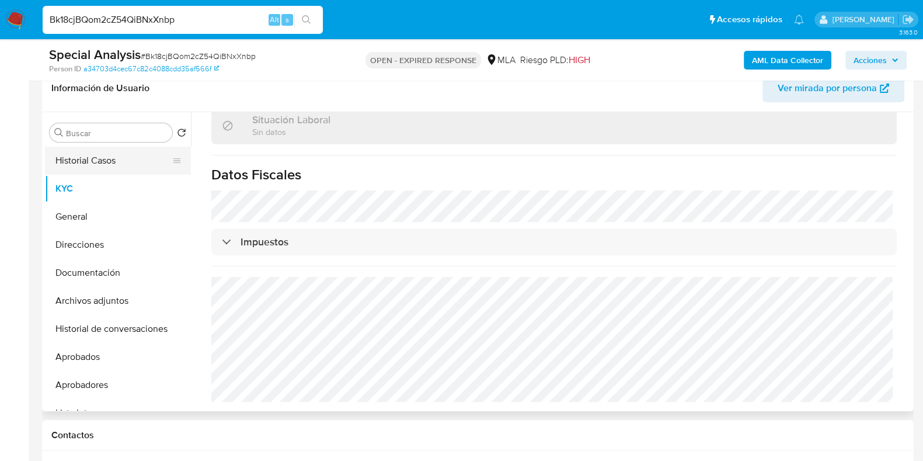
click at [123, 162] on button "Historial Casos" at bounding box center [113, 161] width 137 height 28
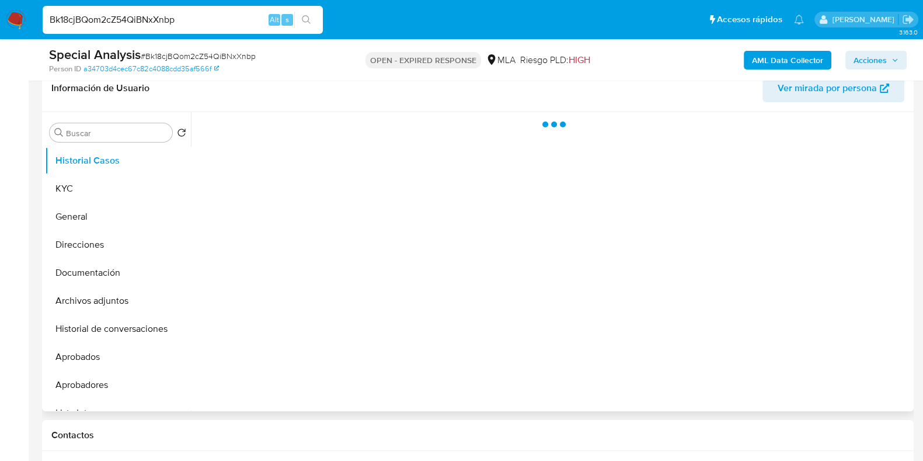
scroll to position [0, 0]
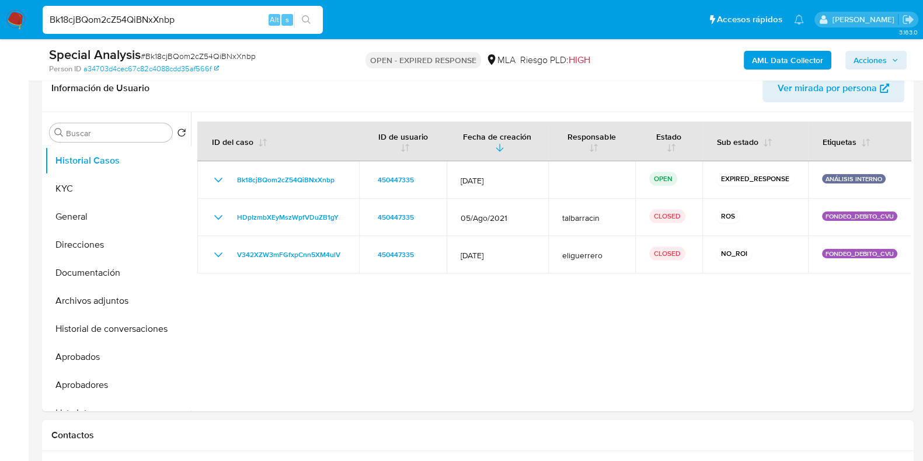
click at [193, 60] on span "# Bk18cjBQom2cZ54QiBNxXnbp" at bounding box center [198, 56] width 115 height 12
click at [193, 59] on span "# Bk18cjBQom2cZ54QiBNxXnbp" at bounding box center [198, 56] width 115 height 12
copy span "Bk18cjBQom2cZ54QiBNxXnbp"
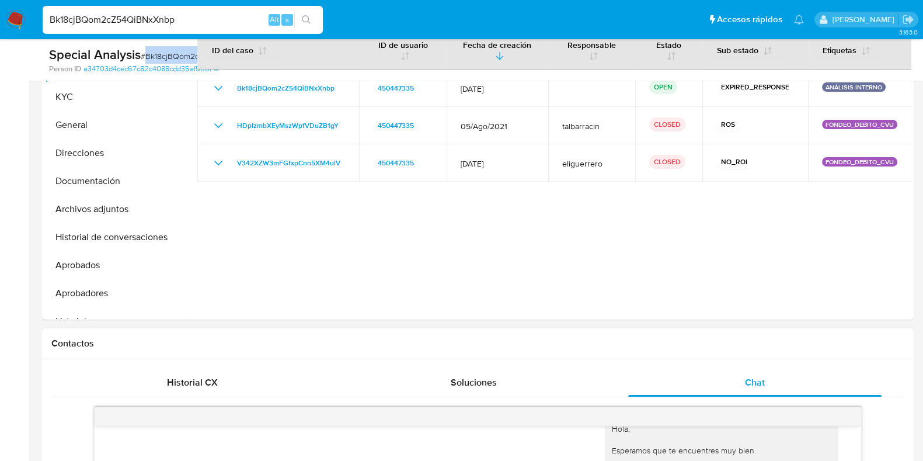
scroll to position [483, 0]
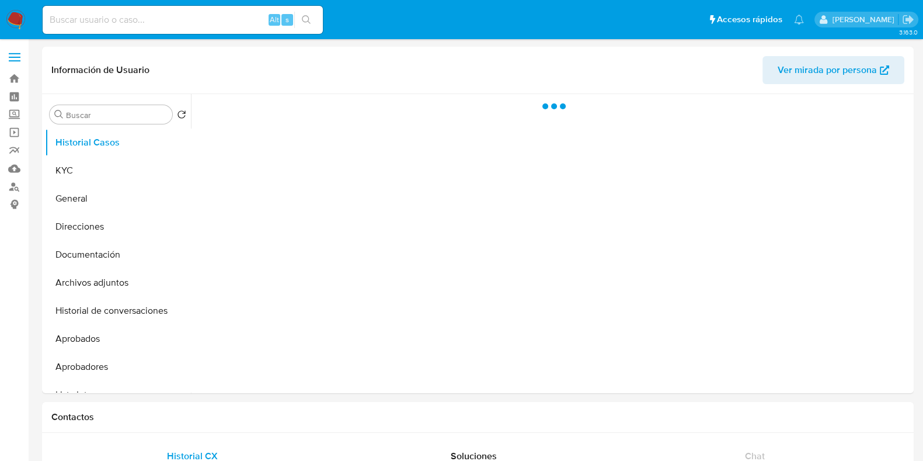
select select "10"
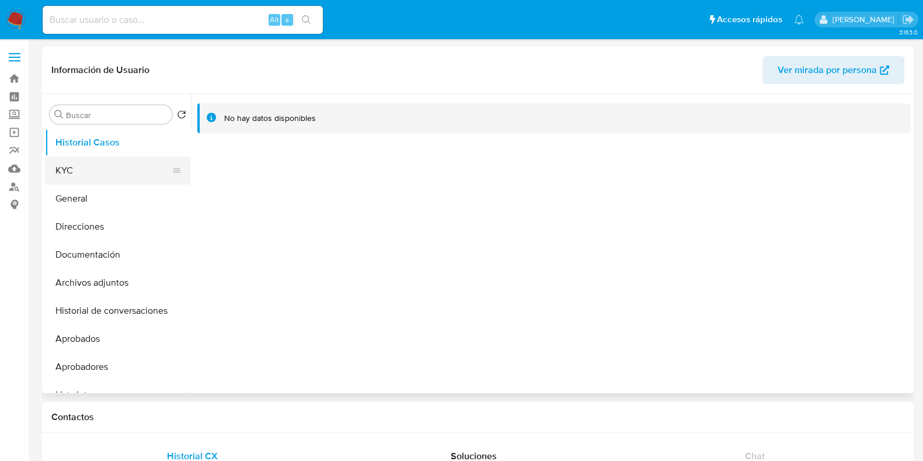
click at [105, 177] on button "KYC" at bounding box center [113, 170] width 137 height 28
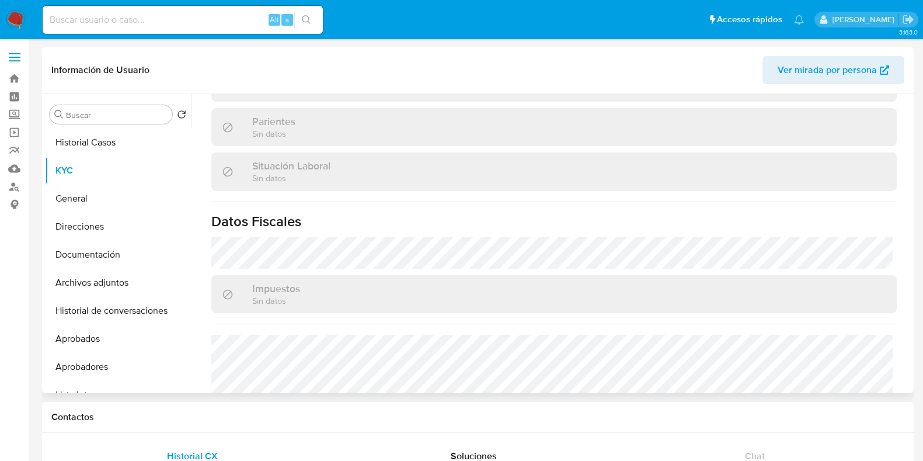
scroll to position [338, 0]
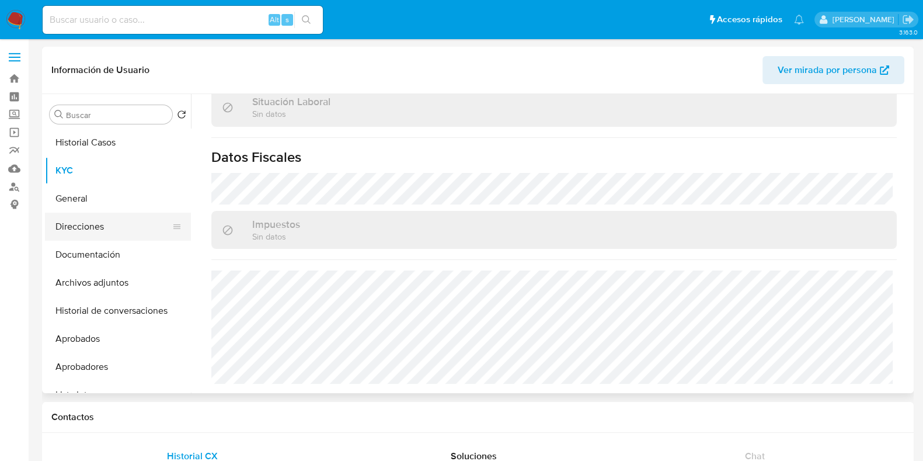
click at [108, 219] on button "Direcciones" at bounding box center [113, 227] width 137 height 28
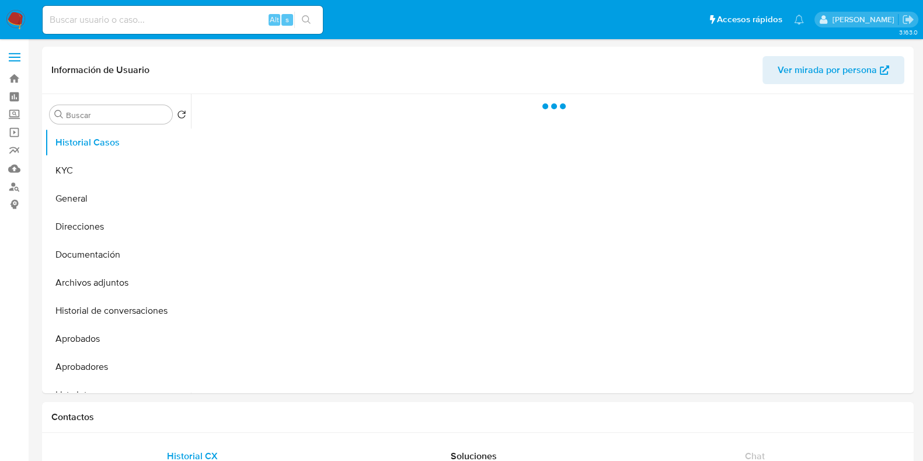
select select "10"
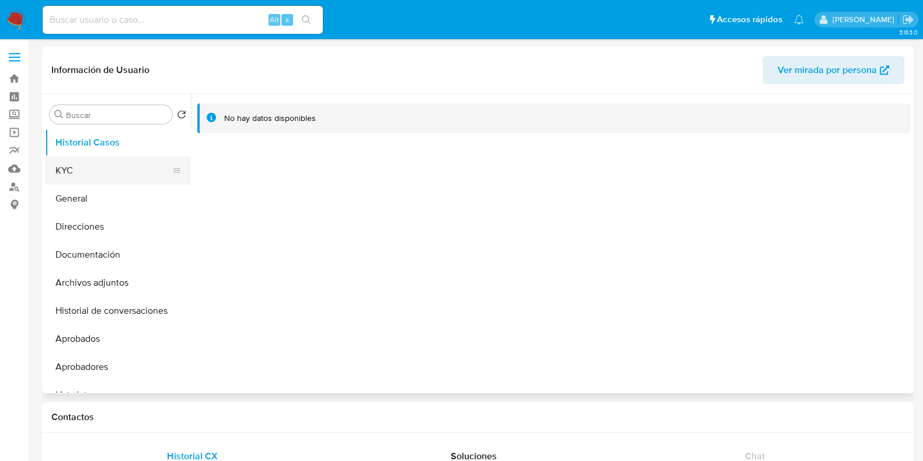
click at [91, 158] on button "KYC" at bounding box center [113, 170] width 137 height 28
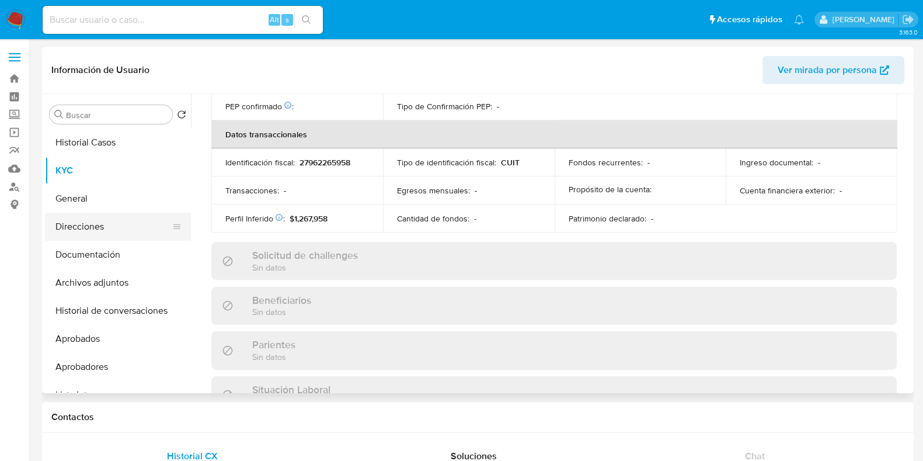
scroll to position [614, 0]
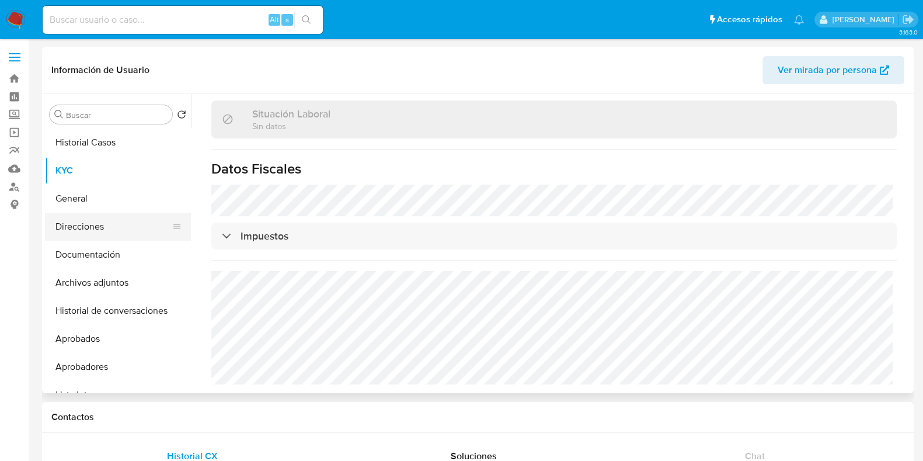
click at [102, 235] on button "Direcciones" at bounding box center [113, 227] width 137 height 28
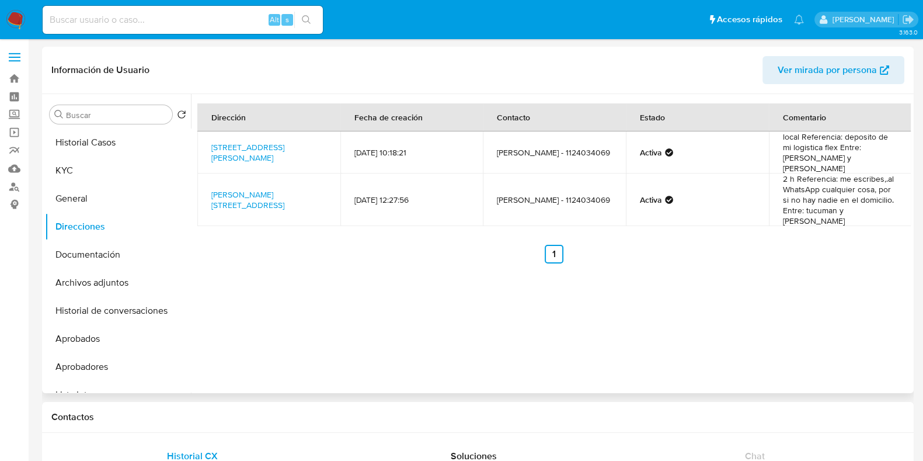
drag, startPoint x: 326, startPoint y: 191, endPoint x: 202, endPoint y: 175, distance: 124.8
click at [202, 175] on td "Uriburu 608, Salva, Capital Federal, 1027, Argentina 608" at bounding box center [268, 199] width 143 height 53
copy link "Uriburu 608, Salva, Capital Federal, 1027, Argentina 608"
click at [119, 165] on button "KYC" at bounding box center [113, 170] width 137 height 28
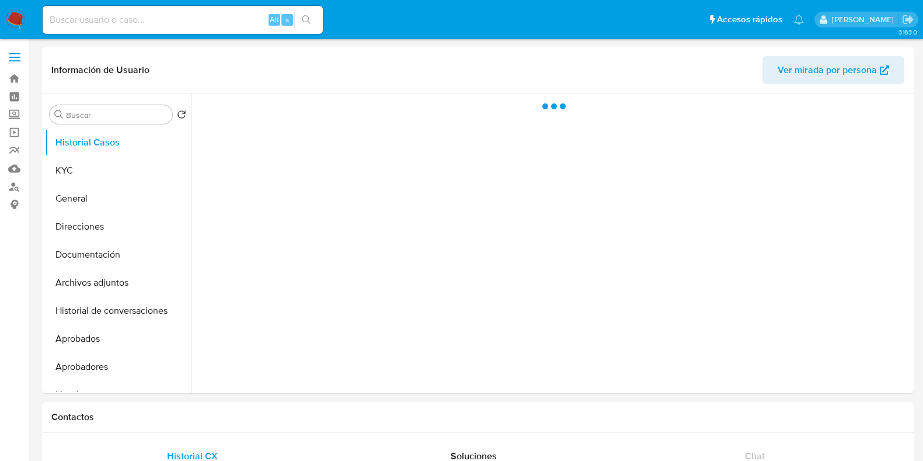
select select "10"
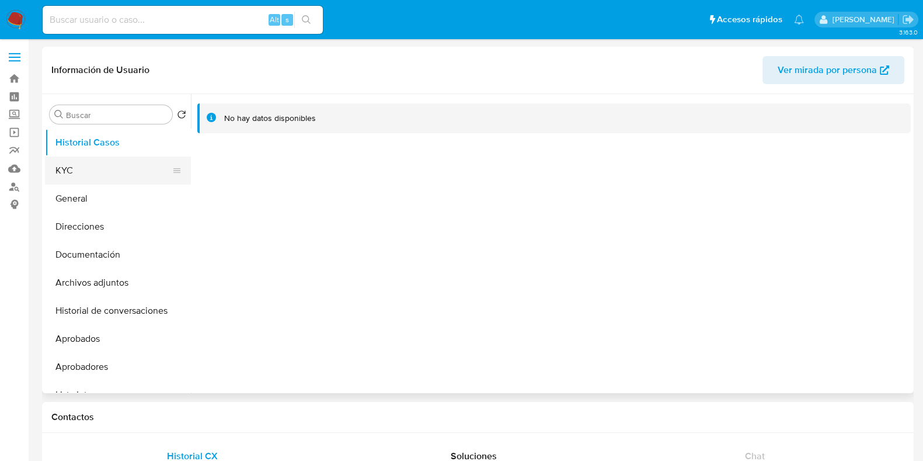
click at [74, 169] on button "KYC" at bounding box center [113, 170] width 137 height 28
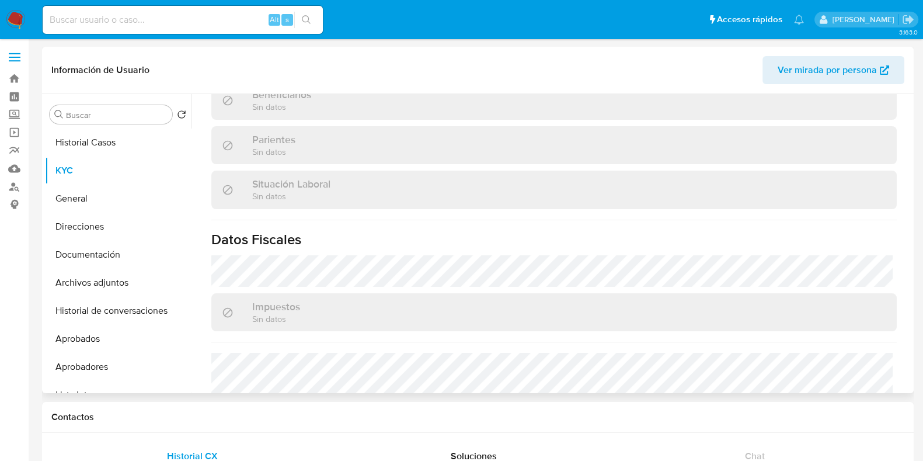
scroll to position [361, 0]
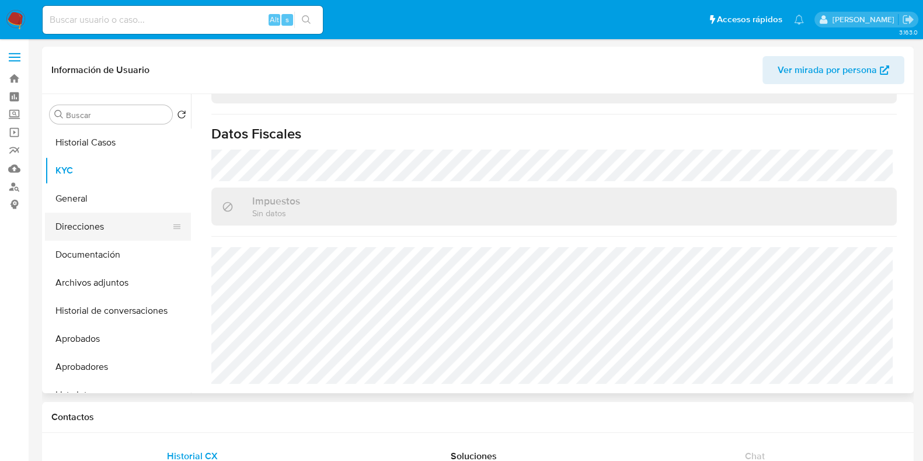
click at [90, 220] on button "Direcciones" at bounding box center [113, 227] width 137 height 28
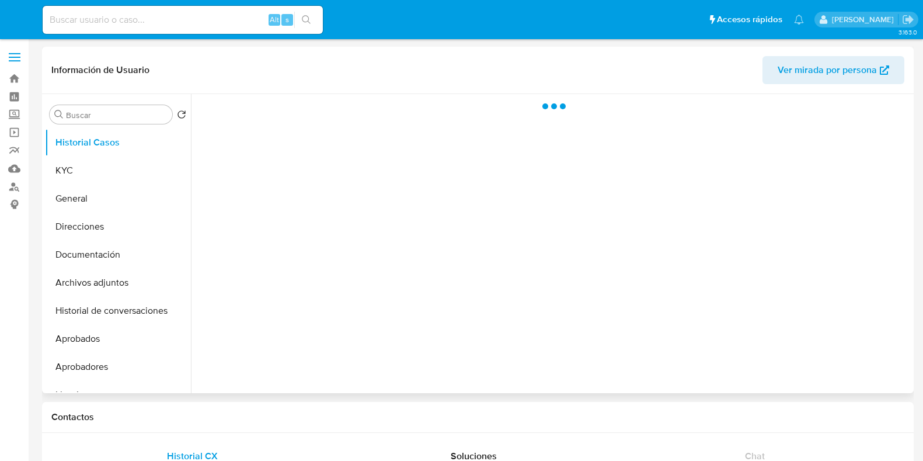
select select "10"
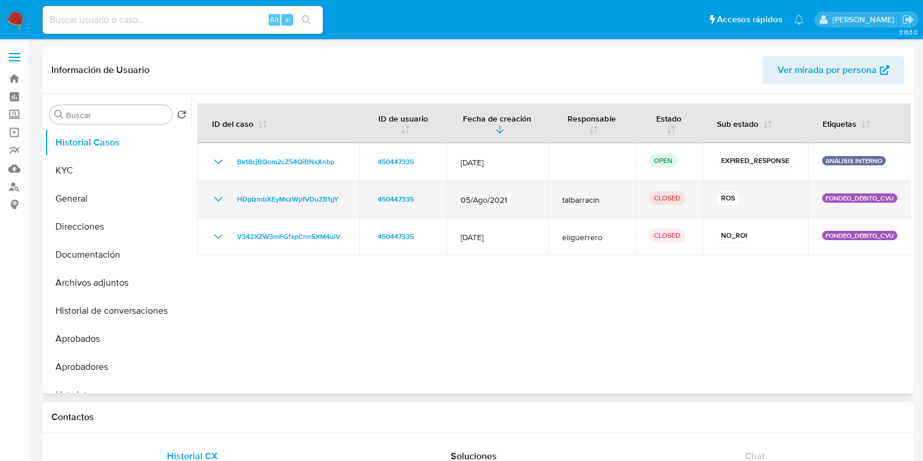
click at [222, 196] on icon "Mostrar/Ocultar" at bounding box center [218, 199] width 14 height 14
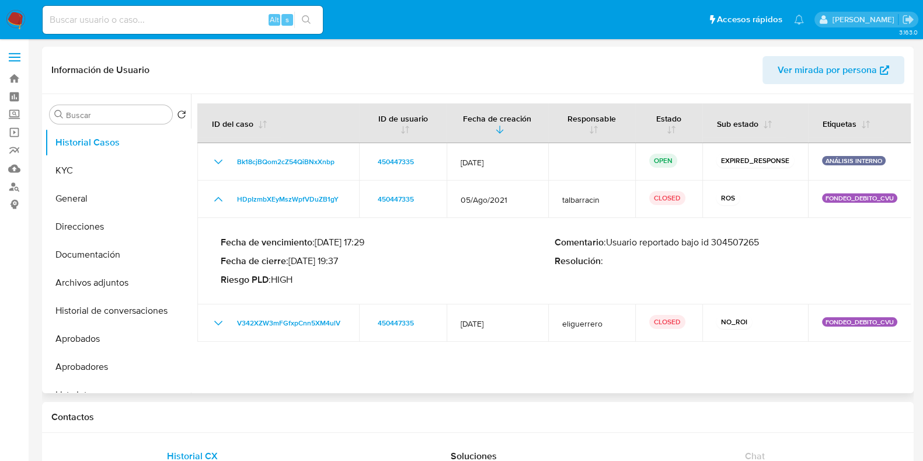
click at [727, 242] on p "Comentario : Usuario reportado bajo id 304507265" at bounding box center [722, 242] width 334 height 12
click at [107, 168] on button "KYC" at bounding box center [113, 170] width 137 height 28
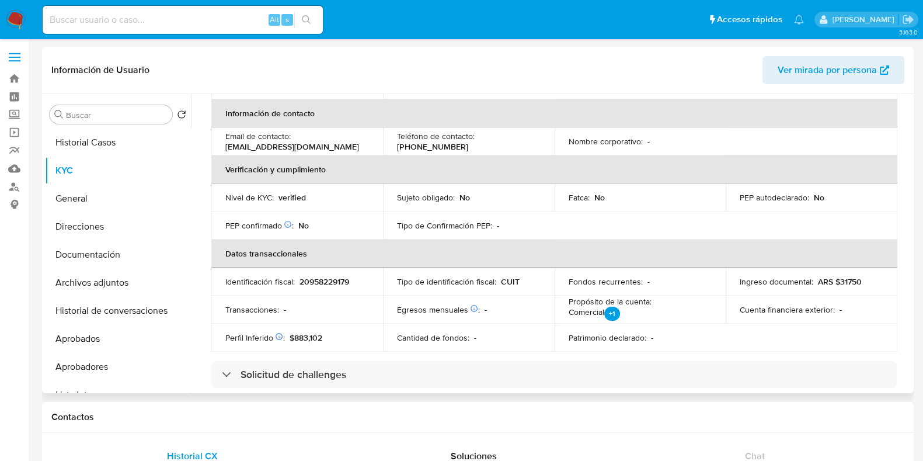
scroll to position [583, 0]
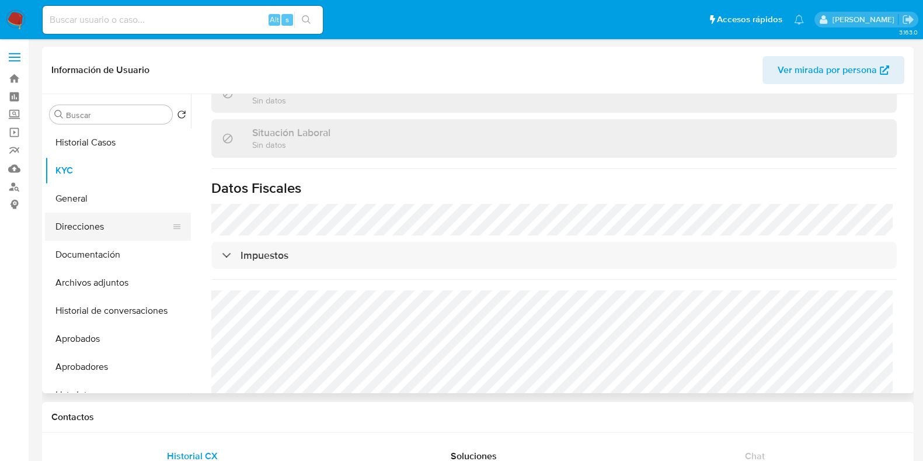
click at [83, 227] on button "Direcciones" at bounding box center [113, 227] width 137 height 28
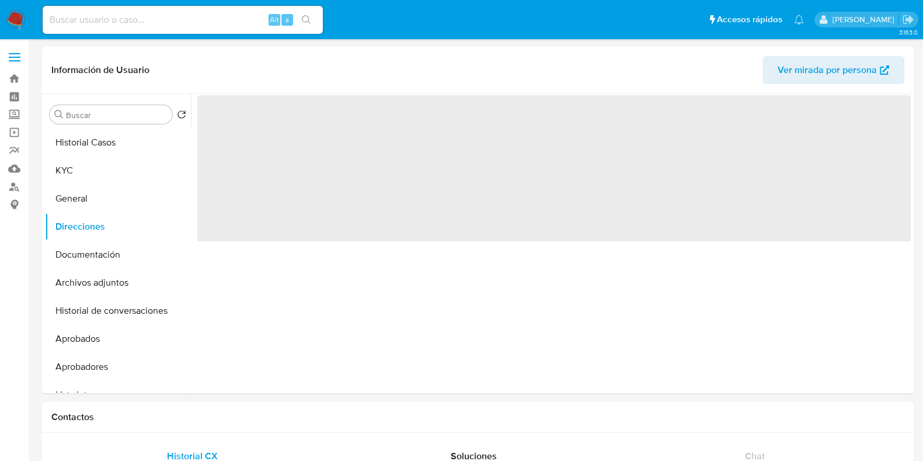
scroll to position [0, 0]
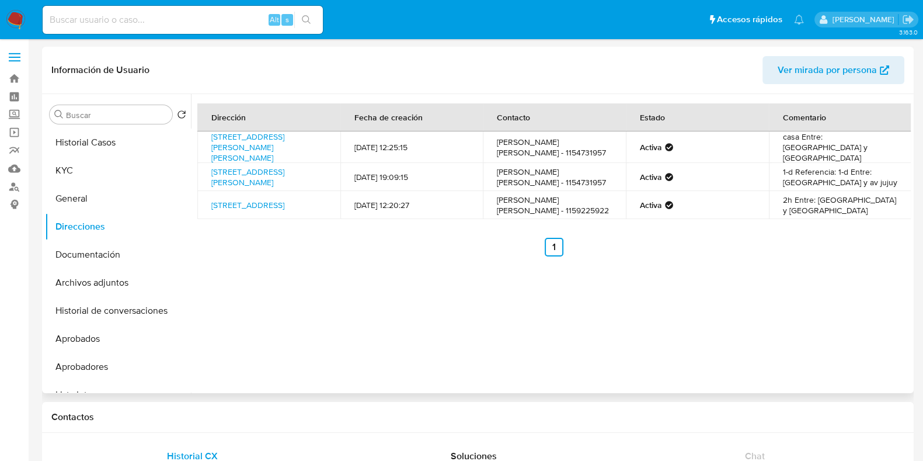
drag, startPoint x: 294, startPoint y: 191, endPoint x: 207, endPoint y: 164, distance: 91.0
click at [207, 164] on td "Avenida Independencia 2612, San Cristóbal, Capital Federal, 1225, Argentina 2612" at bounding box center [268, 177] width 143 height 28
copy link "Avenida Independencia 2612, San Cristóbal, Capital Federal, 1225, Argentina 2612"
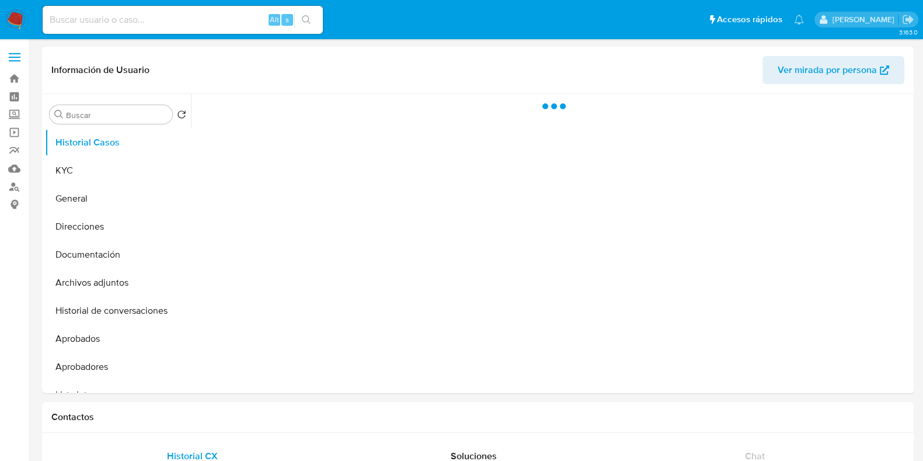
select select "10"
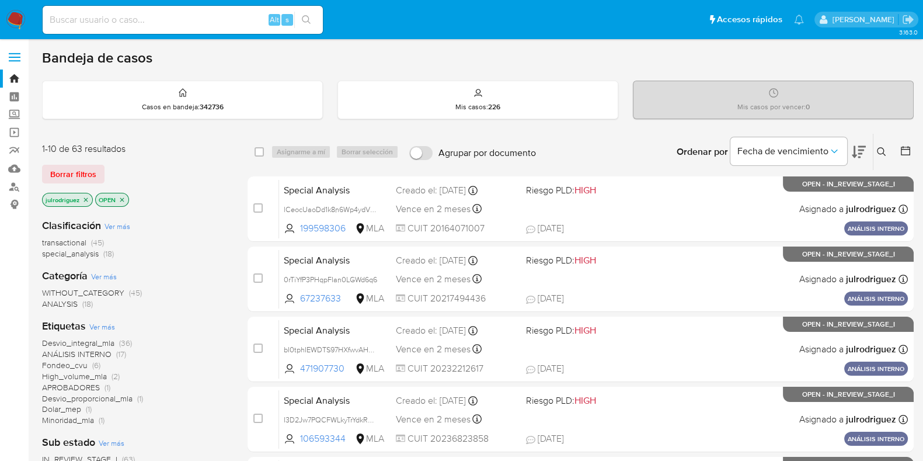
click at [882, 150] on icon at bounding box center [881, 151] width 9 height 9
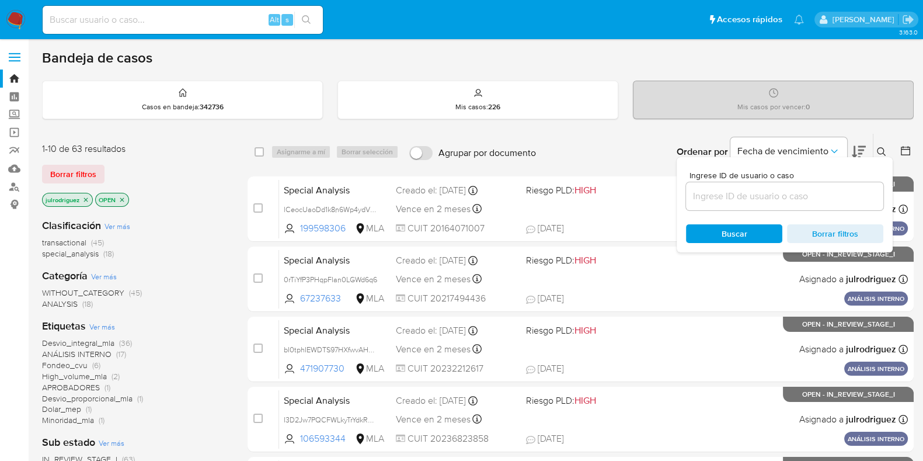
click at [770, 200] on input at bounding box center [784, 196] width 197 height 15
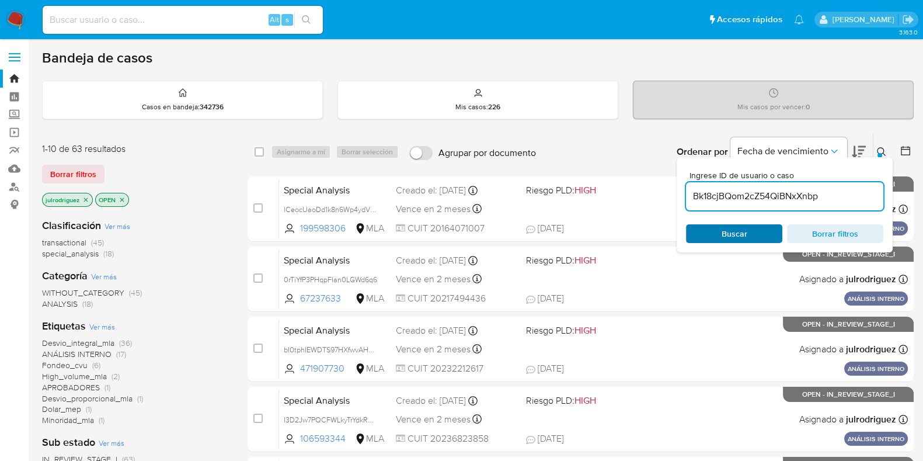
type input "Bk18cjBQom2cZ54QiBNxXnbp"
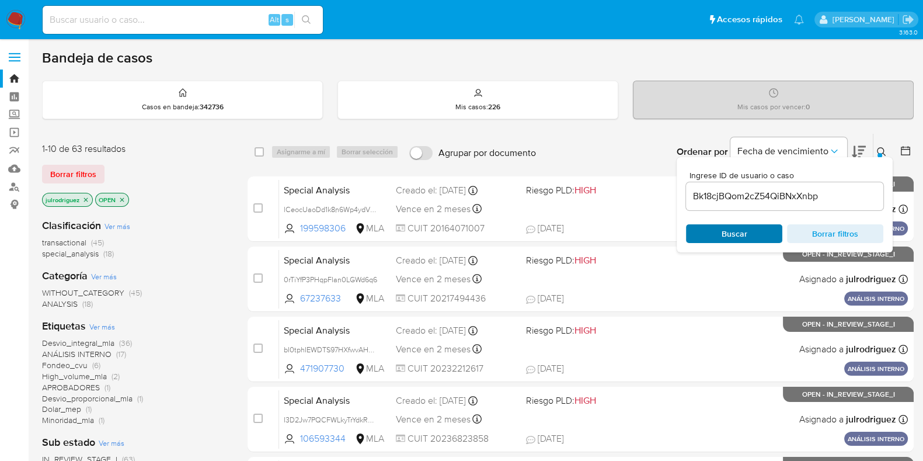
click at [725, 234] on span "Buscar" at bounding box center [735, 233] width 26 height 19
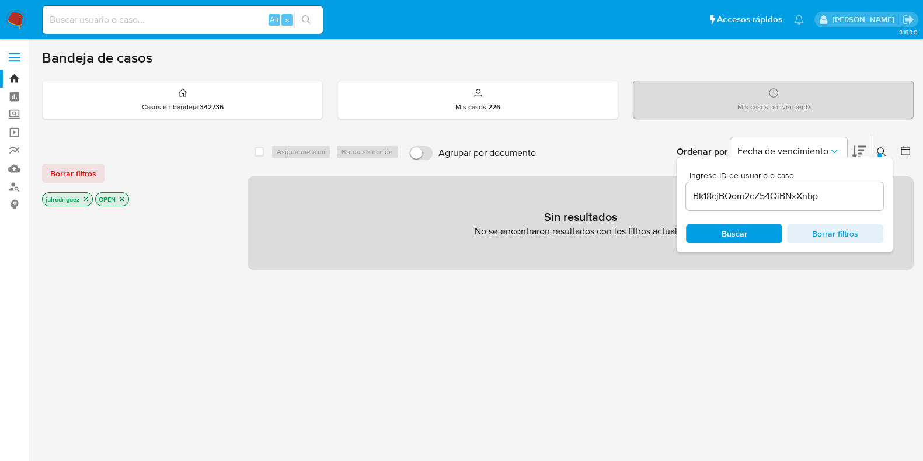
click at [123, 196] on icon "close-filter" at bounding box center [122, 199] width 7 height 7
click at [86, 196] on icon "close-filter" at bounding box center [85, 199] width 7 height 7
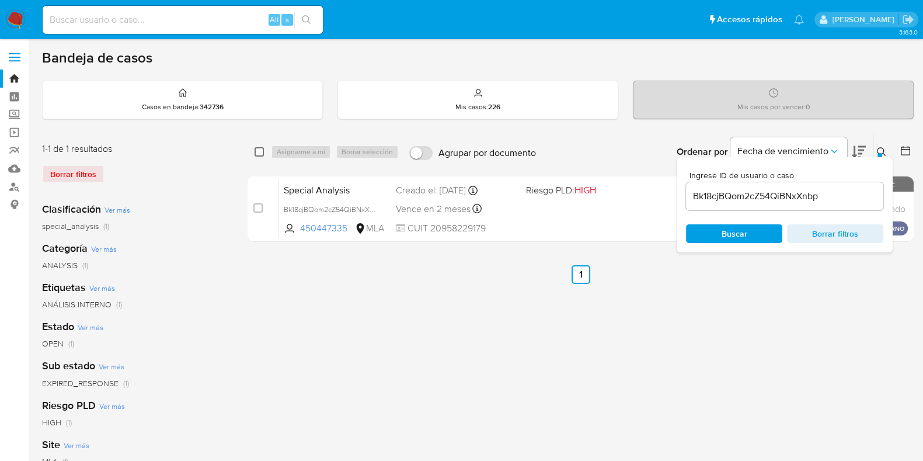
click at [255, 153] on input "checkbox" at bounding box center [259, 151] width 9 height 9
checkbox input "true"
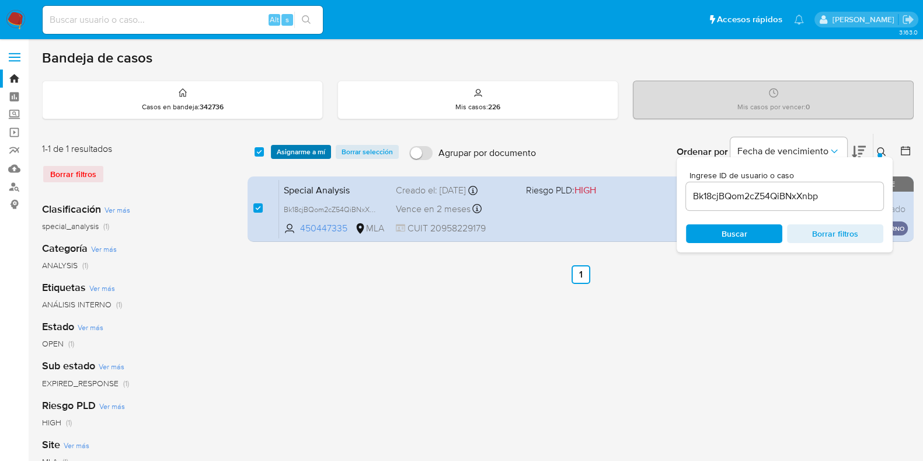
click at [319, 149] on span "Asignarme a mí" at bounding box center [301, 152] width 48 height 12
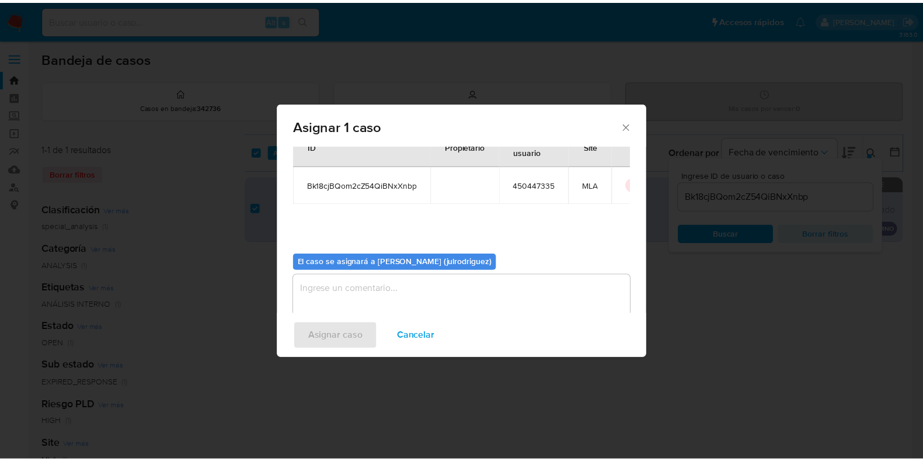
scroll to position [60, 0]
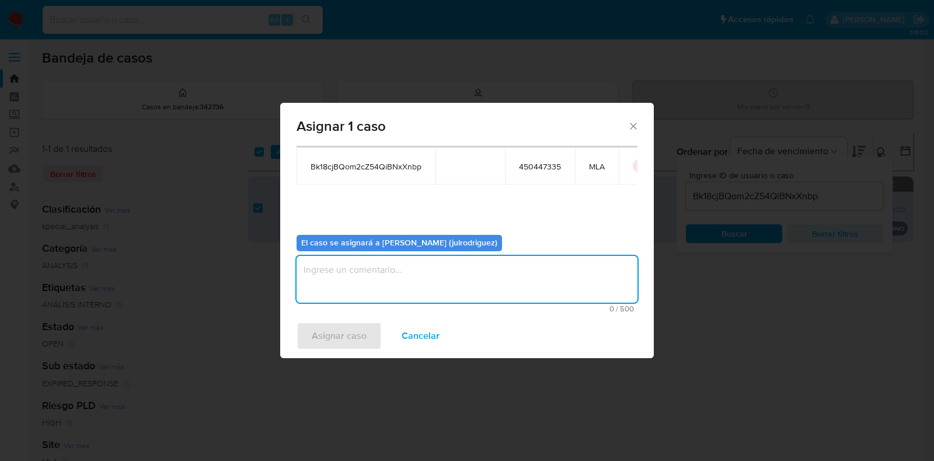
click at [467, 274] on textarea "assign-modal" at bounding box center [467, 279] width 341 height 47
type textarea "."
click at [335, 336] on span "Asignar caso" at bounding box center [339, 336] width 55 height 26
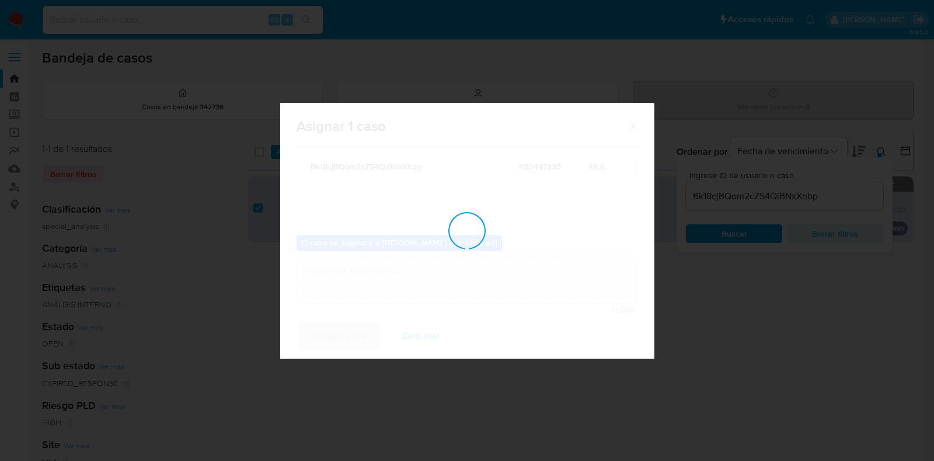
checkbox input "false"
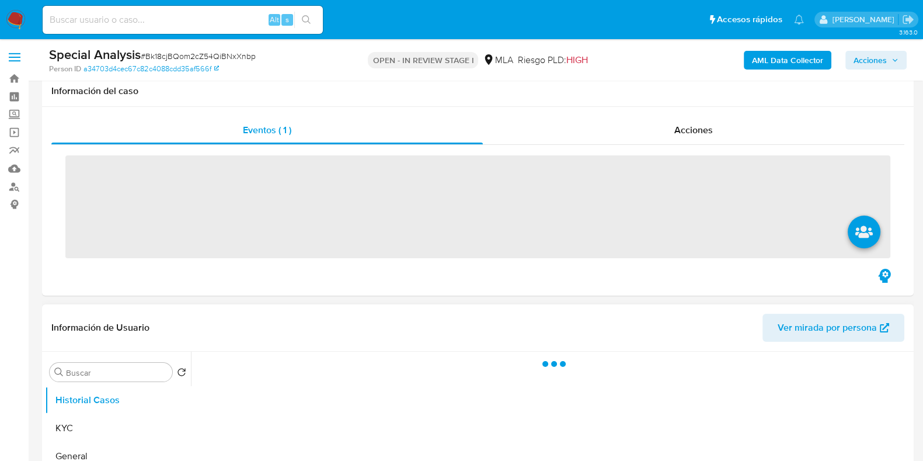
scroll to position [291, 0]
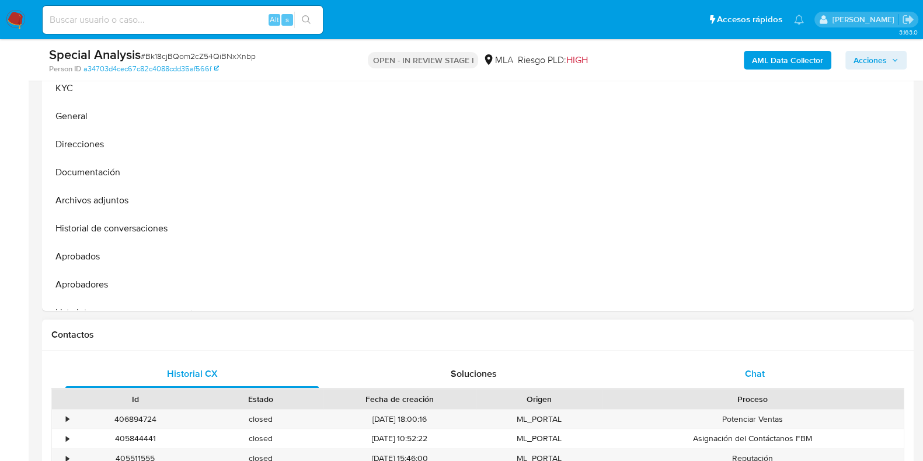
click at [760, 378] on span "Chat" at bounding box center [755, 373] width 20 height 13
select select "10"
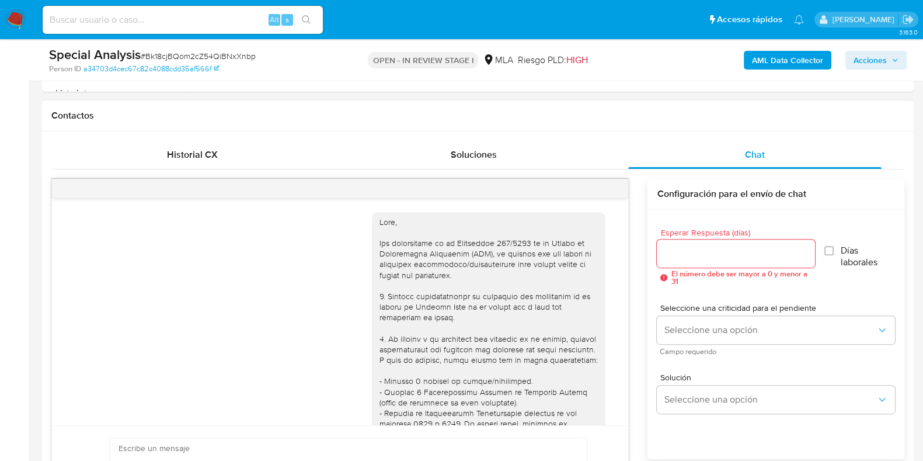
scroll to position [691, 0]
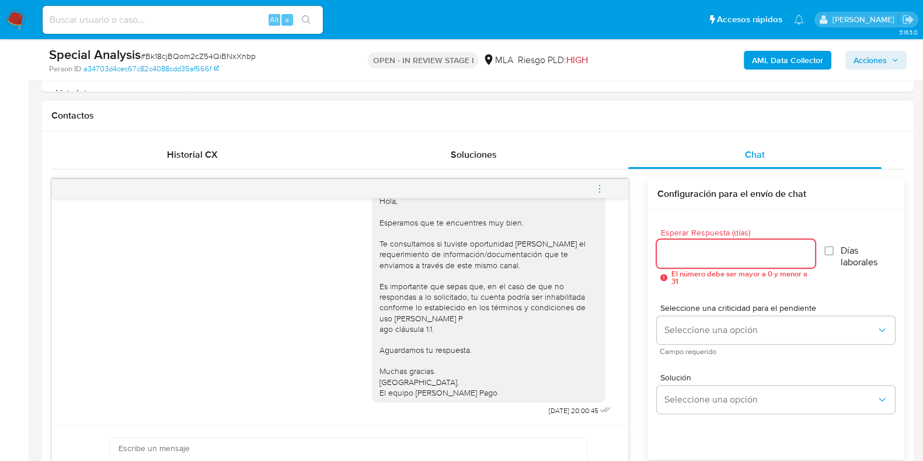
click at [719, 249] on input "Esperar Respuesta (días)" at bounding box center [736, 253] width 158 height 15
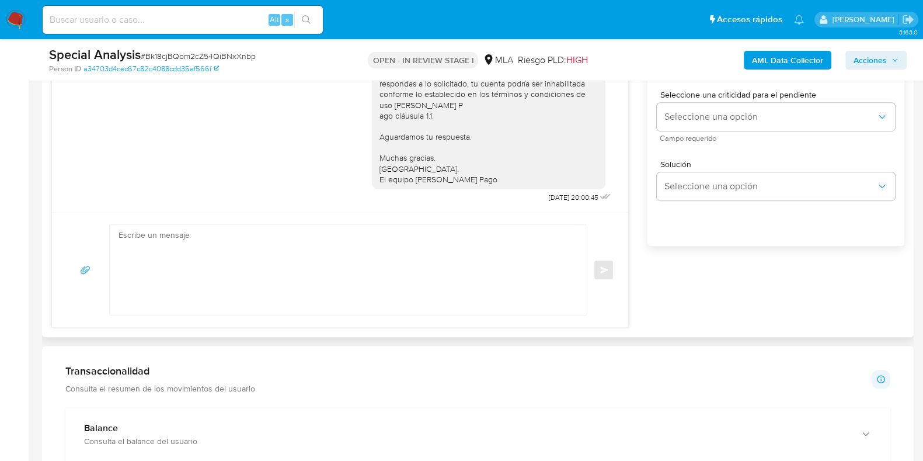
scroll to position [730, 0]
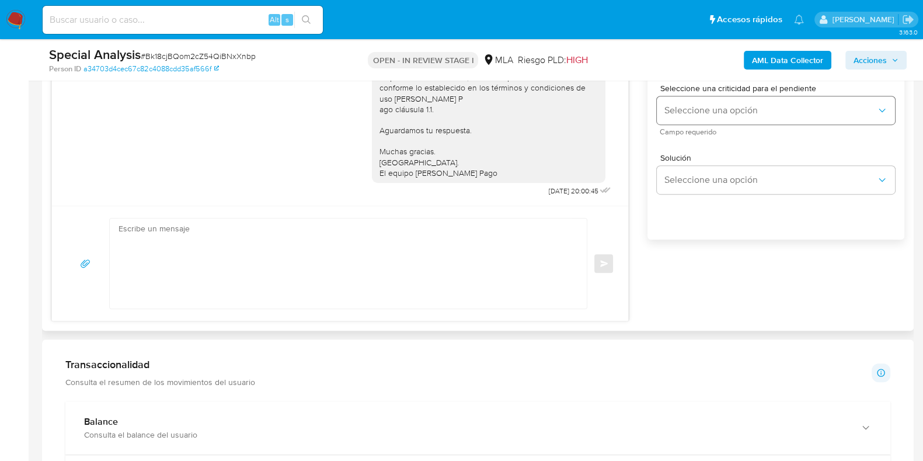
type input "3"
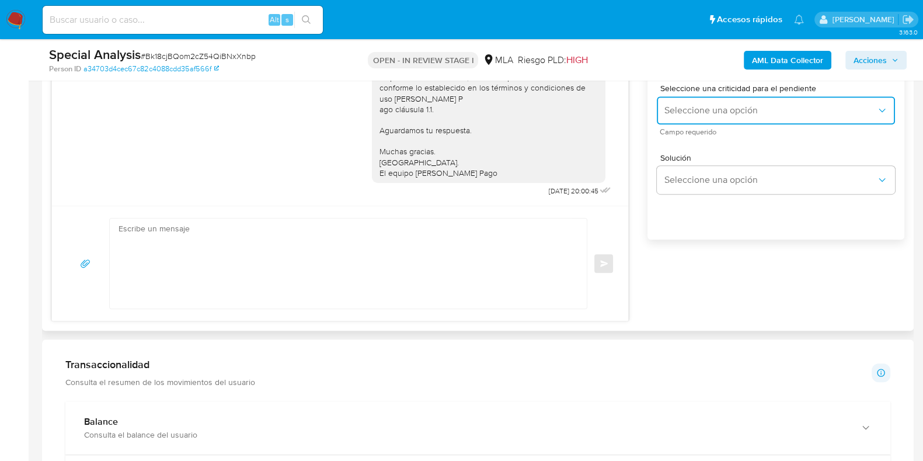
click at [685, 112] on span "Seleccione una opción" at bounding box center [770, 111] width 213 height 12
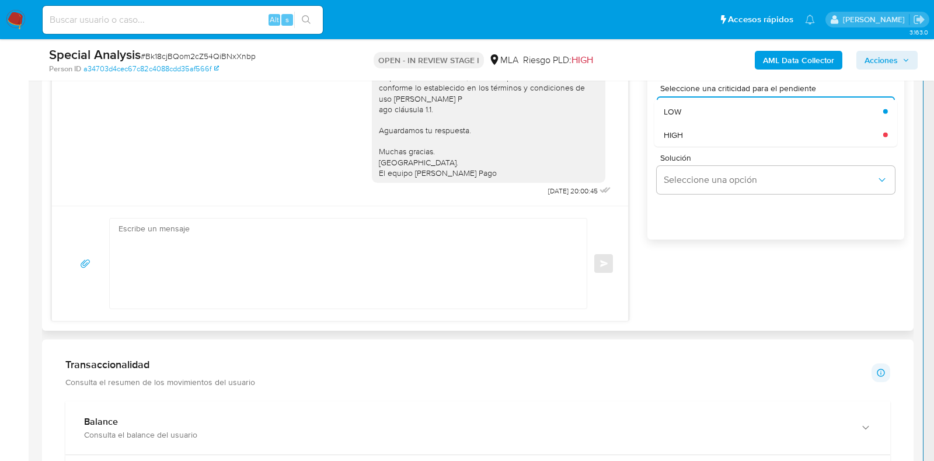
click at [680, 156] on span "Solución" at bounding box center [779, 158] width 238 height 8
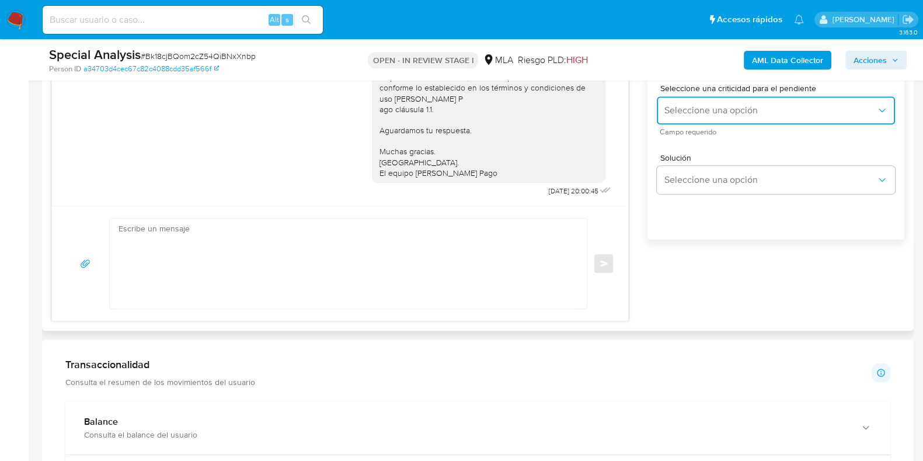
click at [680, 106] on span "Seleccione una opción" at bounding box center [770, 111] width 213 height 12
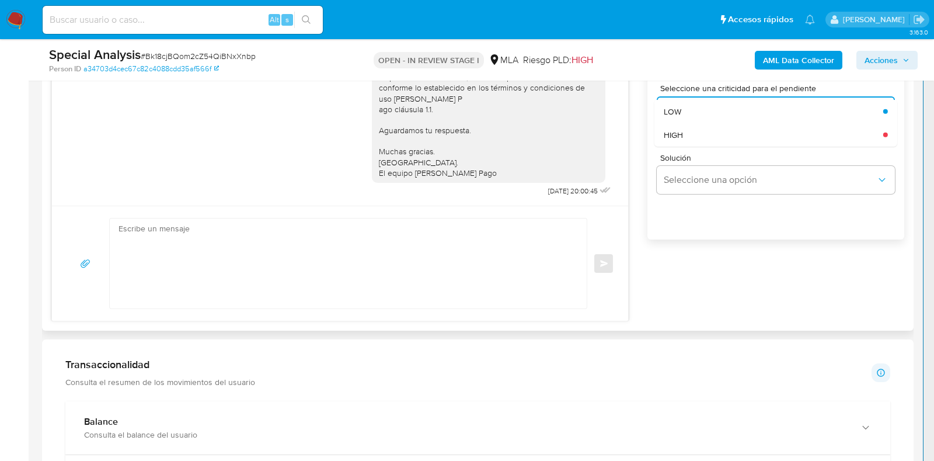
click at [677, 134] on span "HIGH" at bounding box center [673, 134] width 19 height 11
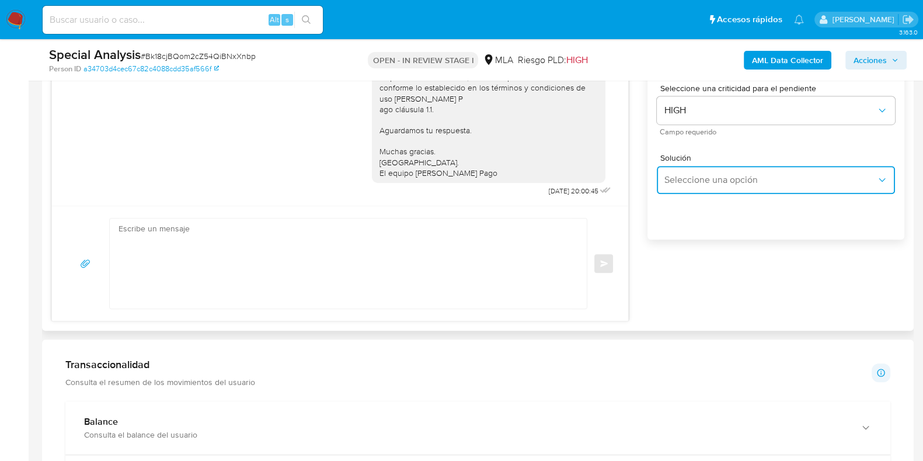
click at [690, 168] on button "Seleccione una opción" at bounding box center [776, 180] width 238 height 28
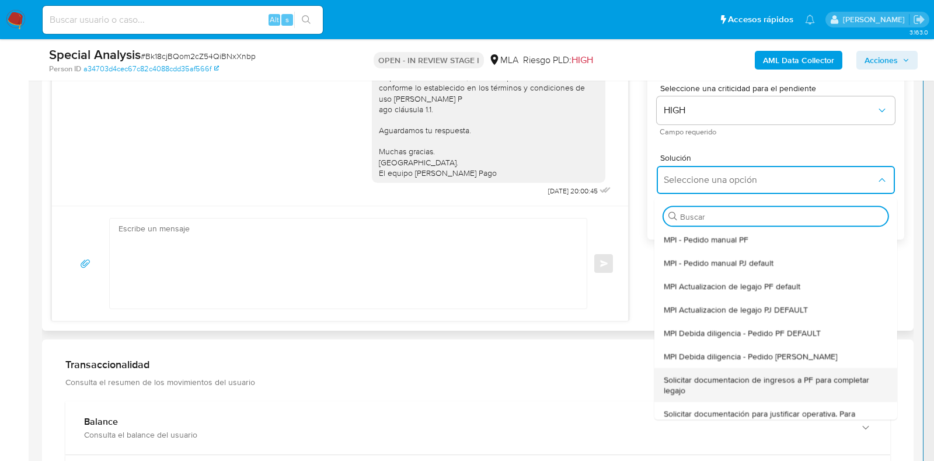
click at [755, 371] on div "Solicitar documentacion de ingresos a PF para completar legajo" at bounding box center [772, 385] width 217 height 34
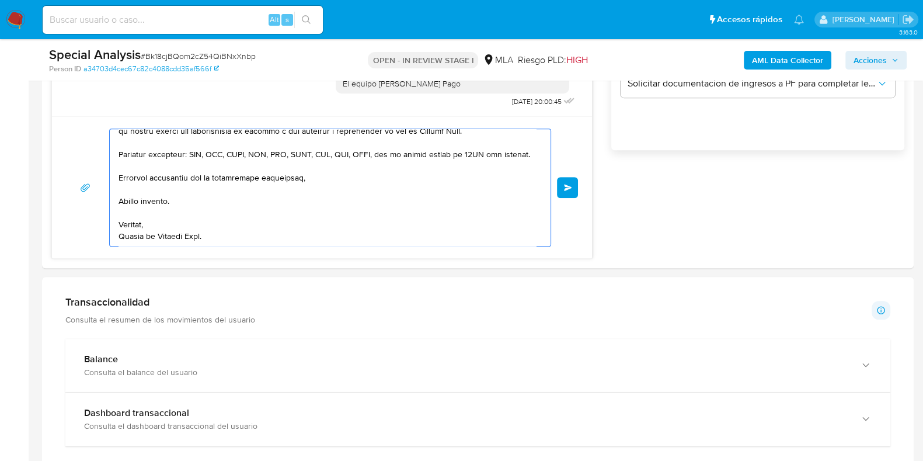
scroll to position [908, 0]
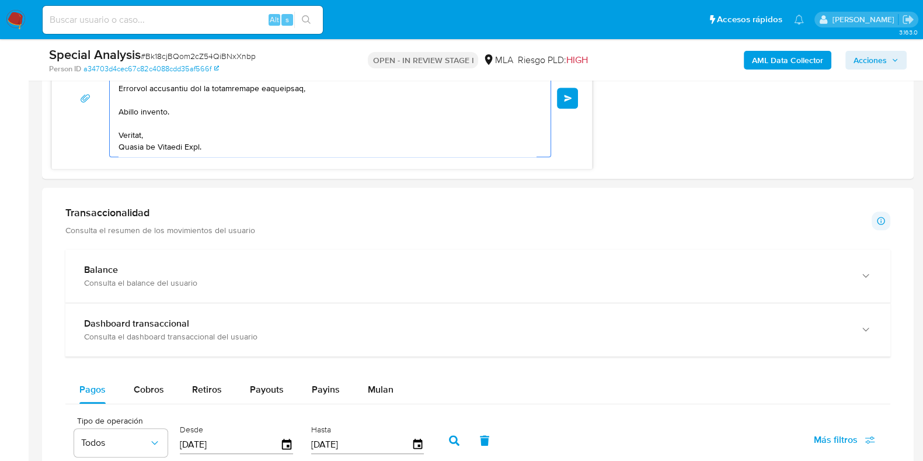
drag, startPoint x: 282, startPoint y: 263, endPoint x: 356, endPoint y: 316, distance: 91.1
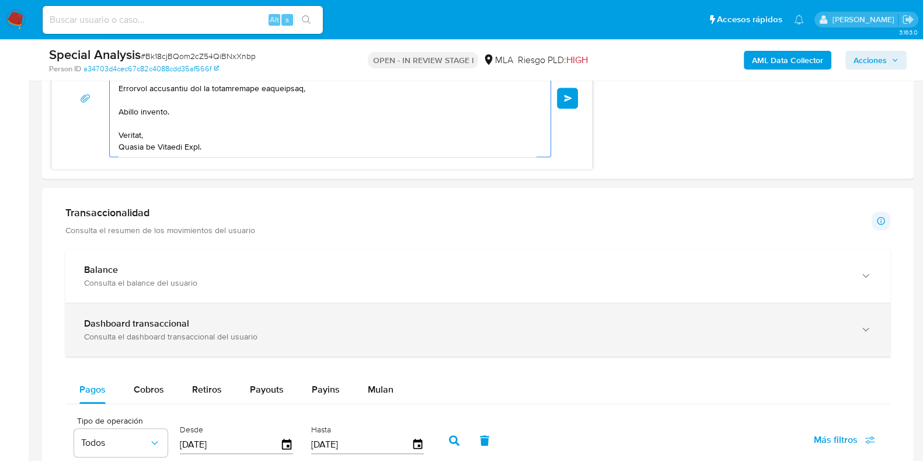
click at [445, 460] on html "Pausado Ver notificaciones Alt s Accesos rápidos Presiona las siguientes teclas…" at bounding box center [461, 275] width 923 height 2366
type textarea "Hola, En función de las operaciones registradas en tu cuenta de Mercado Pago, n…"
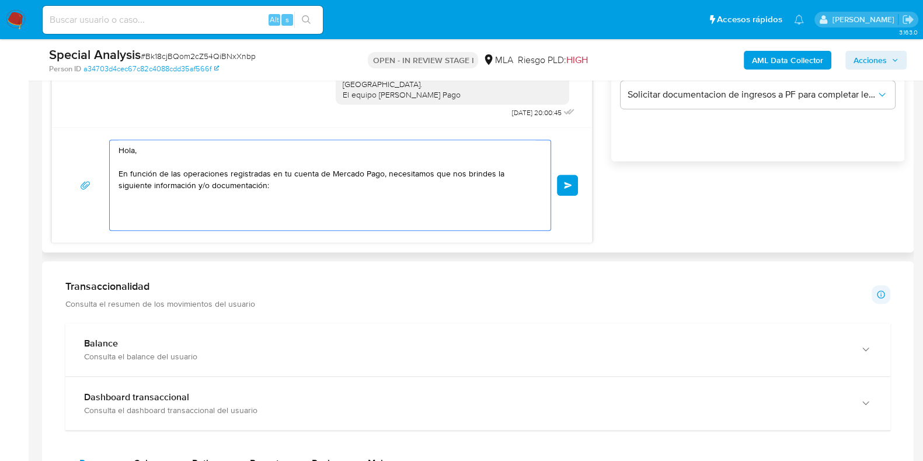
scroll to position [689, 0]
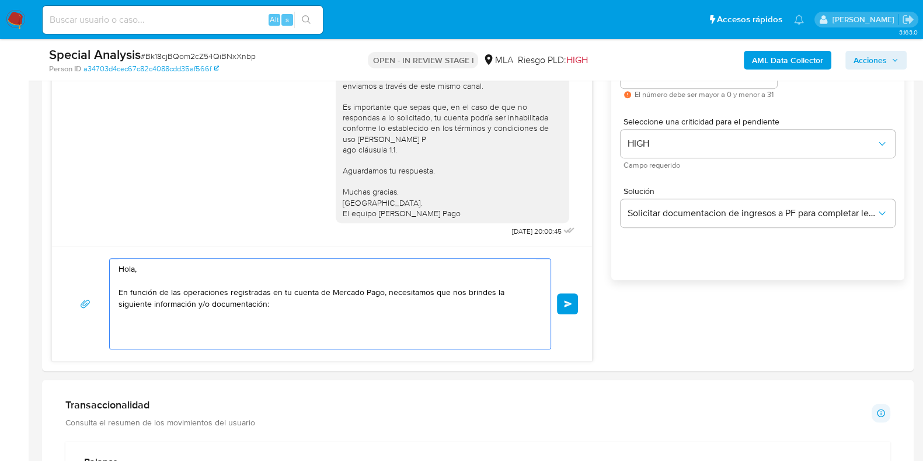
drag, startPoint x: 121, startPoint y: 230, endPoint x: 0, endPoint y: 202, distance: 124.1
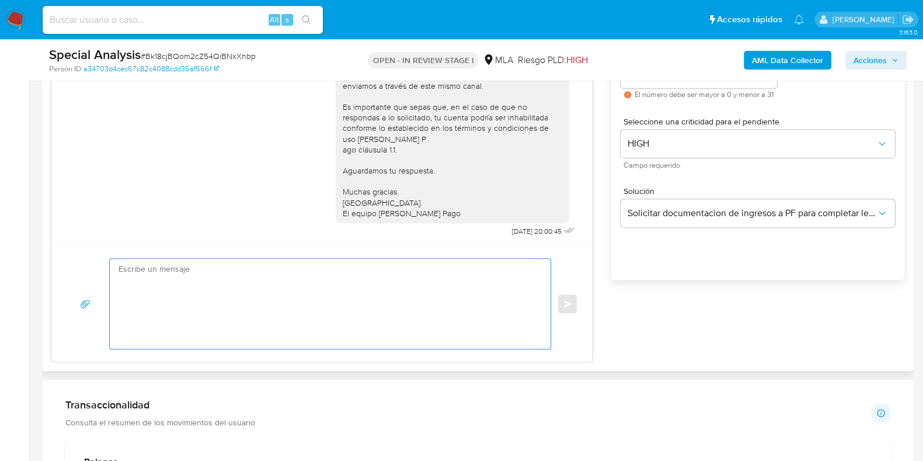
paste textarea "Buenas tardes, Queremos aclararte que la Resolución General ARCA 5696/2025 indi…"
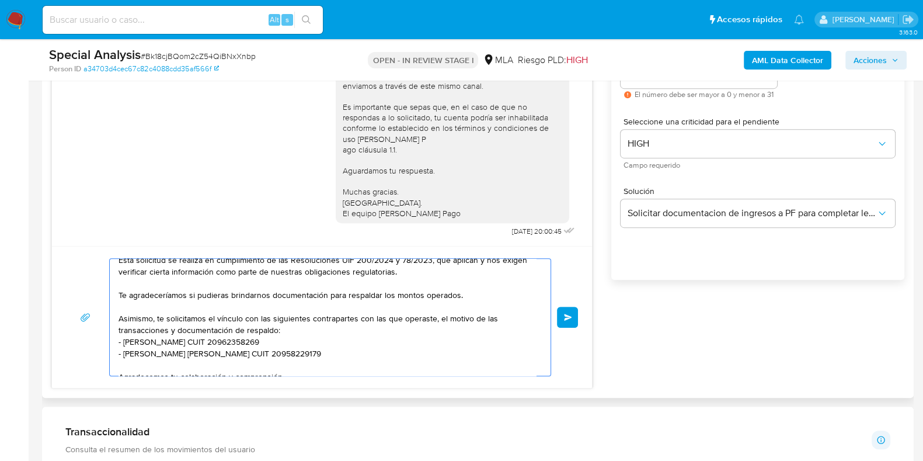
scroll to position [0, 0]
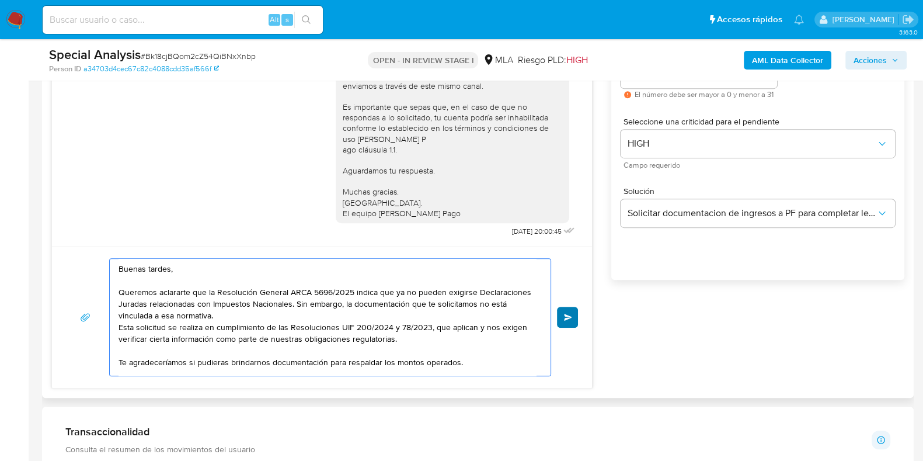
type textarea "Buenas tardes, Queremos aclararte que la Resolución General ARCA 5696/2025 indi…"
click at [565, 314] on span "Enviar" at bounding box center [568, 317] width 8 height 7
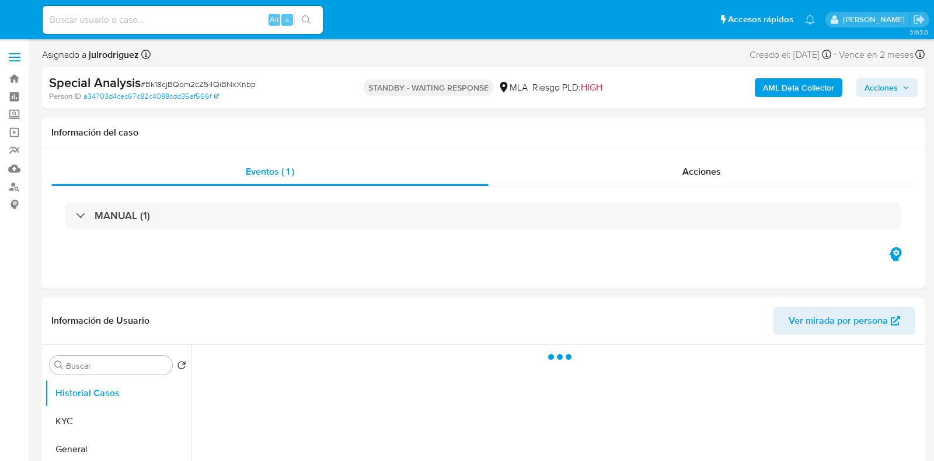
select select "10"
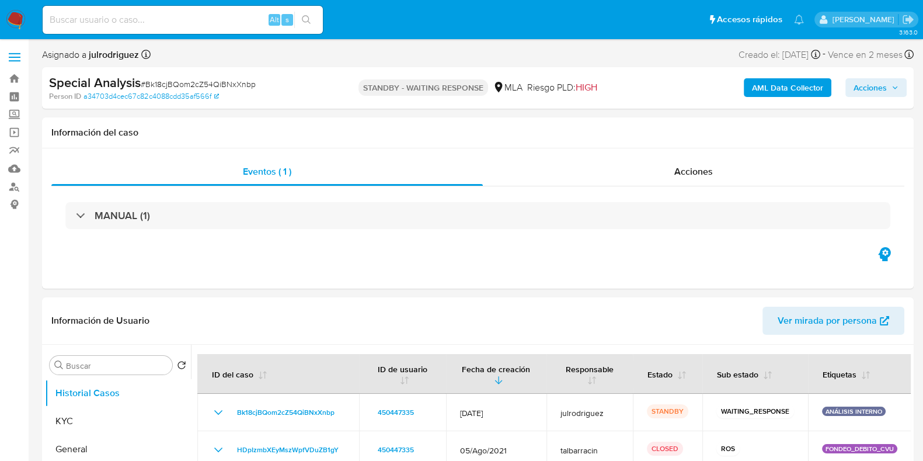
click at [148, 19] on input at bounding box center [183, 19] width 280 height 15
paste input "vQptd3UxEPaaaZGR0WJBRovt"
type input "vQptd3UxEPaaaZGR0WJBRovt"
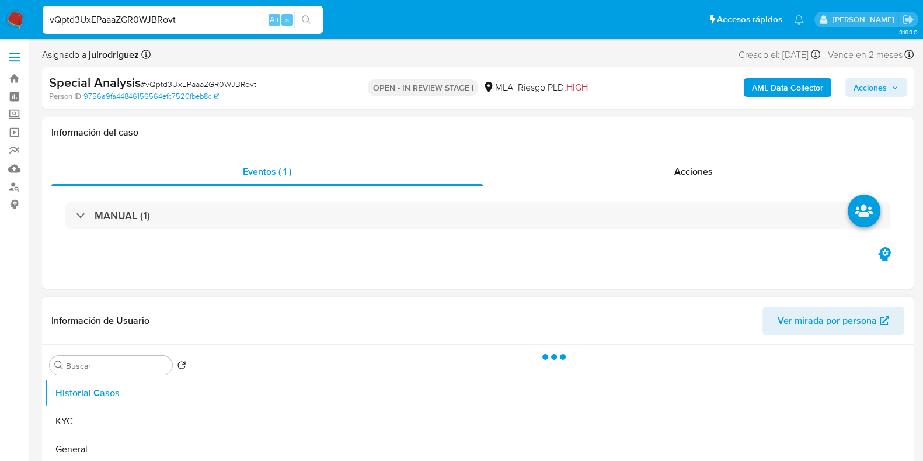
select select "10"
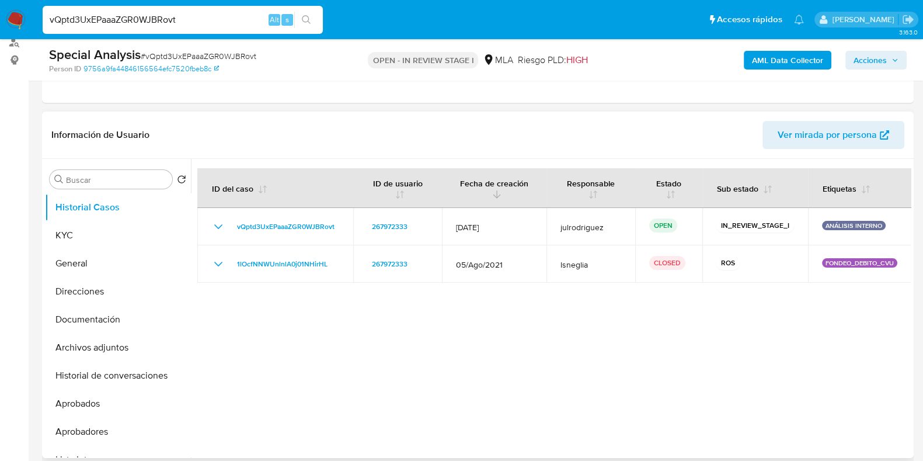
scroll to position [145, 0]
click at [82, 228] on button "KYC" at bounding box center [113, 234] width 137 height 28
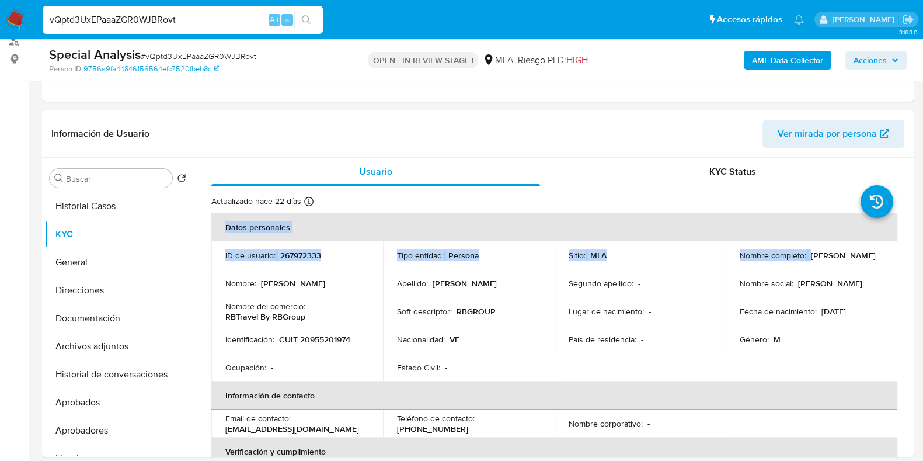
drag, startPoint x: 737, startPoint y: 262, endPoint x: 922, endPoint y: 262, distance: 185.1
click at [863, 269] on td "Nombre social : ANDREW" at bounding box center [812, 283] width 172 height 28
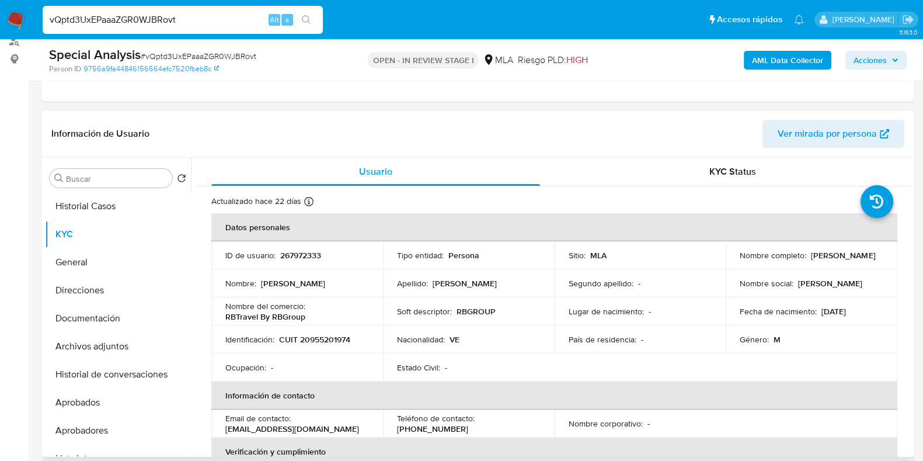
drag, startPoint x: 733, startPoint y: 259, endPoint x: 877, endPoint y: 259, distance: 144.2
click at [877, 259] on td "Nombre completo : Andrew David Rodriguez Ramones" at bounding box center [812, 255] width 172 height 28
copy p "Andrew David Rodriguez Ramones"
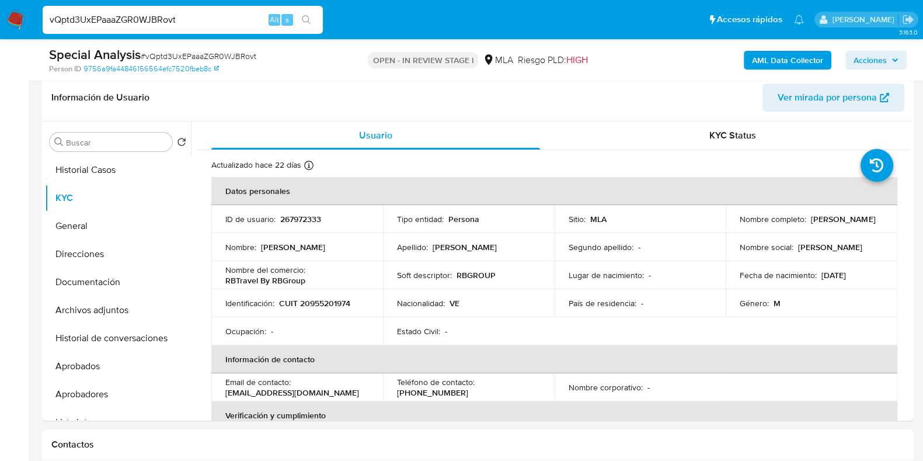
scroll to position [44, 0]
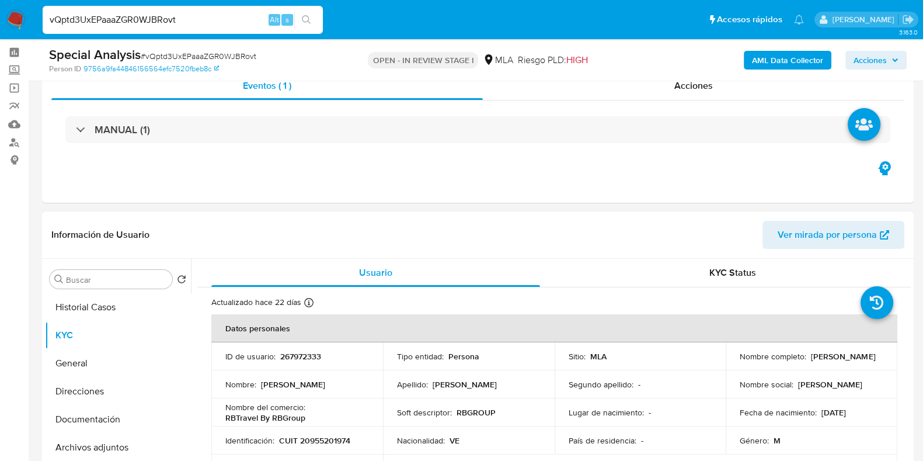
click at [305, 352] on p "267972333" at bounding box center [300, 356] width 41 height 11
copy p "267972333"
click at [207, 50] on div "Special Analysis # vQptd3UxEPaaaZGR0WJBRovt" at bounding box center [189, 55] width 281 height 18
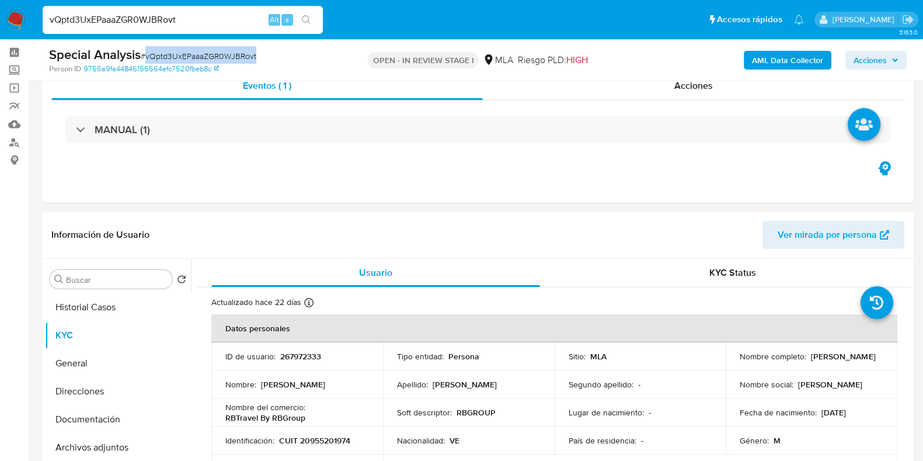
copy span "vQptd3UxEPaaaZGR0WJBRovt"
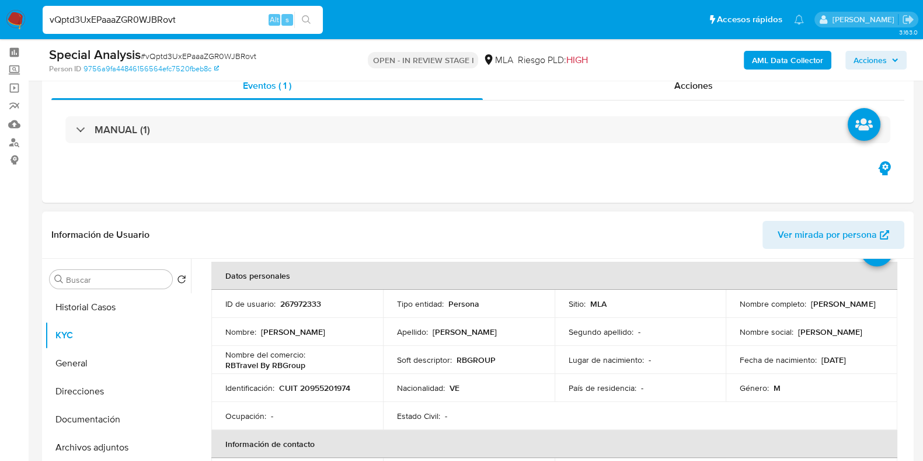
scroll to position [145, 0]
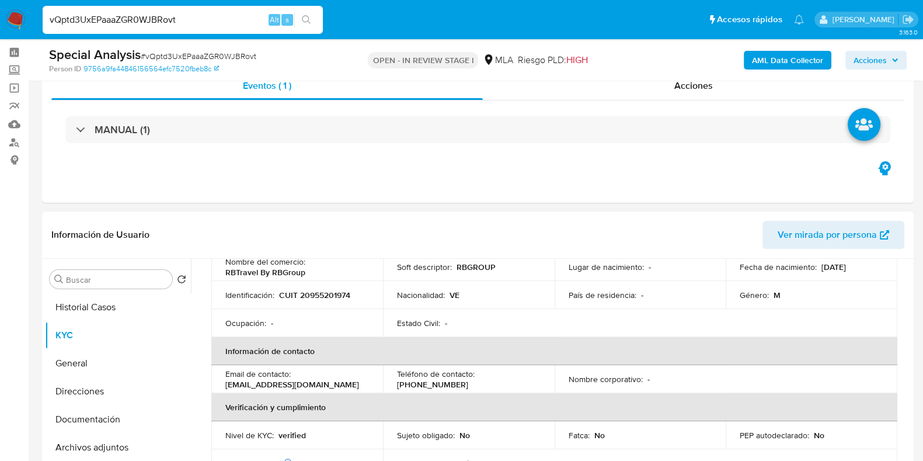
click at [319, 290] on p "CUIT 20955201974" at bounding box center [314, 295] width 71 height 11
copy p "20955201974"
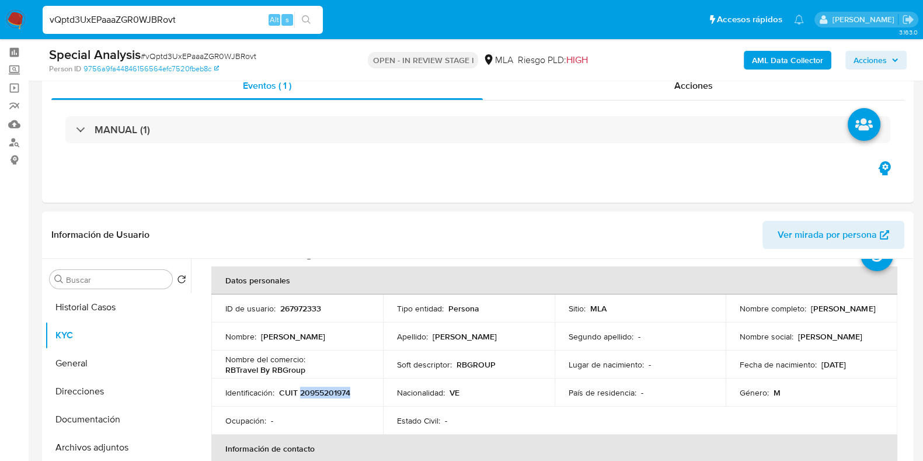
scroll to position [0, 0]
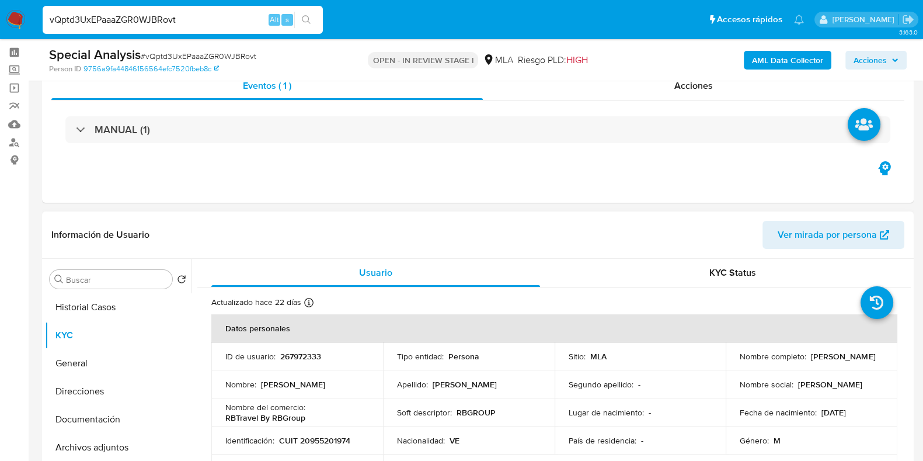
click at [298, 353] on p "267972333" at bounding box center [300, 356] width 41 height 11
copy p "267972333"
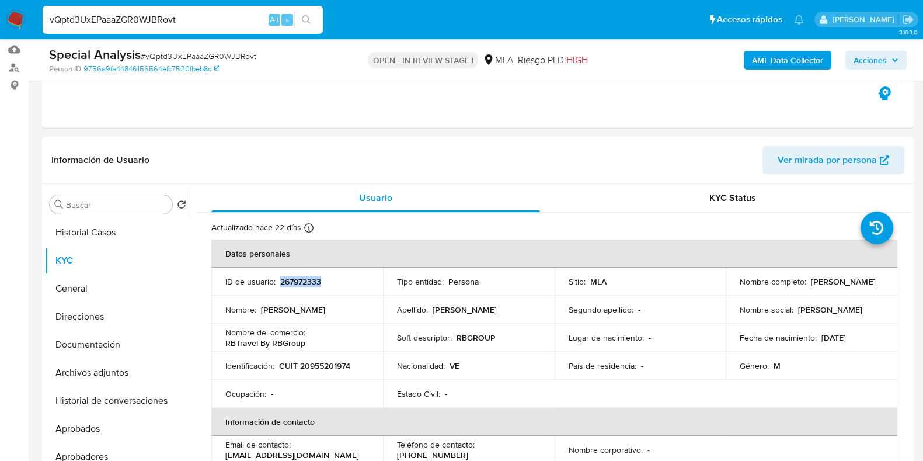
scroll to position [190, 0]
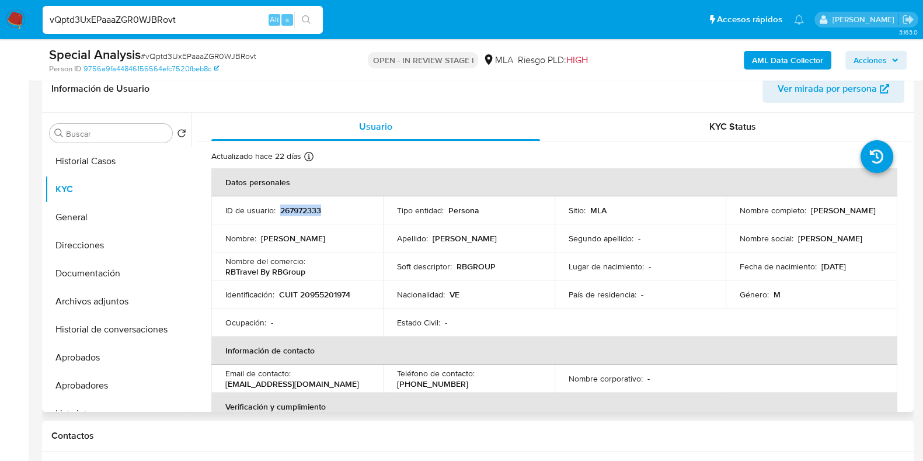
drag, startPoint x: 735, startPoint y: 215, endPoint x: 869, endPoint y: 216, distance: 133.7
click at [869, 216] on td "Nombre completo : Andrew David Rodriguez Ramones" at bounding box center [812, 210] width 172 height 28
copy p "Andrew David Rodriguez Ramones"
drag, startPoint x: 227, startPoint y: 268, endPoint x: 415, endPoint y: 182, distance: 206.7
click at [317, 271] on div "Nombre del comercio : RBTravel By RBGroup" at bounding box center [297, 266] width 144 height 21
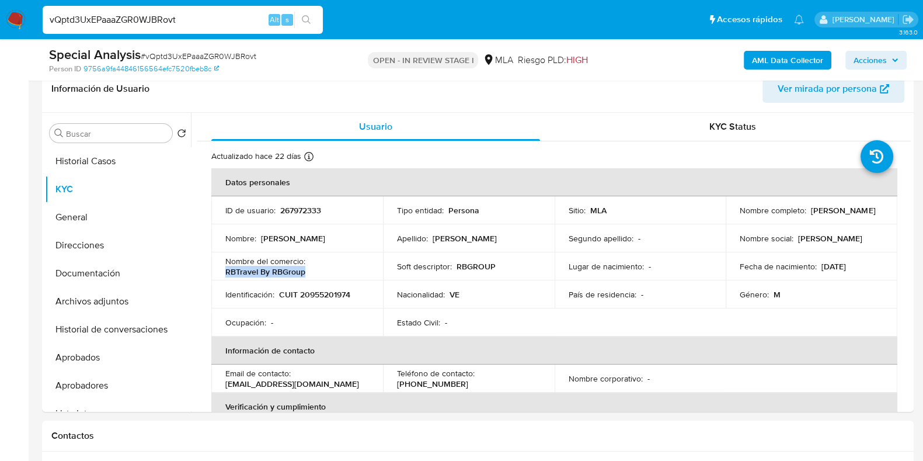
copy p "RBTravel By RBGroup"
click at [328, 297] on p "CUIT 20955201974" at bounding box center [314, 294] width 71 height 11
copy p "20955201974"
click at [332, 299] on td "Identificación : CUIT 20955201974" at bounding box center [297, 294] width 172 height 28
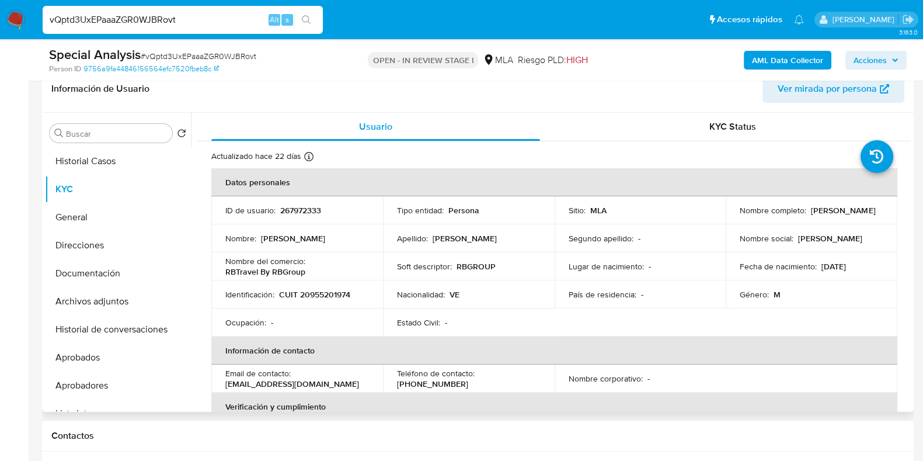
click at [332, 299] on td "Identificación : CUIT 20955201974" at bounding box center [297, 294] width 172 height 28
click at [326, 292] on p "CUIT 20955201974" at bounding box center [314, 294] width 71 height 11
copy p "20955201974"
click at [318, 294] on p "CUIT 20955201974" at bounding box center [314, 294] width 71 height 11
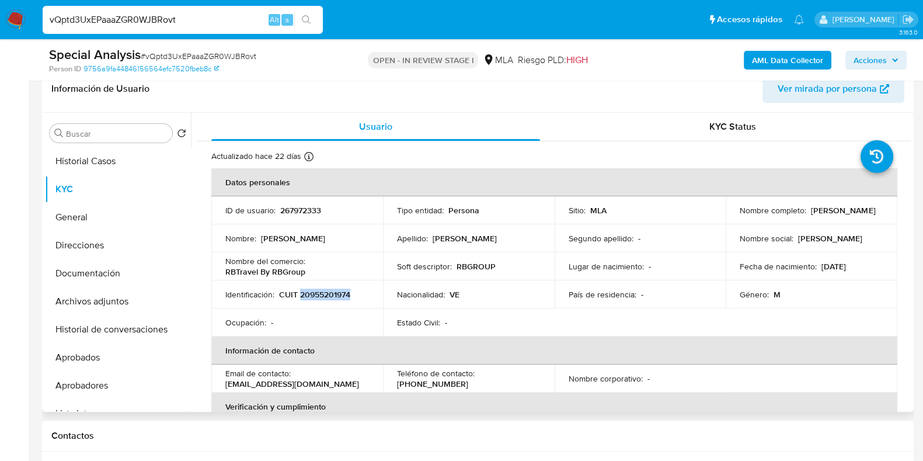
click at [318, 294] on p "CUIT 20955201974" at bounding box center [314, 294] width 71 height 11
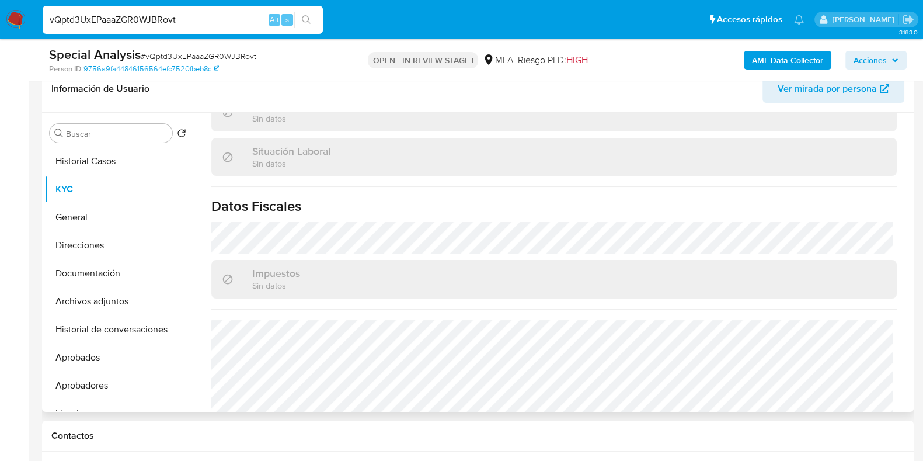
scroll to position [644, 0]
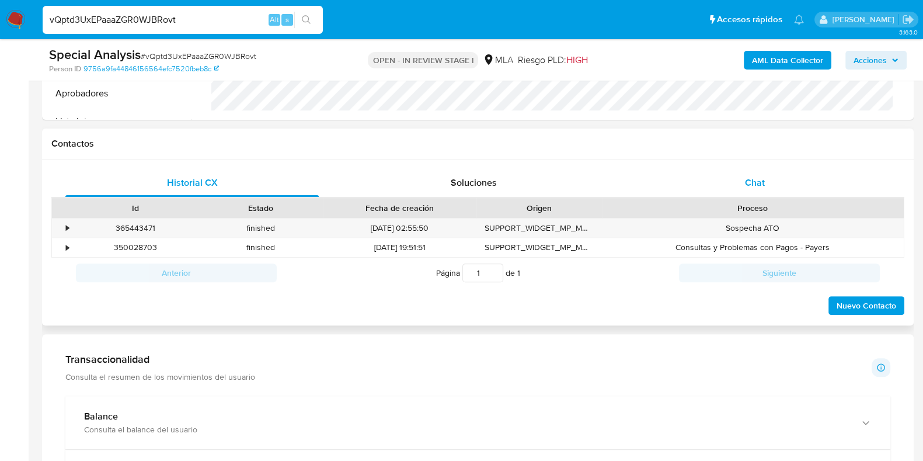
click at [766, 169] on div "Chat" at bounding box center [754, 183] width 253 height 28
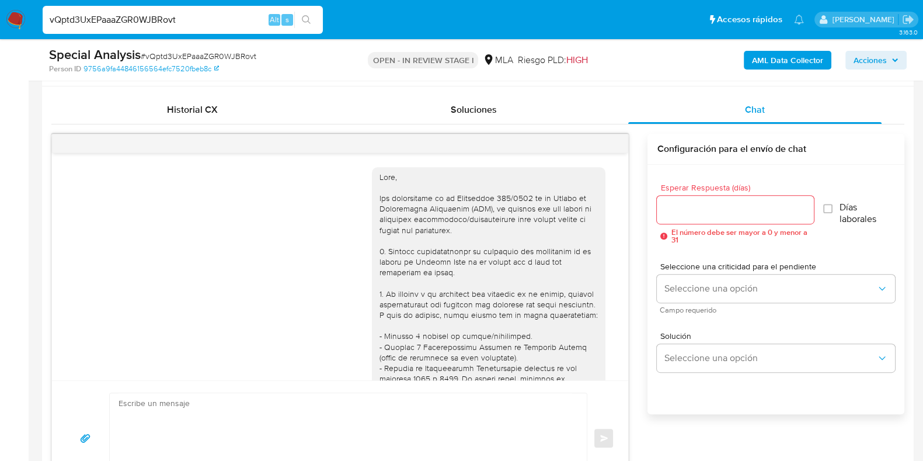
scroll to position [541, 0]
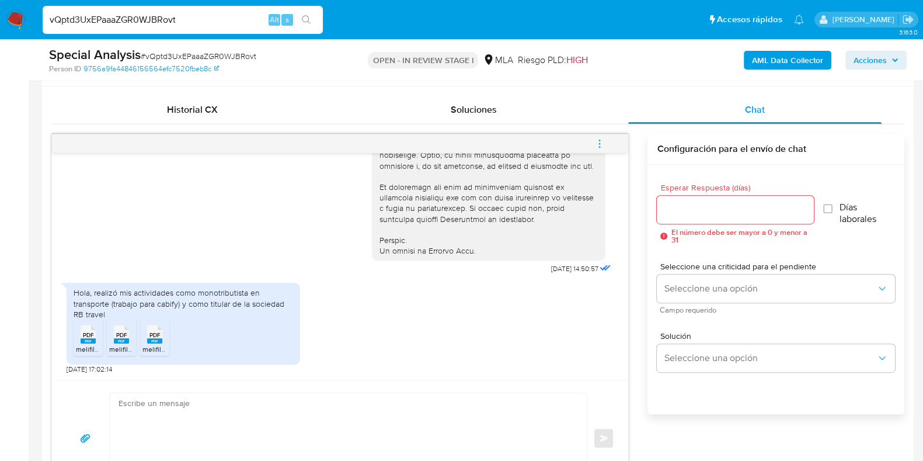
click at [83, 343] on icon "PDF" at bounding box center [88, 334] width 15 height 20
click at [127, 340] on rect at bounding box center [121, 340] width 15 height 5
click at [149, 336] on span "PDF" at bounding box center [154, 335] width 11 height 8
click at [685, 203] on input "Esperar Respuesta (días)" at bounding box center [735, 209] width 156 height 15
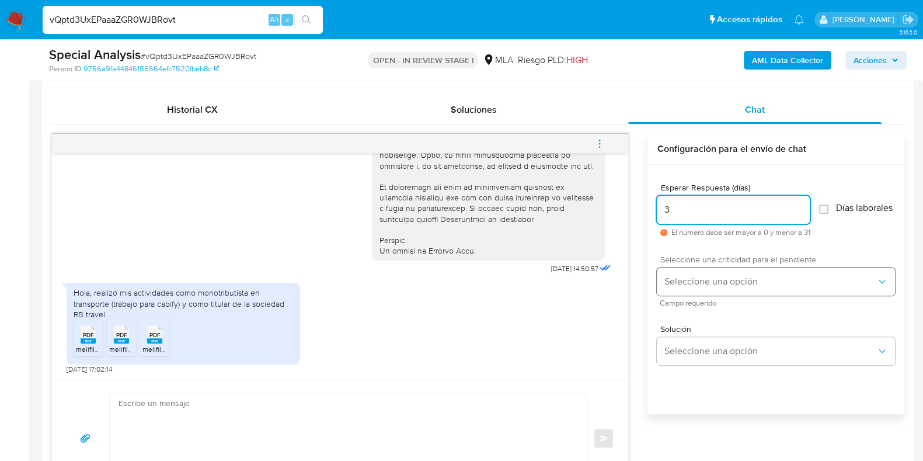
type input "3"
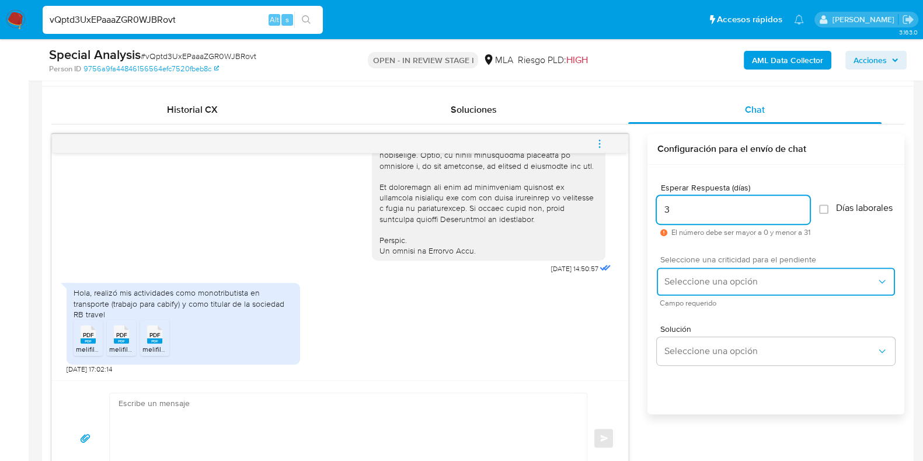
click at [690, 282] on span "Seleccione una opción" at bounding box center [770, 282] width 213 height 12
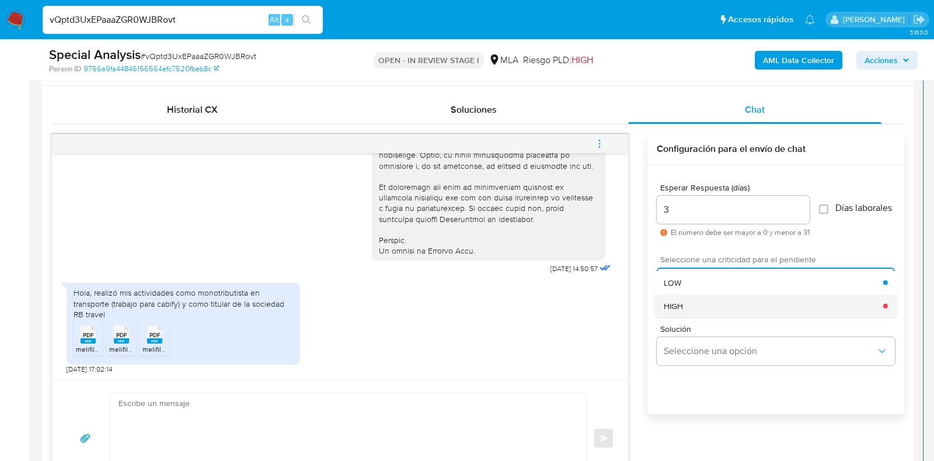
click at [688, 309] on div "HIGH" at bounding box center [774, 305] width 220 height 23
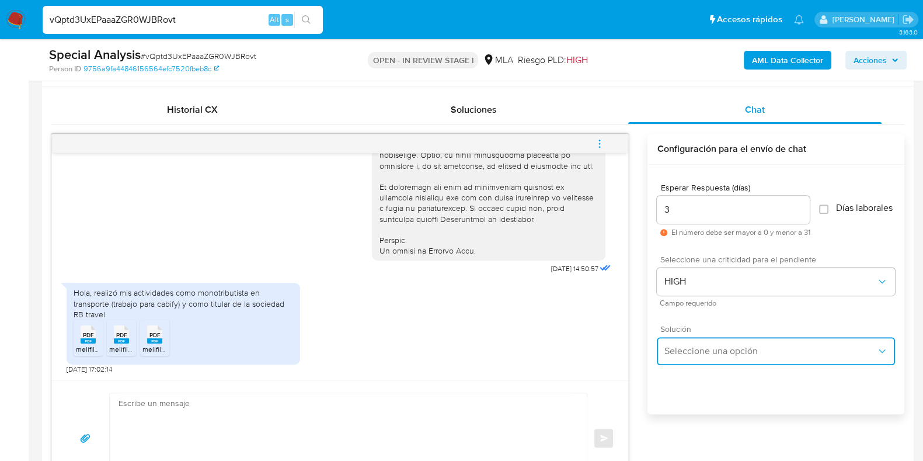
click at [702, 365] on button "Seleccione una opción" at bounding box center [776, 351] width 238 height 28
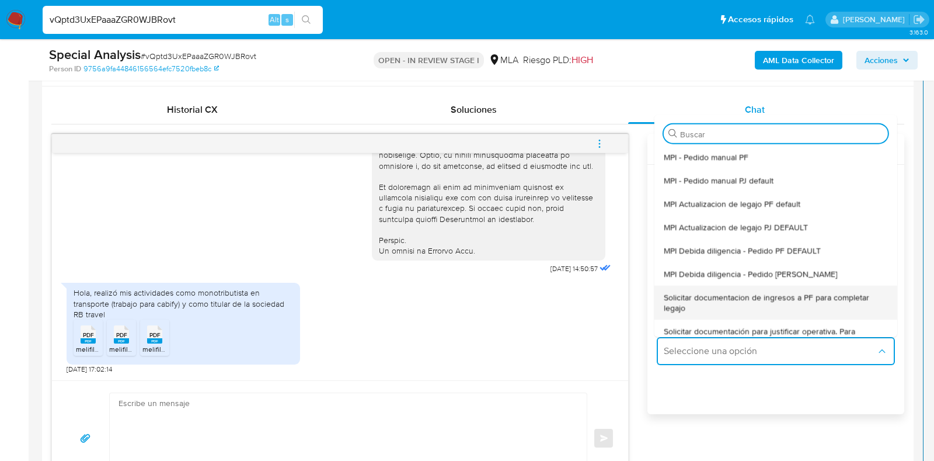
click at [788, 298] on span "Solicitar documentacion de ingresos a PF para completar legajo" at bounding box center [776, 301] width 224 height 21
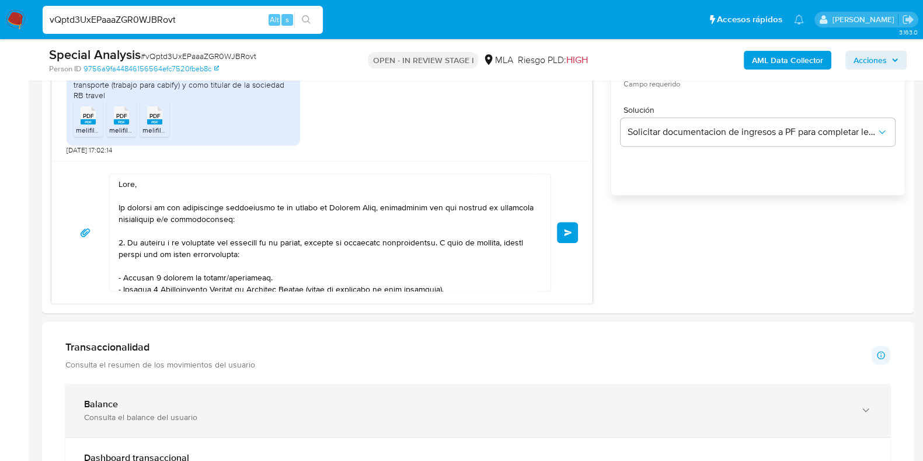
scroll to position [242, 0]
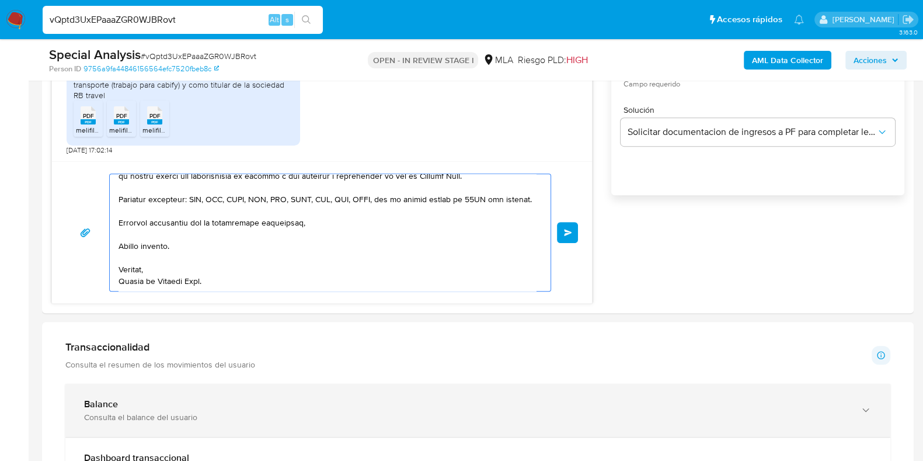
drag, startPoint x: 185, startPoint y: 220, endPoint x: 391, endPoint y: 413, distance: 282.9
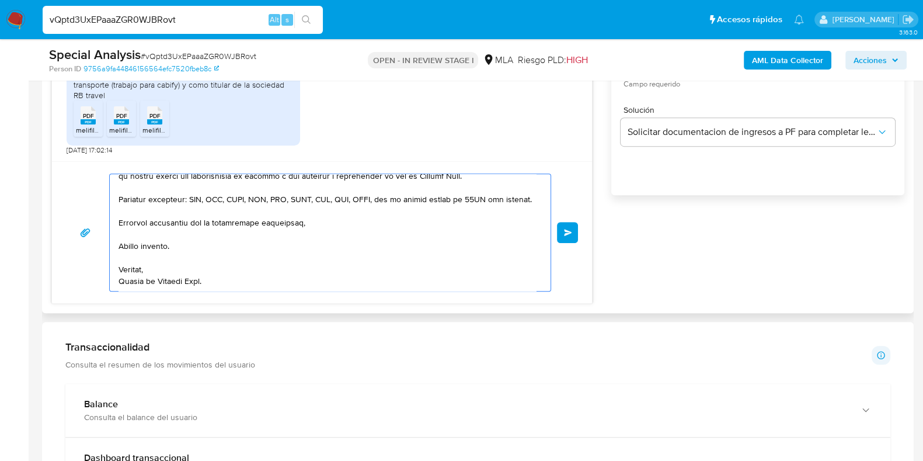
type textarea "Hola,"
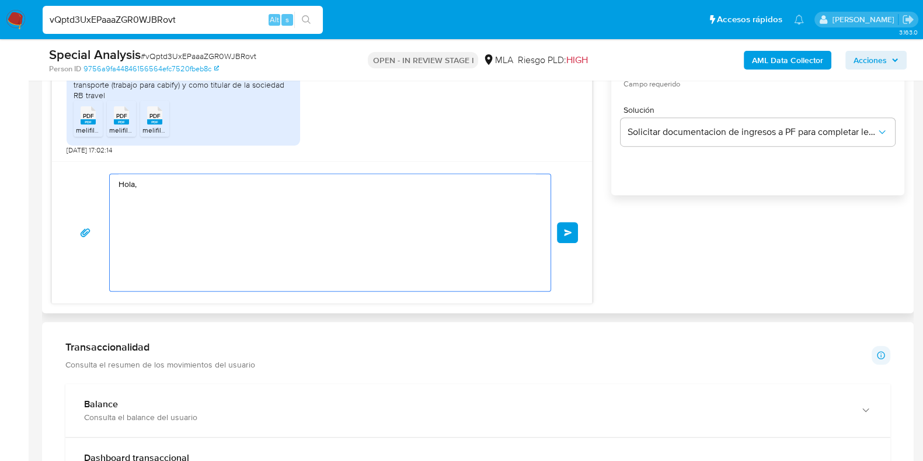
scroll to position [0, 0]
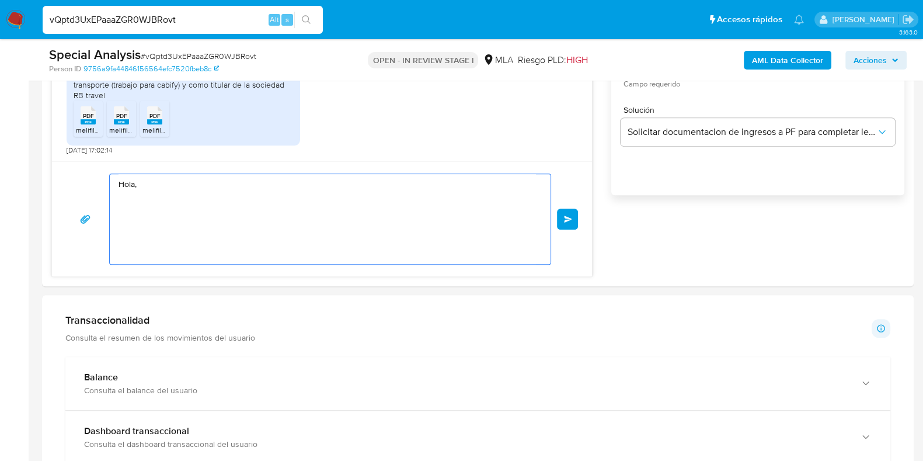
drag, startPoint x: 187, startPoint y: 206, endPoint x: 9, endPoint y: 124, distance: 195.9
click at [0, 114] on section "Bandeja Tablero Screening Búsqueda en Listas Watchlist Herramientas Operaciones…" at bounding box center [461, 367] width 923 height 2282
paste textarea "Buenas tardes, Queremos aclararte que la Resolución General ARCA 5696/2025 indi…"
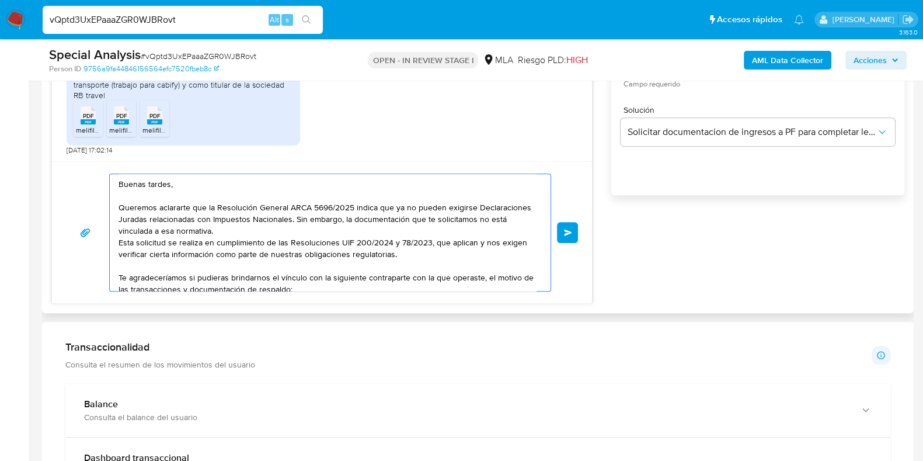
scroll to position [97, 0]
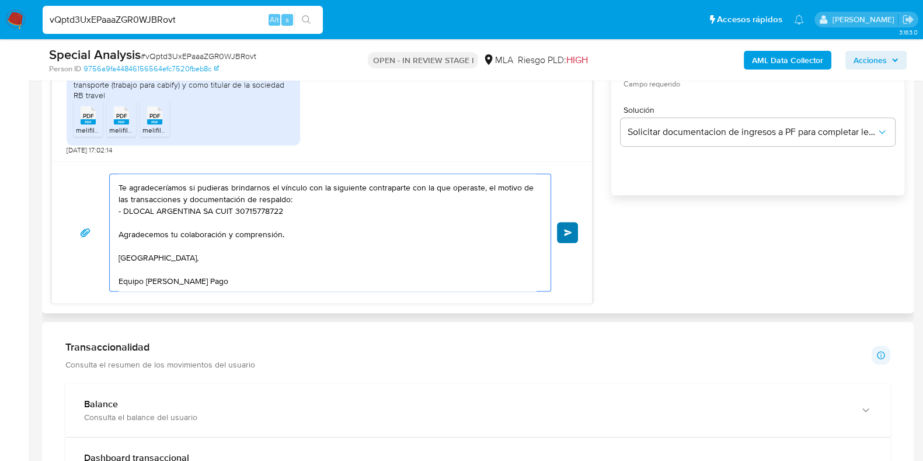
type textarea "Buenas tardes, Queremos aclararte que la Resolución General ARCA 5696/2025 indi…"
drag, startPoint x: 572, startPoint y: 229, endPoint x: 450, endPoint y: 60, distance: 208.7
click at [572, 229] on button "Enviar" at bounding box center [567, 232] width 21 height 21
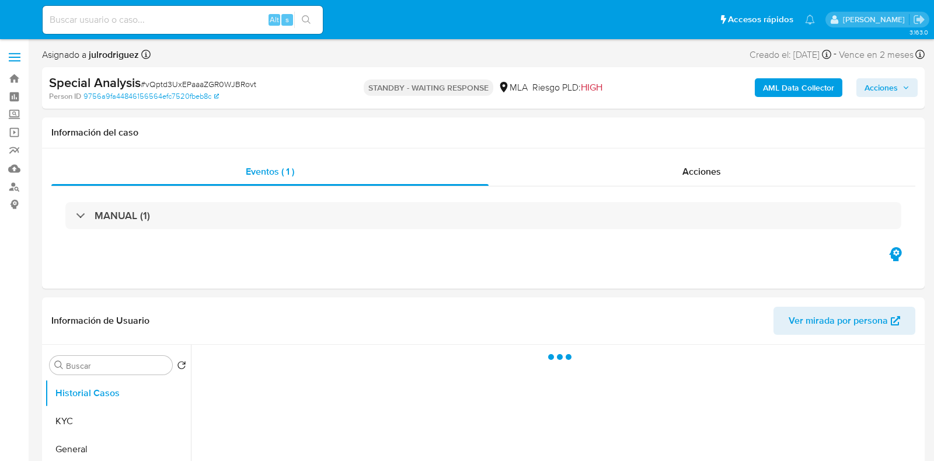
select select "10"
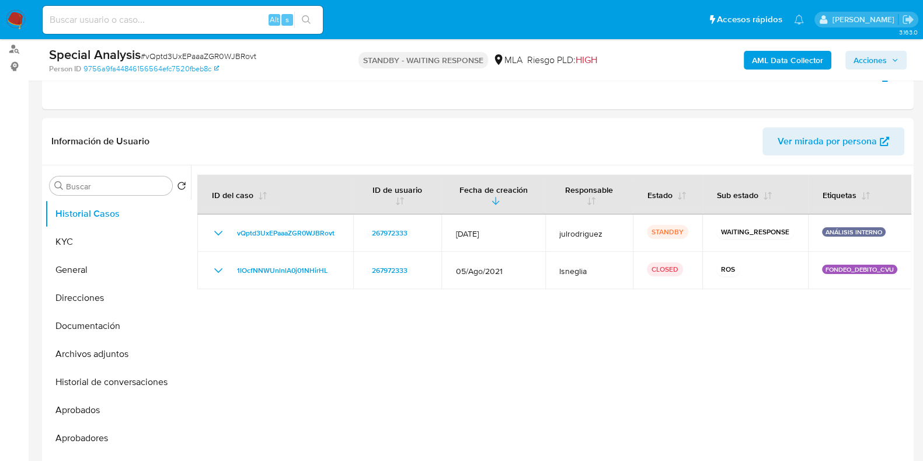
scroll to position [291, 0]
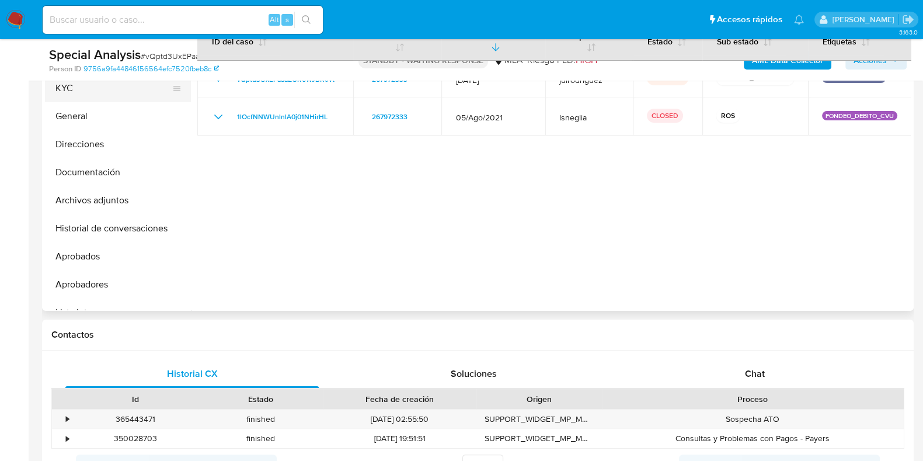
click at [89, 94] on button "KYC" at bounding box center [113, 88] width 137 height 28
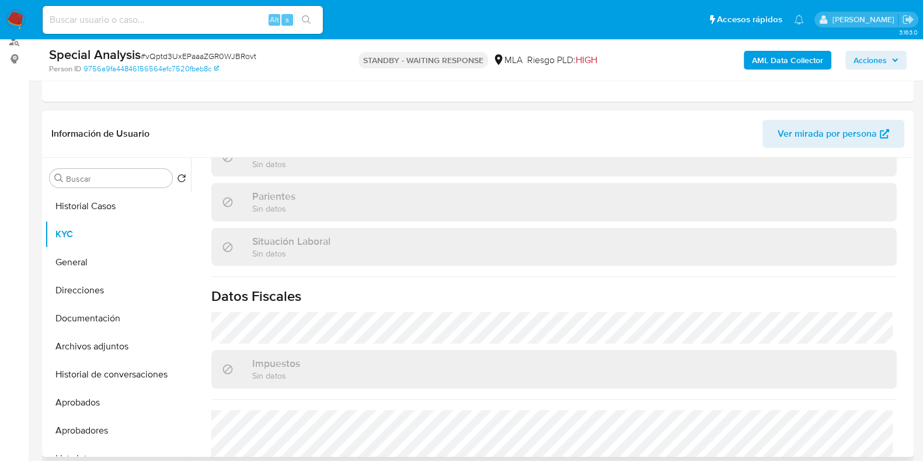
scroll to position [583, 0]
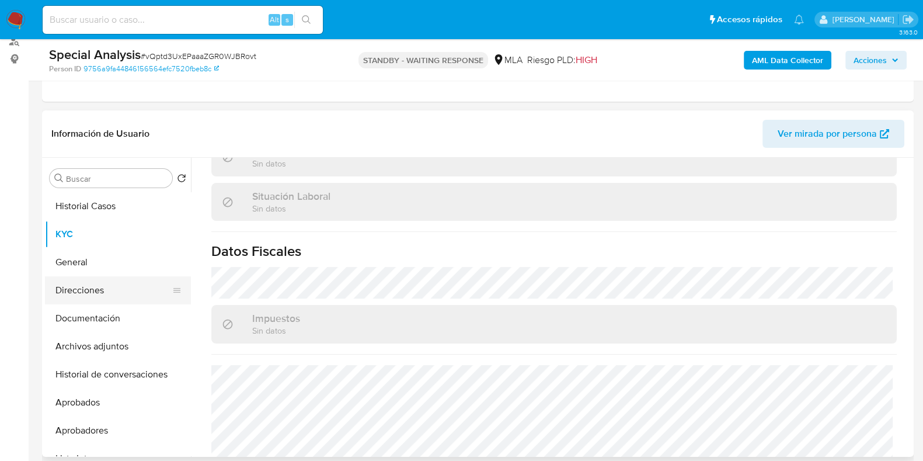
click at [78, 284] on button "Direcciones" at bounding box center [113, 290] width 137 height 28
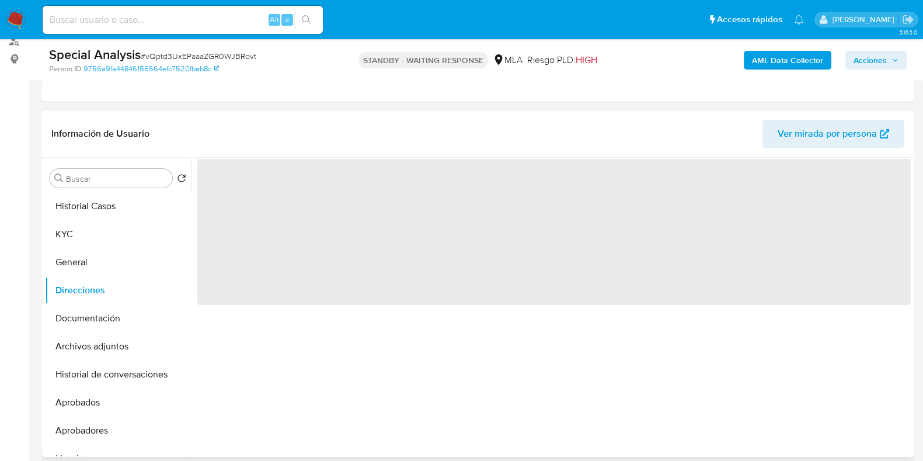
scroll to position [0, 0]
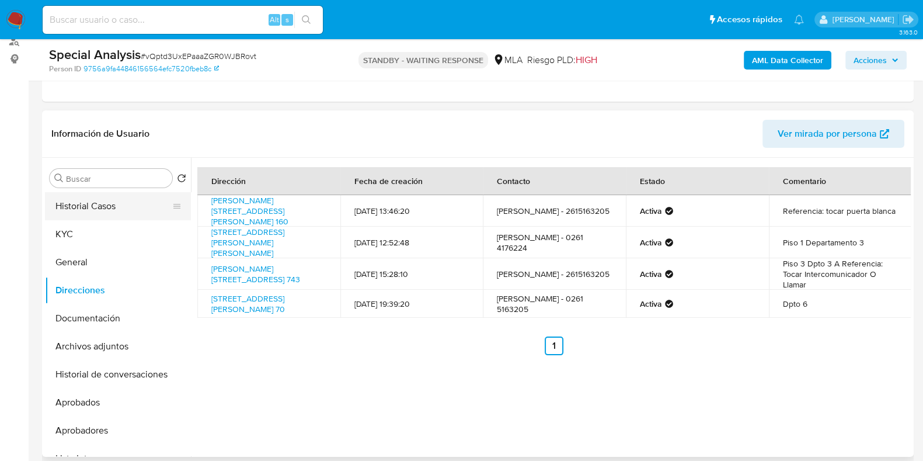
click at [99, 201] on button "Historial Casos" at bounding box center [113, 206] width 137 height 28
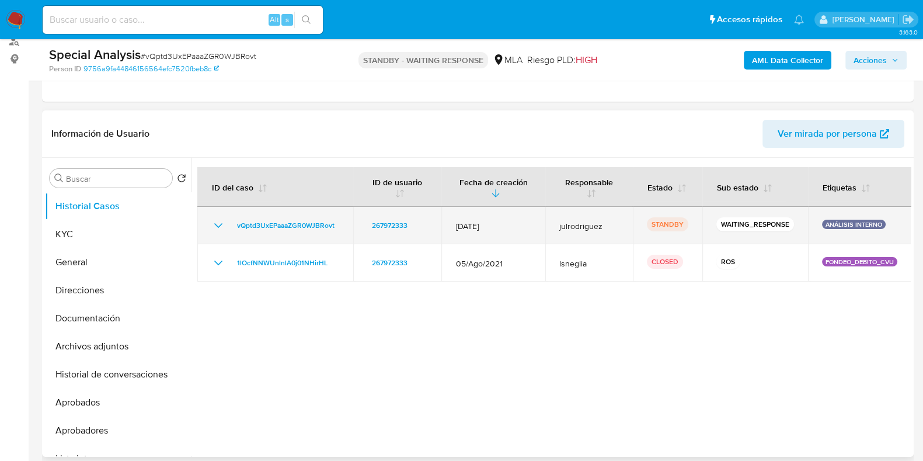
click at [217, 220] on icon "Mostrar/Ocultar" at bounding box center [218, 225] width 14 height 14
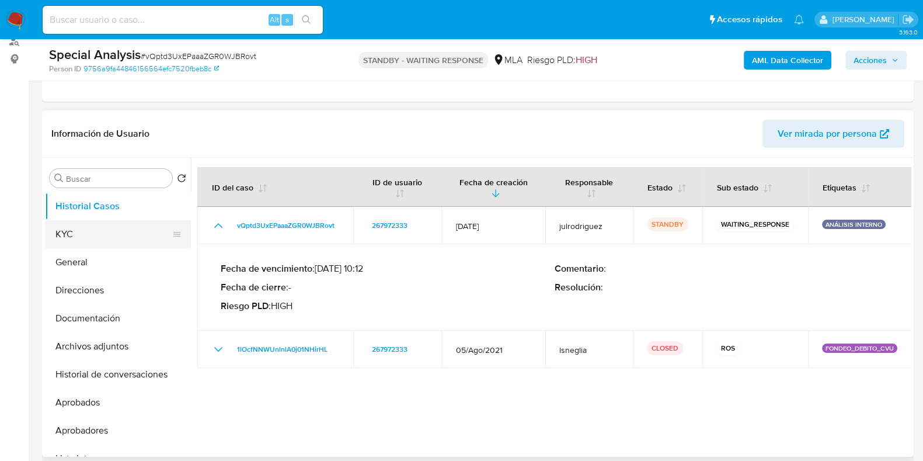
click at [95, 226] on button "KYC" at bounding box center [113, 234] width 137 height 28
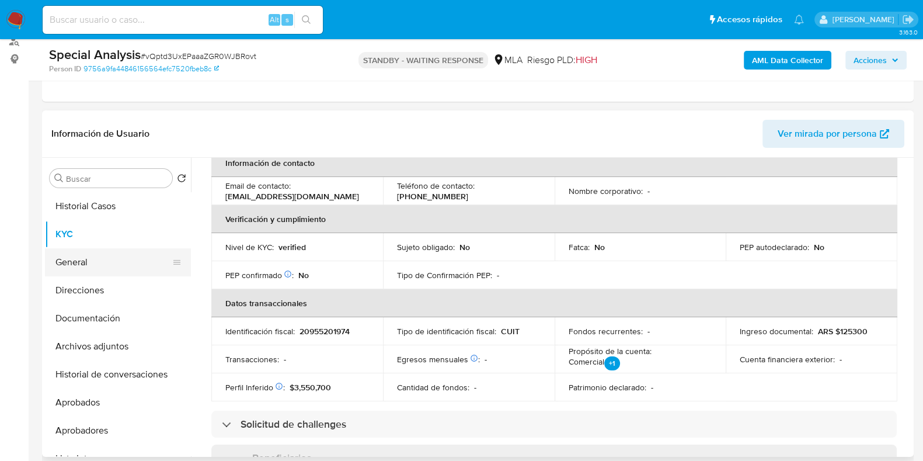
scroll to position [291, 0]
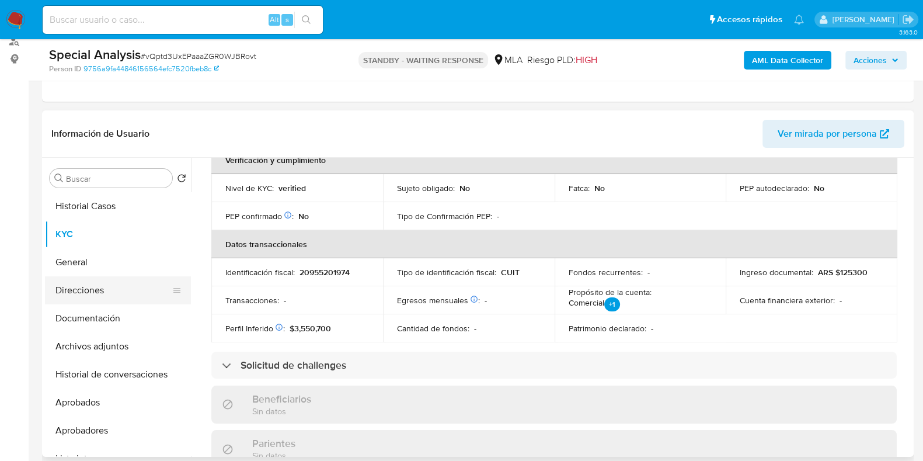
click at [95, 276] on button "Direcciones" at bounding box center [113, 290] width 137 height 28
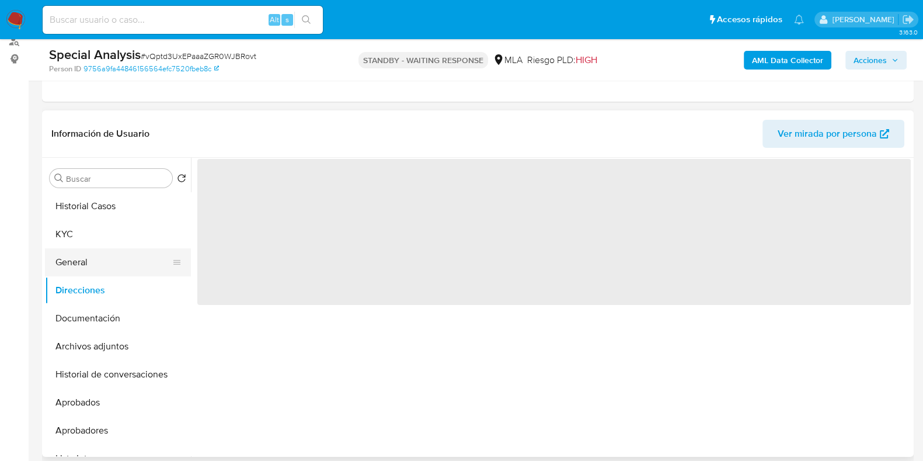
scroll to position [0, 0]
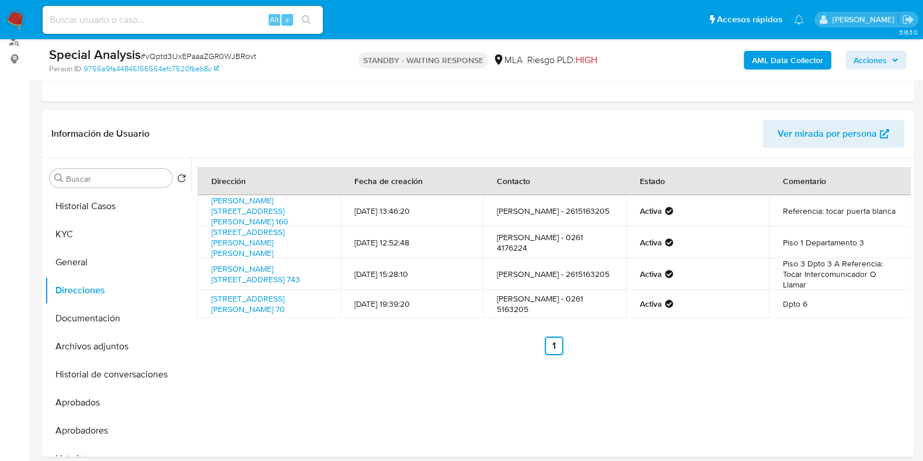
click at [161, 13] on input at bounding box center [183, 19] width 280 height 15
paste input "T7kZDkTMjwtUKdJjYVpblh3Q"
type input "T7kZDkTMjwtUKdJjYVpblh3Q"
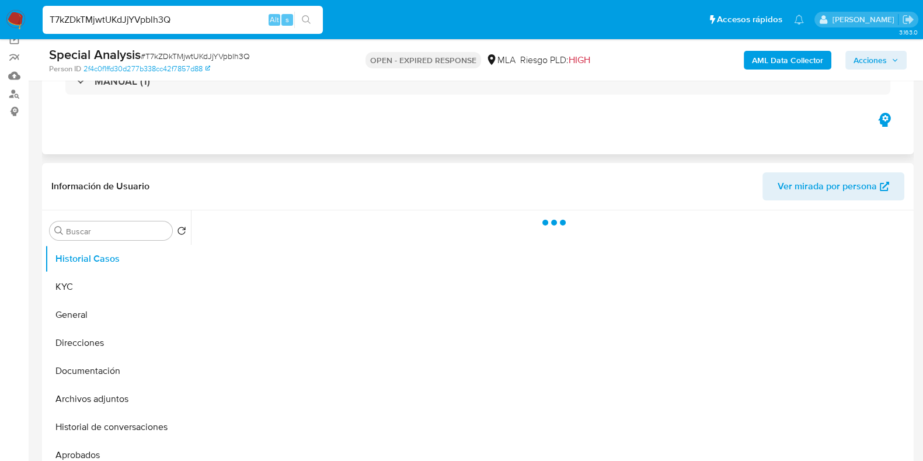
scroll to position [145, 0]
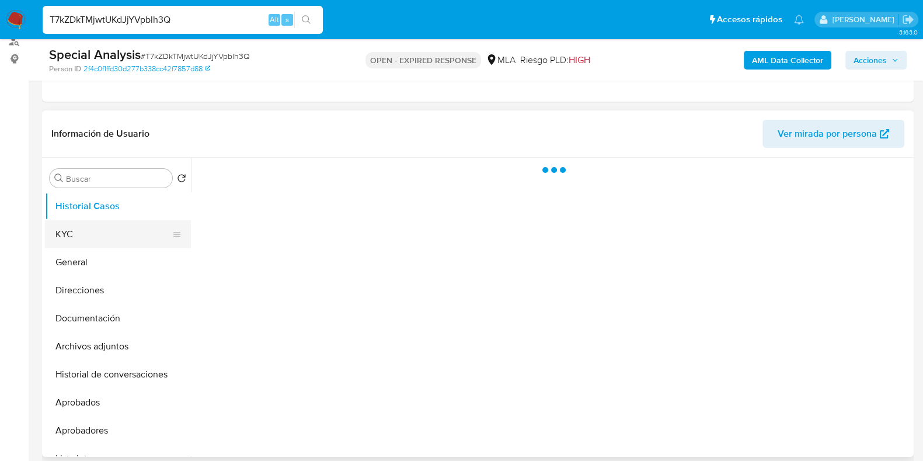
select select "10"
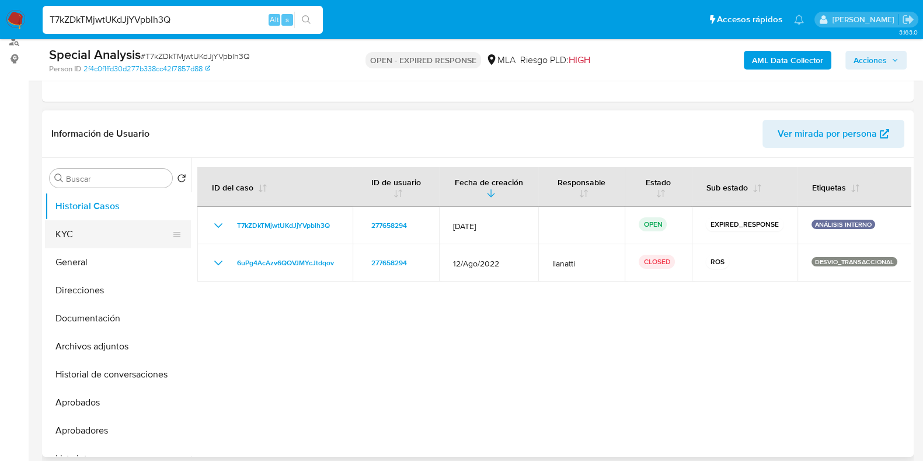
click at [127, 225] on button "KYC" at bounding box center [113, 234] width 137 height 28
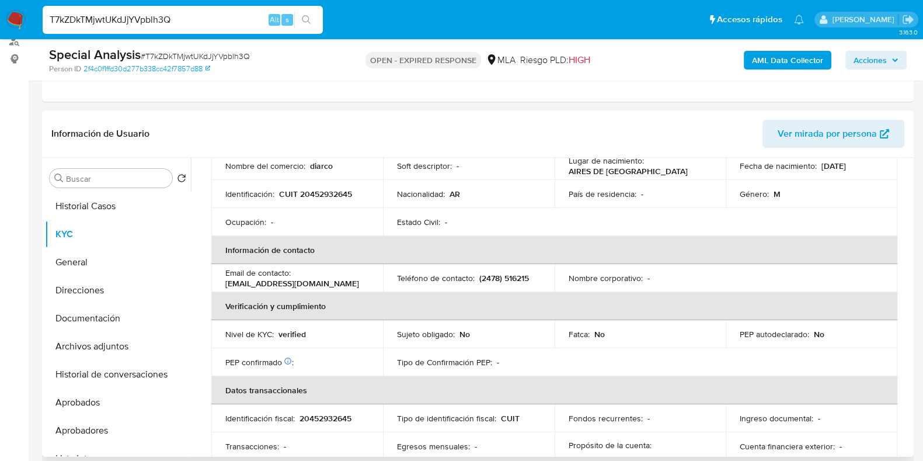
scroll to position [0, 0]
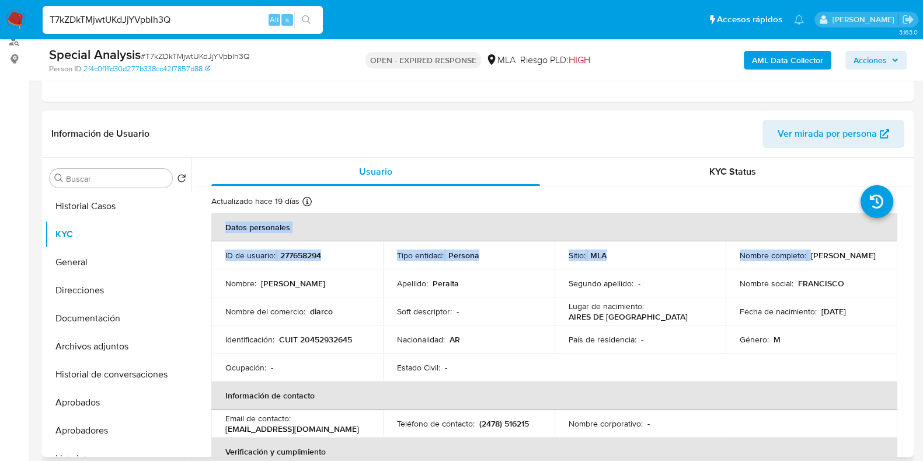
drag, startPoint x: 809, startPoint y: 255, endPoint x: 898, endPoint y: 254, distance: 89.9
copy table "Datos personales ID de usuario : 277658294 Tipo entidad : Persona Sitio : MLA N…"
click at [849, 278] on div "Nombre social : FRANCISCO" at bounding box center [812, 283] width 144 height 11
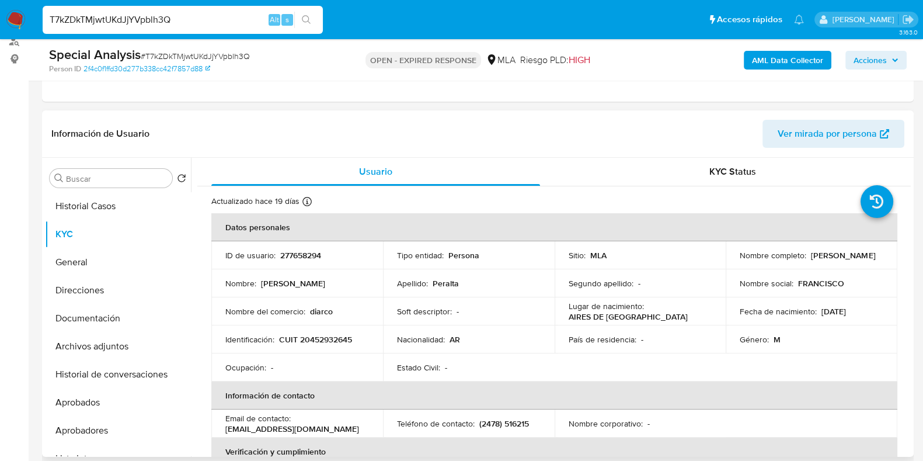
drag, startPoint x: 808, startPoint y: 250, endPoint x: 878, endPoint y: 249, distance: 70.1
click at [878, 250] on div "Nombre completo : Francisco Peralta" at bounding box center [812, 255] width 144 height 11
click at [826, 258] on p "Francisco Peralta" at bounding box center [843, 255] width 64 height 11
drag, startPoint x: 808, startPoint y: 254, endPoint x: 873, endPoint y: 253, distance: 64.8
click at [873, 253] on div "Nombre completo : Francisco Peralta" at bounding box center [812, 255] width 144 height 11
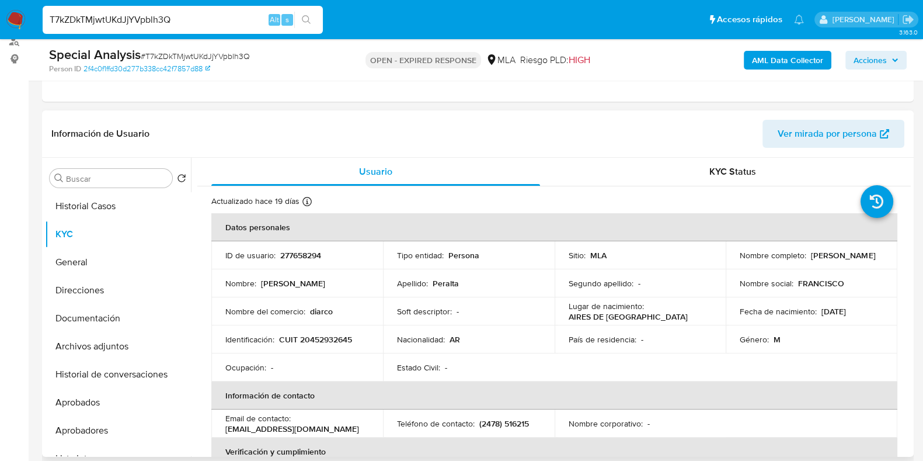
copy p "Francisco Peralta"
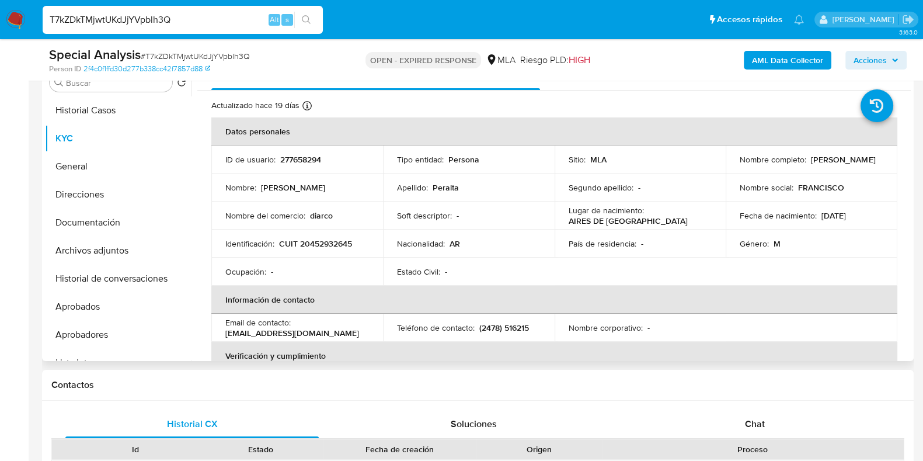
scroll to position [147, 0]
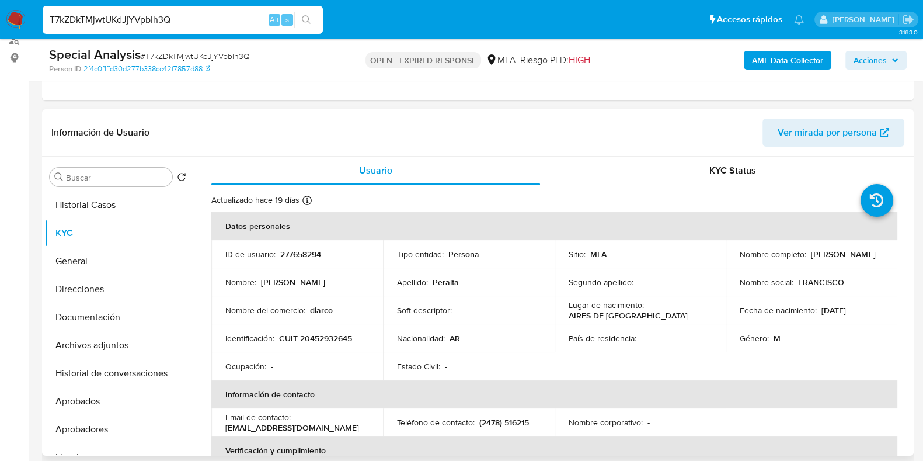
click at [311, 255] on p "277658294" at bounding box center [300, 254] width 41 height 11
copy p "277658294"
click at [184, 57] on span "# T7kZDkTMjwtUKdJjYVpblh3Q" at bounding box center [195, 56] width 109 height 12
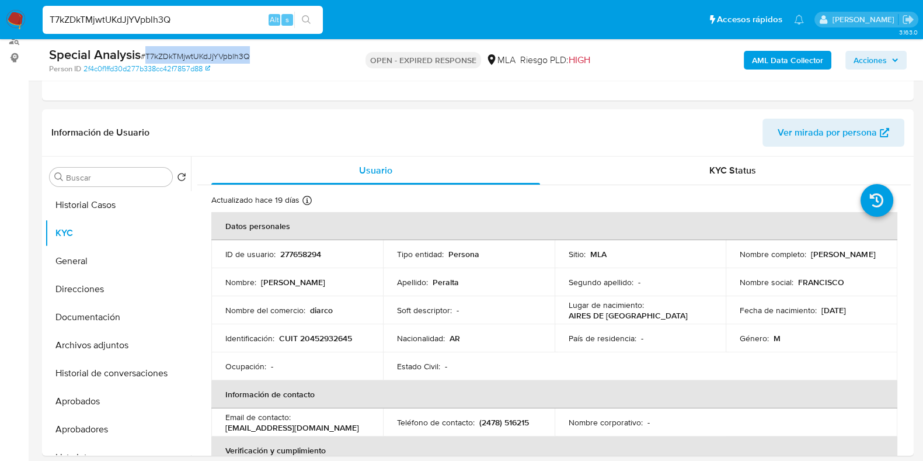
copy span "T7kZDkTMjwtUKdJjYVpblh3Q"
click at [77, 303] on button "Documentación" at bounding box center [113, 317] width 137 height 28
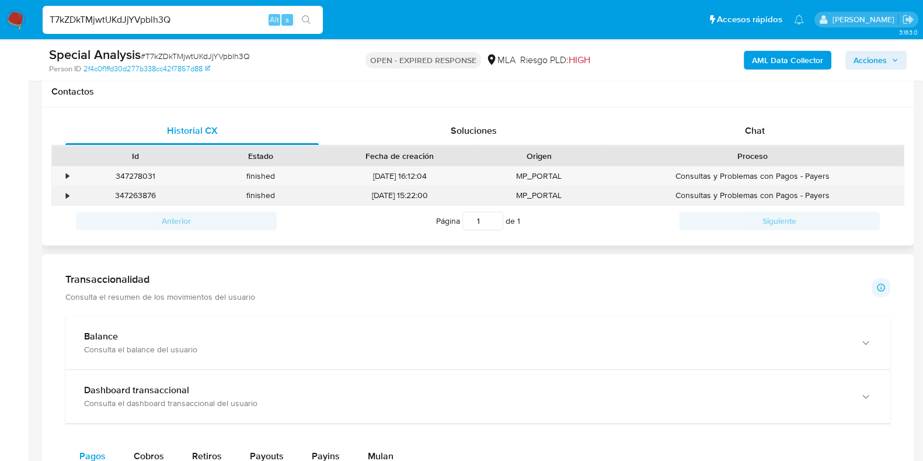
scroll to position [511, 0]
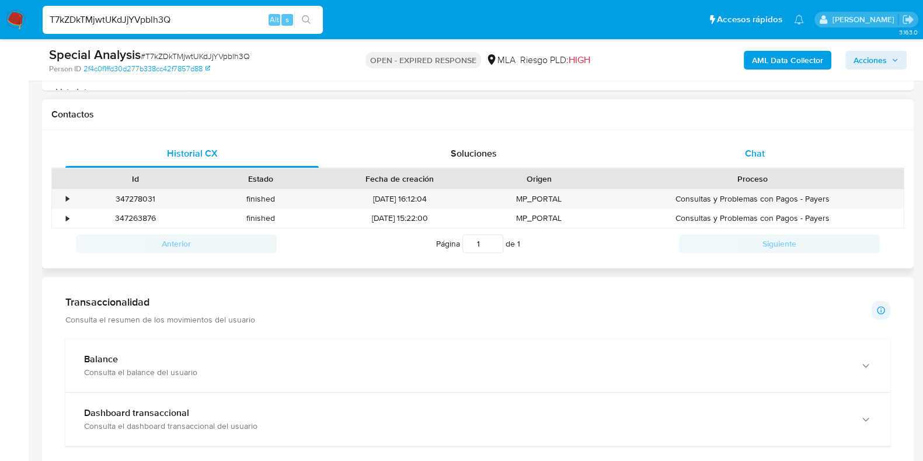
click at [751, 158] on span "Chat" at bounding box center [755, 153] width 20 height 13
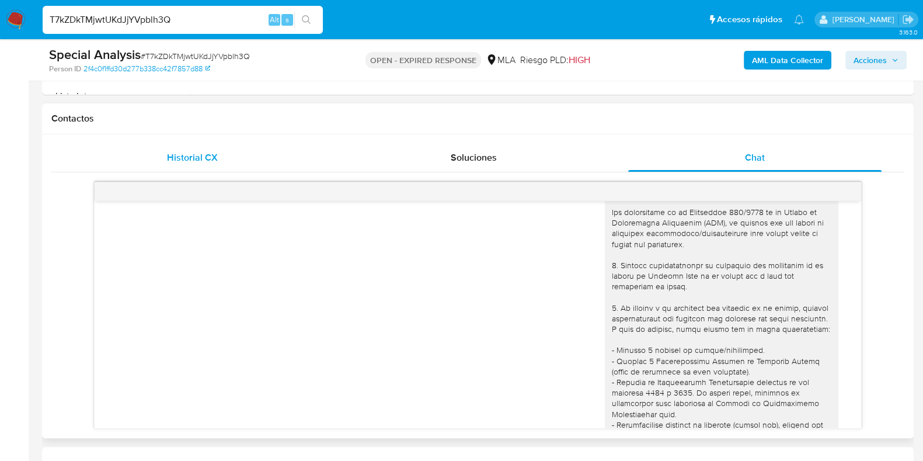
scroll to position [220, 0]
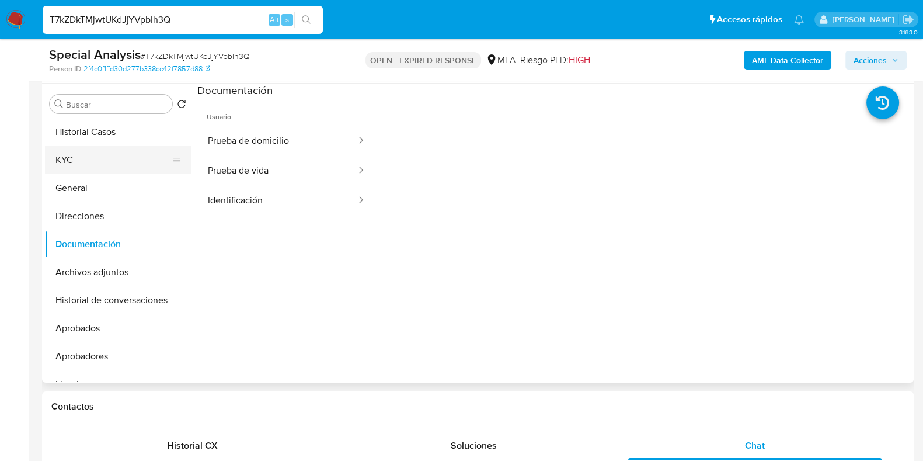
click at [96, 148] on button "KYC" at bounding box center [113, 160] width 137 height 28
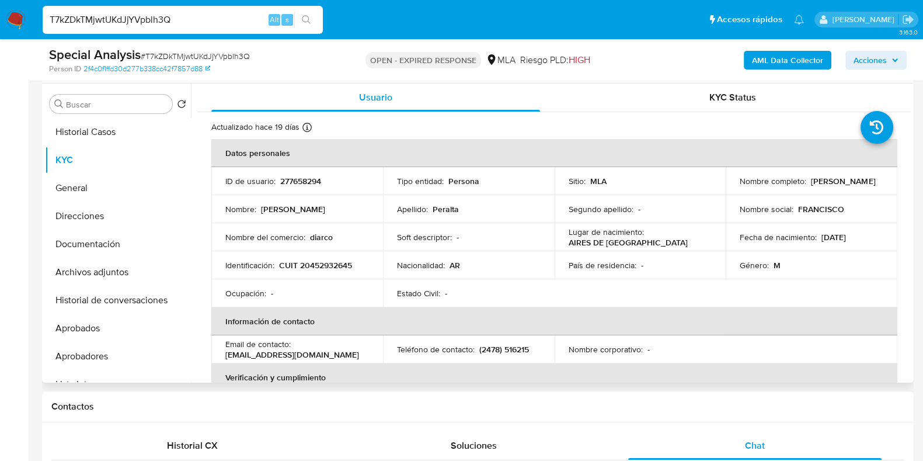
click at [343, 257] on td "Identificación : CUIT 20452932645" at bounding box center [297, 265] width 172 height 28
click at [336, 261] on p "CUIT 20452932645" at bounding box center [315, 265] width 73 height 11
copy p "2"
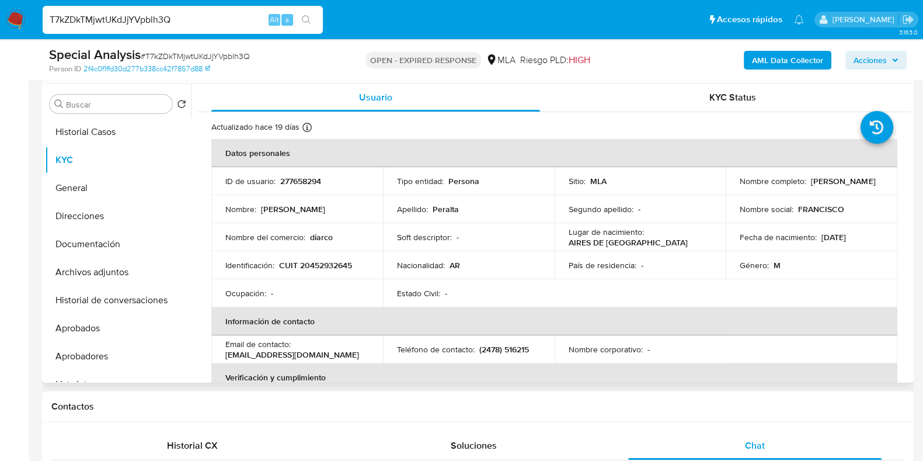
click at [322, 252] on td "Identificación : CUIT 20452932645" at bounding box center [297, 265] width 172 height 28
click at [323, 265] on p "CUIT 20452932645" at bounding box center [315, 265] width 73 height 11
copy p "20452932645"
click at [304, 187] on td "ID de usuario : 277658294" at bounding box center [297, 181] width 172 height 28
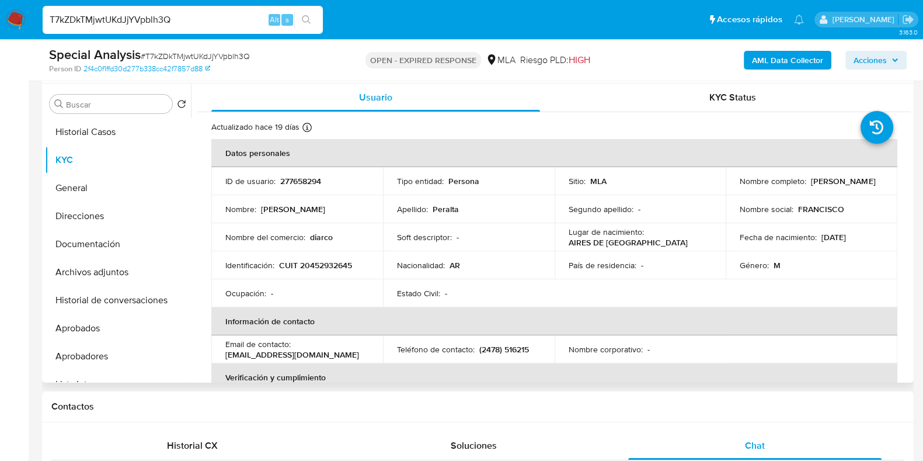
click at [304, 187] on td "ID de usuario : 277658294" at bounding box center [297, 181] width 172 height 28
click at [302, 183] on p "277658294" at bounding box center [300, 181] width 41 height 11
copy p "277658294"
drag, startPoint x: 806, startPoint y: 179, endPoint x: 876, endPoint y: 179, distance: 70.6
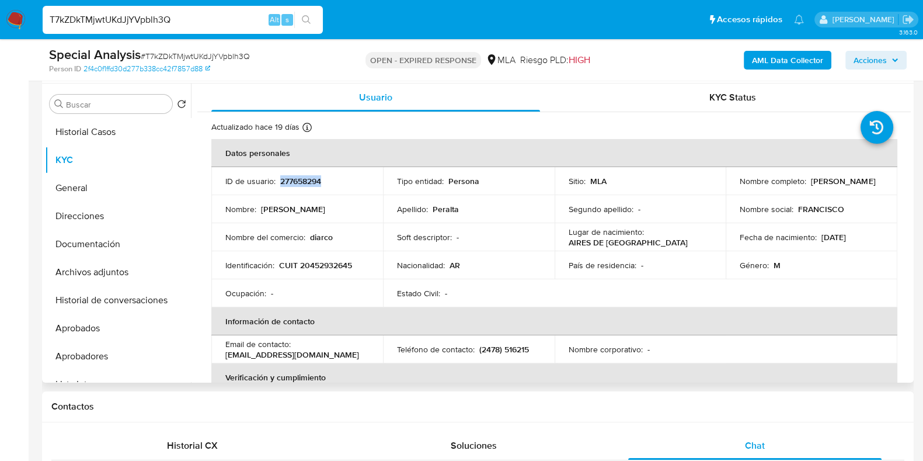
click at [876, 179] on div "Nombre completo : Francisco Peralta" at bounding box center [812, 181] width 144 height 11
copy div "Francisco Peralta"
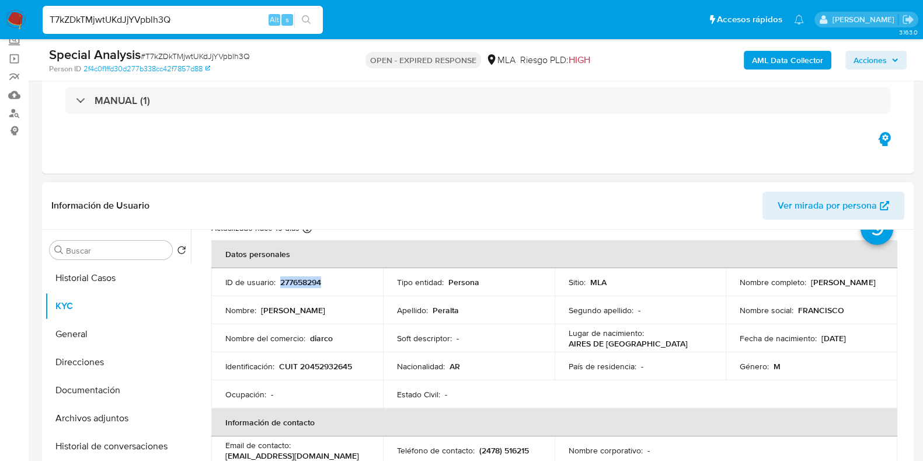
scroll to position [0, 0]
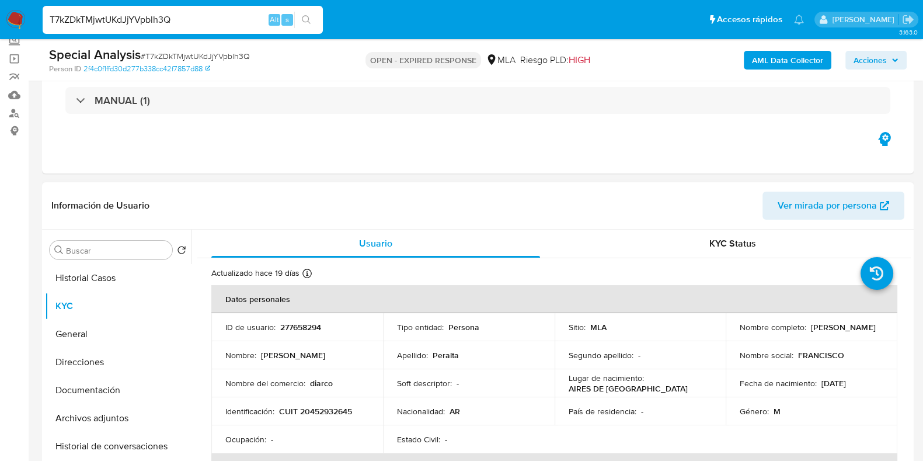
click at [331, 415] on p "CUIT 20452932645" at bounding box center [315, 411] width 73 height 11
click at [332, 415] on p "CUIT 20452932645" at bounding box center [315, 411] width 73 height 11
copy p "20452932645"
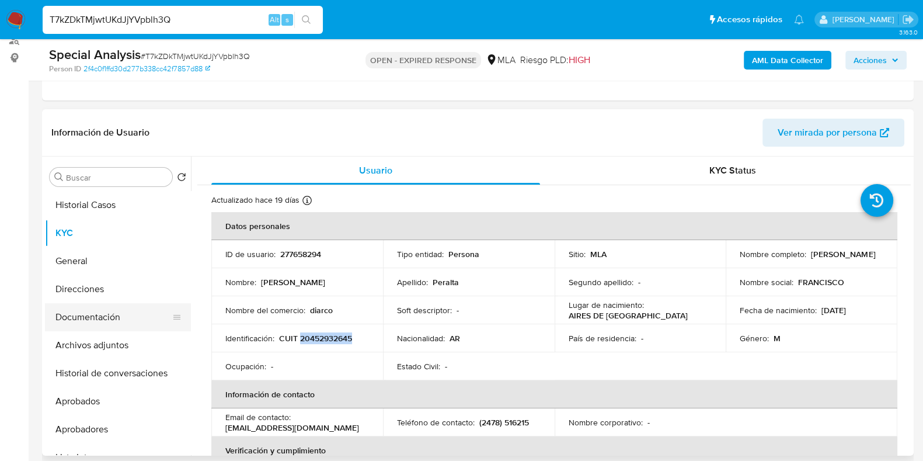
click at [93, 319] on button "Documentación" at bounding box center [113, 317] width 137 height 28
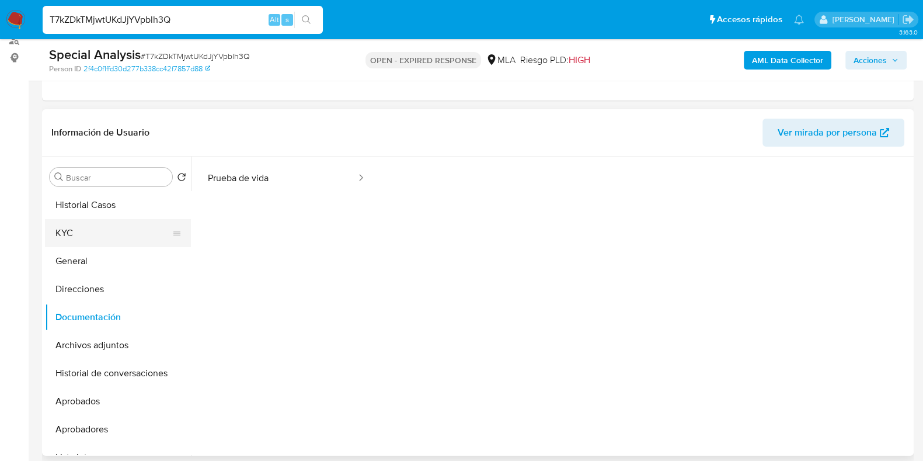
click at [85, 221] on button "KYC" at bounding box center [113, 233] width 137 height 28
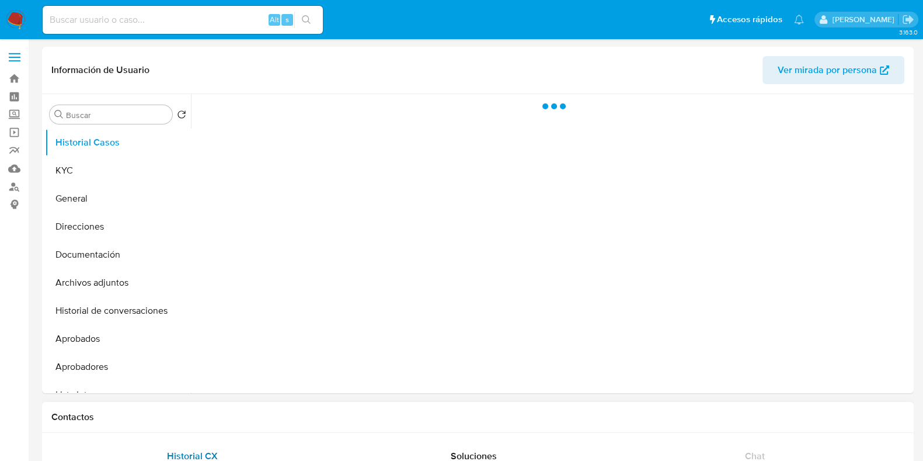
select select "10"
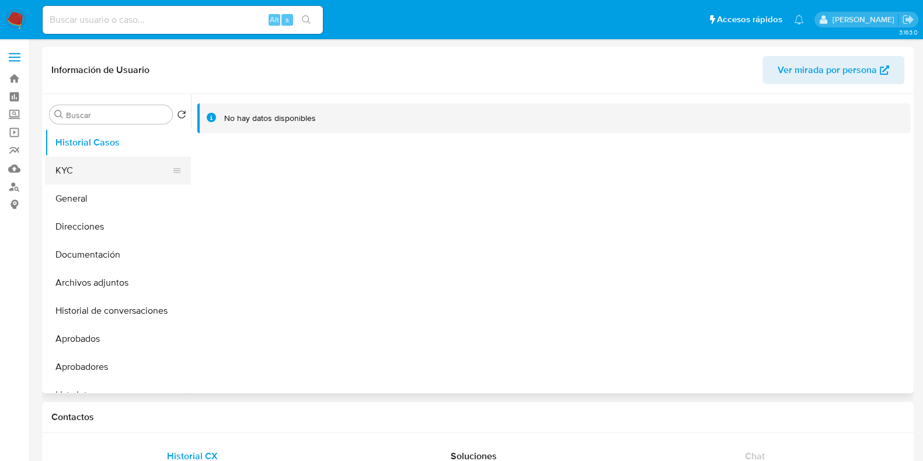
click at [116, 170] on button "KYC" at bounding box center [113, 170] width 137 height 28
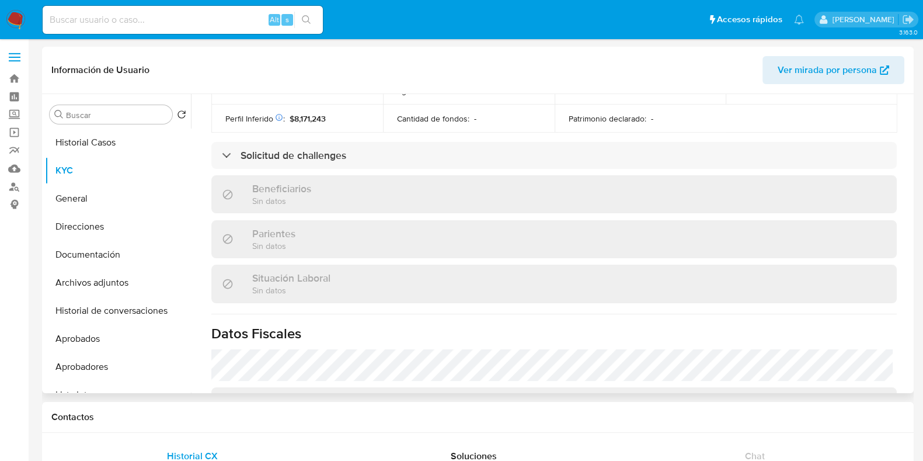
scroll to position [637, 0]
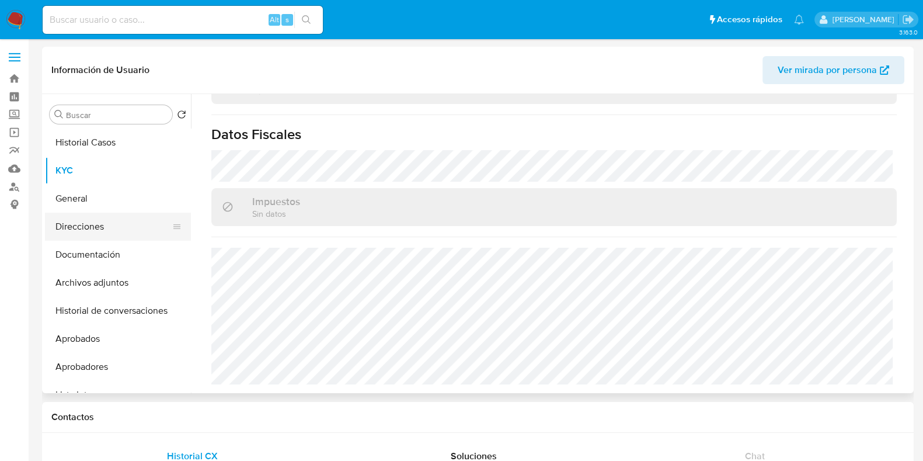
click at [113, 219] on button "Direcciones" at bounding box center [113, 227] width 137 height 28
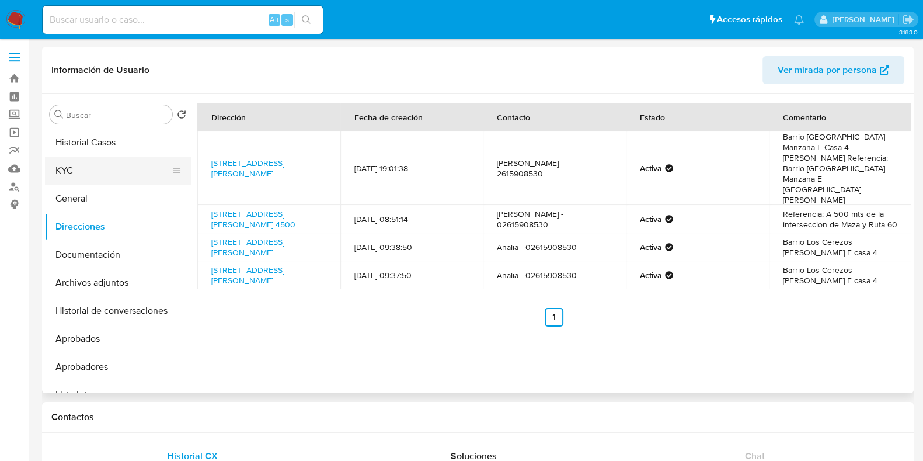
click at [72, 172] on button "KYC" at bounding box center [113, 170] width 137 height 28
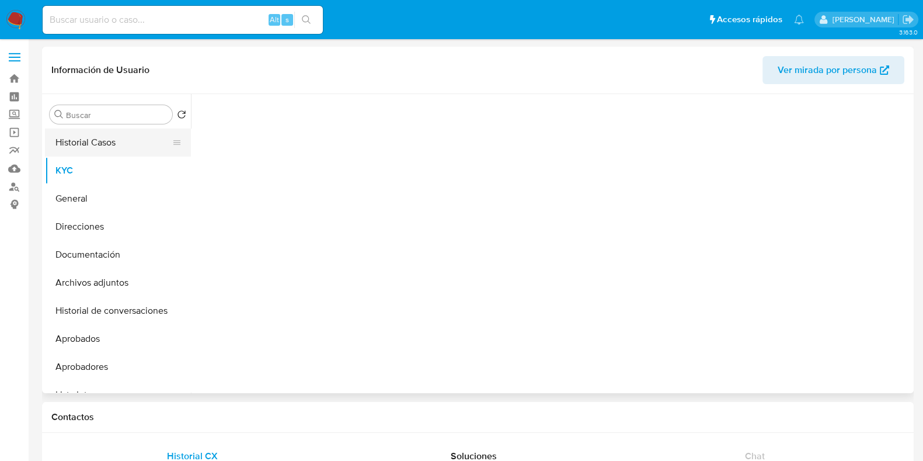
click at [80, 146] on button "Historial Casos" at bounding box center [113, 142] width 137 height 28
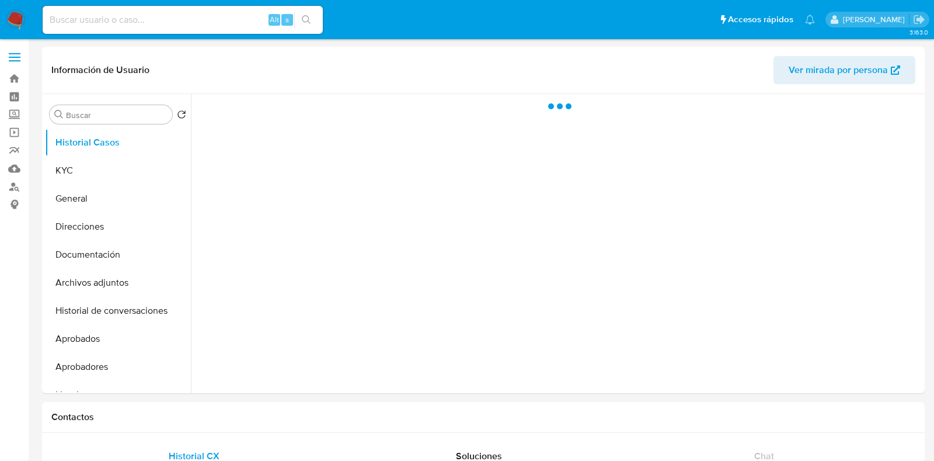
select select "10"
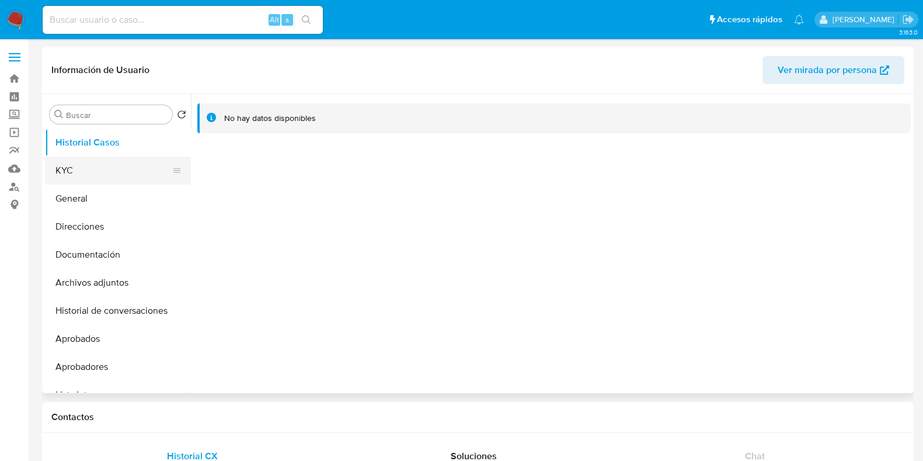
click at [81, 172] on button "KYC" at bounding box center [113, 170] width 137 height 28
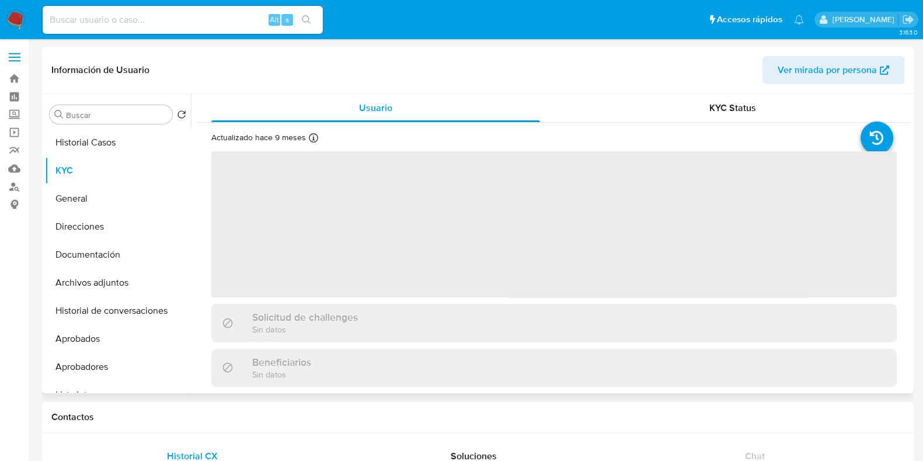
scroll to position [350, 0]
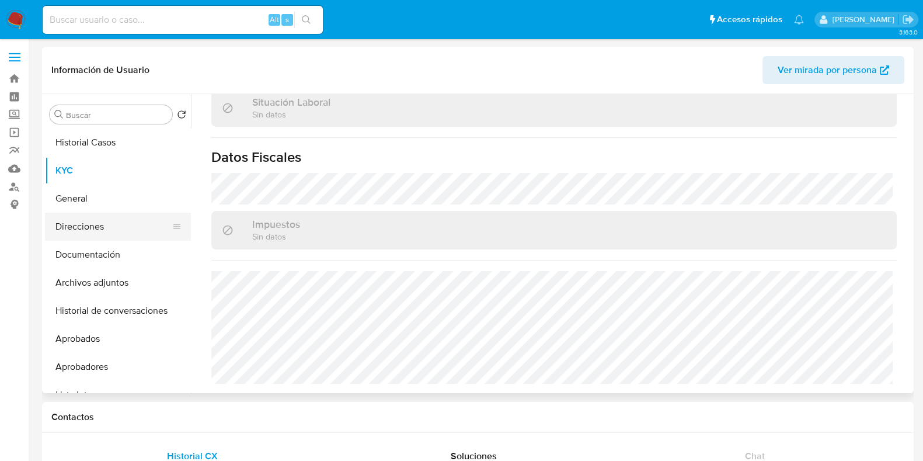
click at [114, 221] on button "Direcciones" at bounding box center [113, 227] width 137 height 28
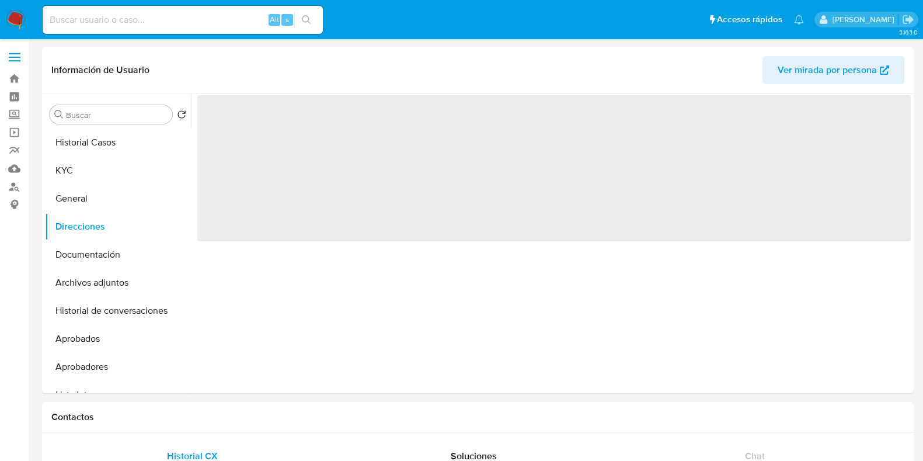
scroll to position [0, 0]
